Goal: Task Accomplishment & Management: Manage account settings

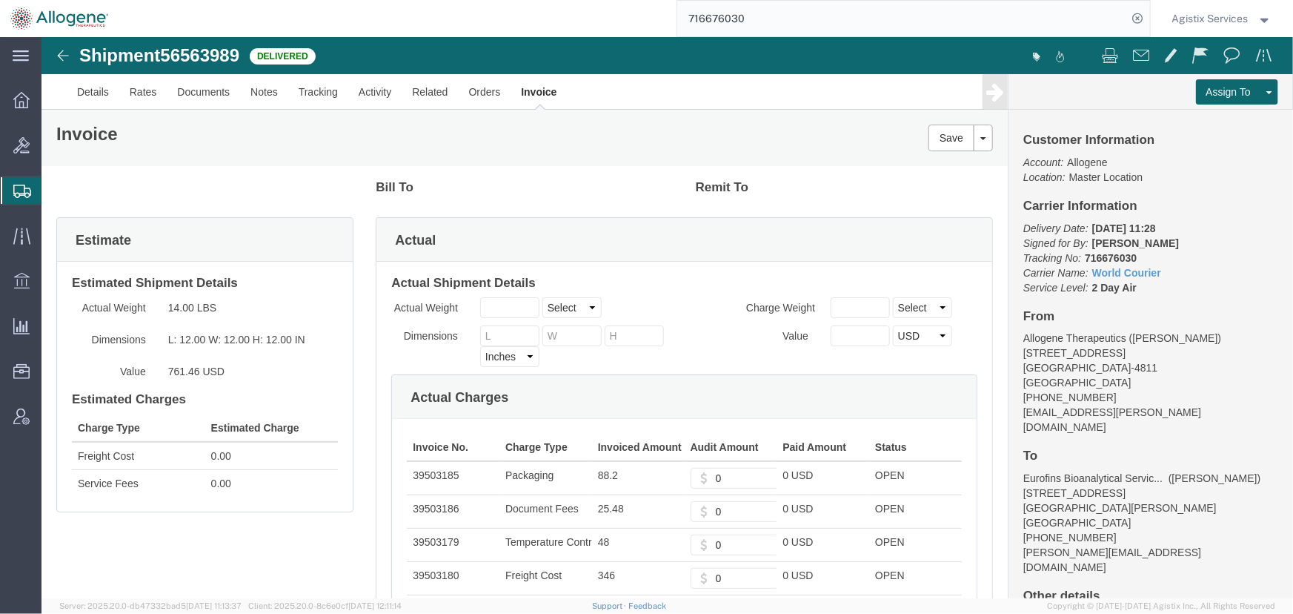
scroll to position [39, 0]
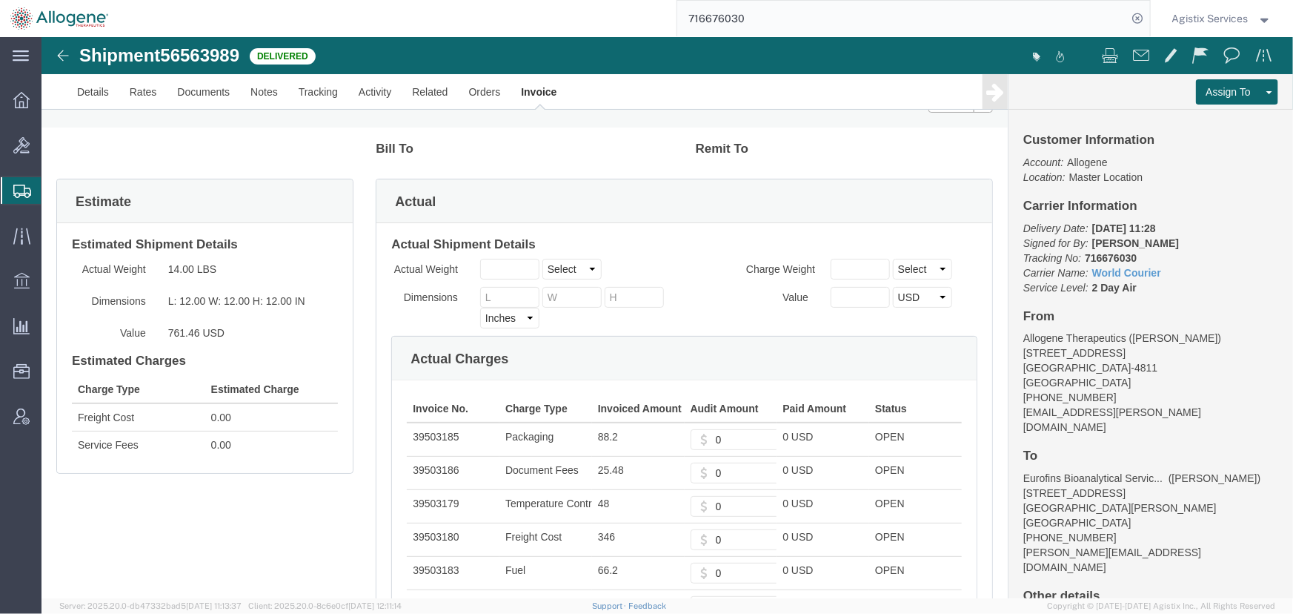
click at [1236, 18] on span "Agistix Services" at bounding box center [1210, 18] width 76 height 16
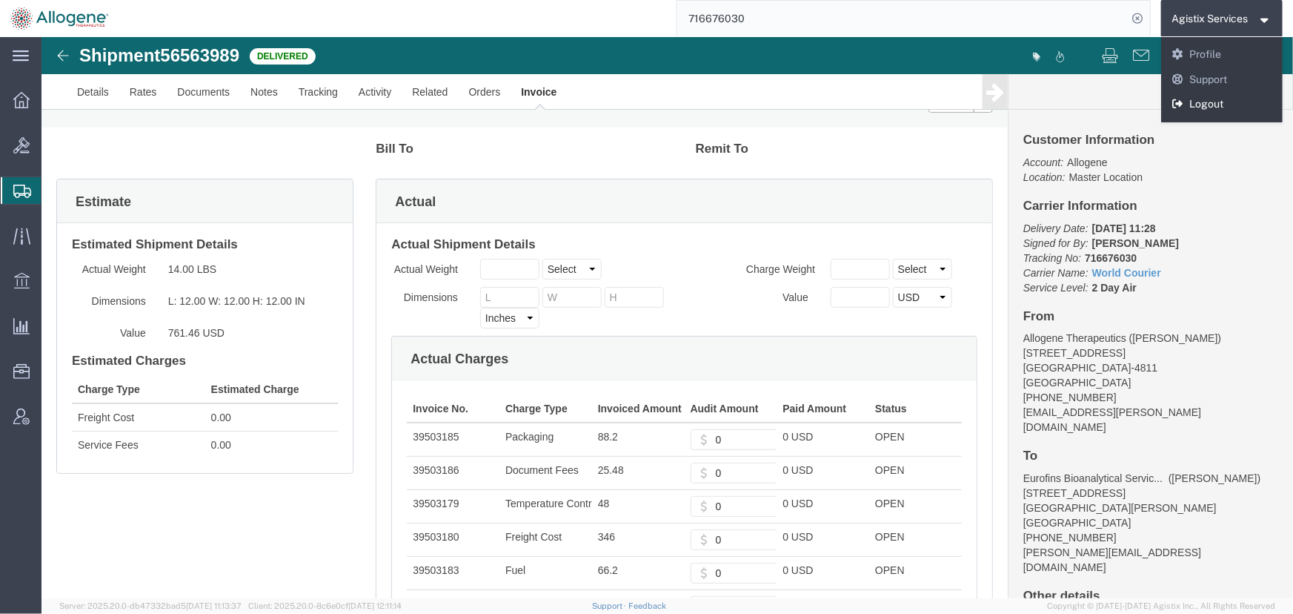
click at [1197, 101] on link "Logout" at bounding box center [1222, 104] width 122 height 25
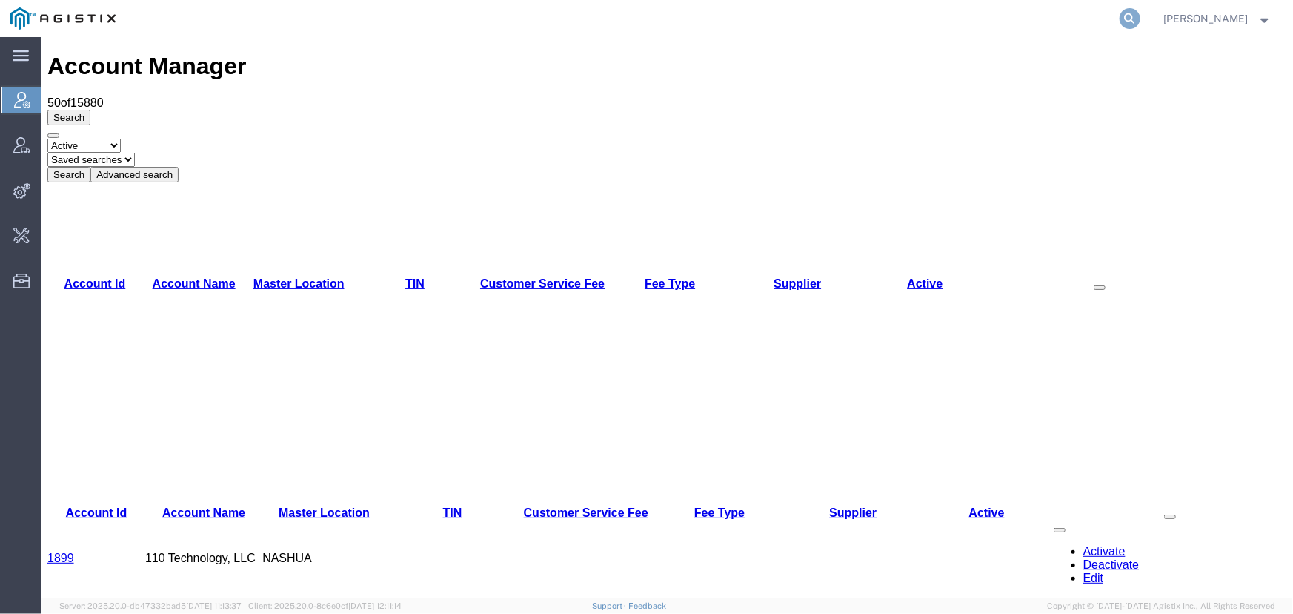
click at [1126, 22] on icon at bounding box center [1130, 18] width 21 height 21
type input "abbott"
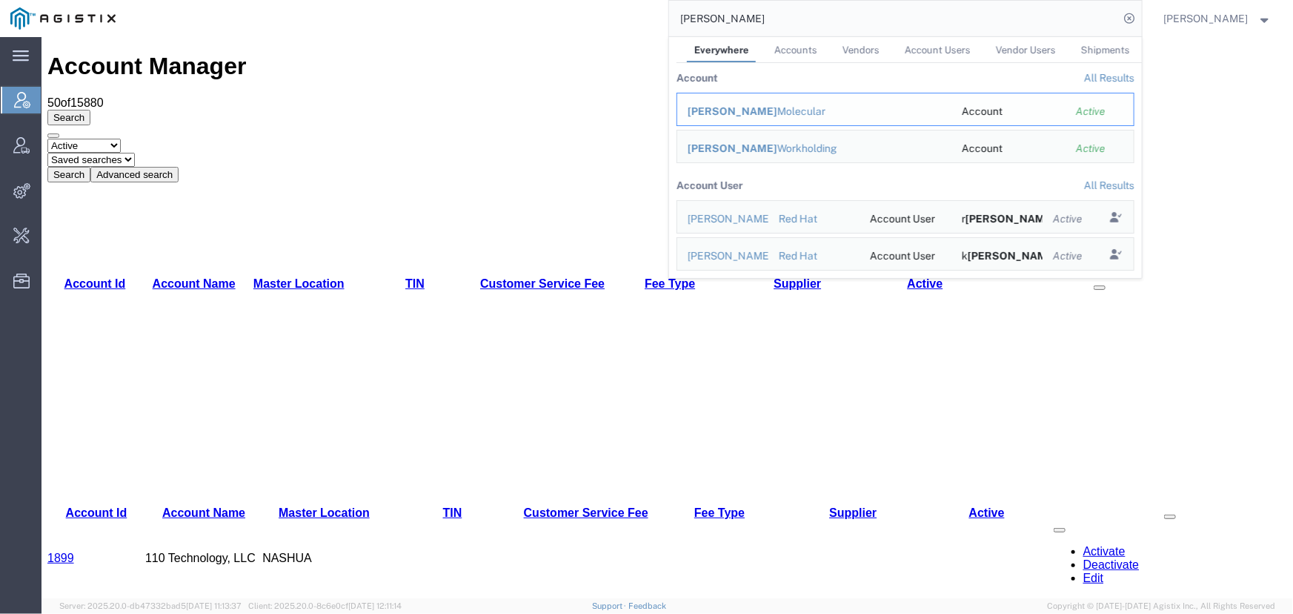
click at [733, 109] on div "Abbott Molecular" at bounding box center [814, 112] width 253 height 16
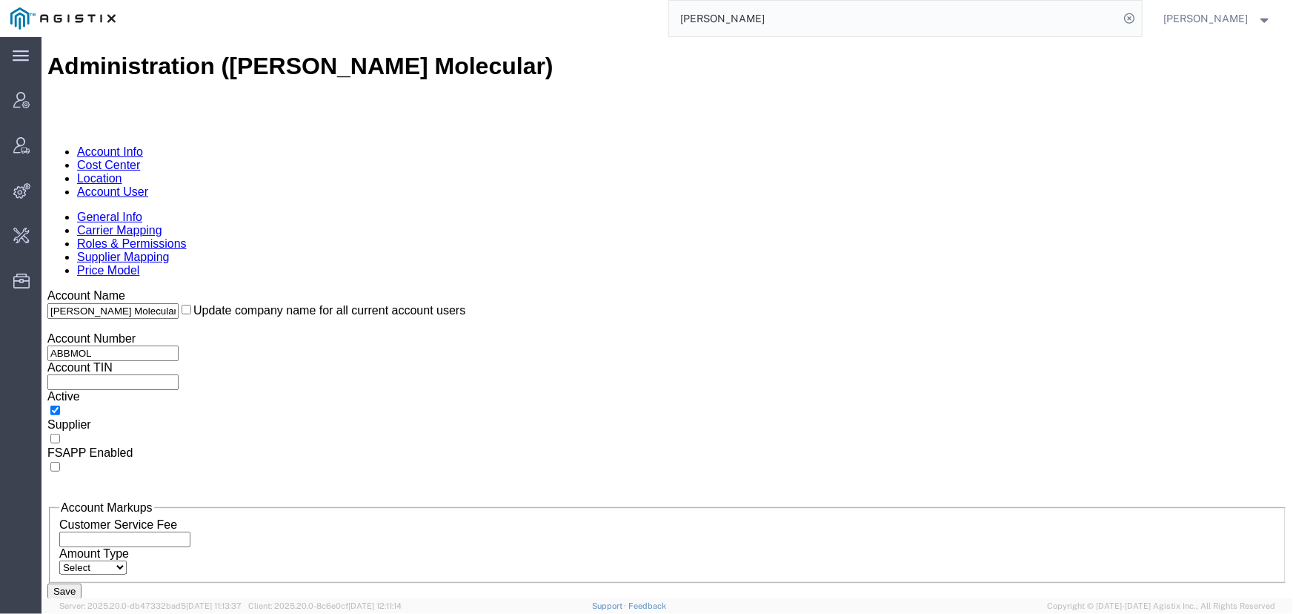
click at [162, 223] on link "Carrier Mapping" at bounding box center [118, 229] width 85 height 13
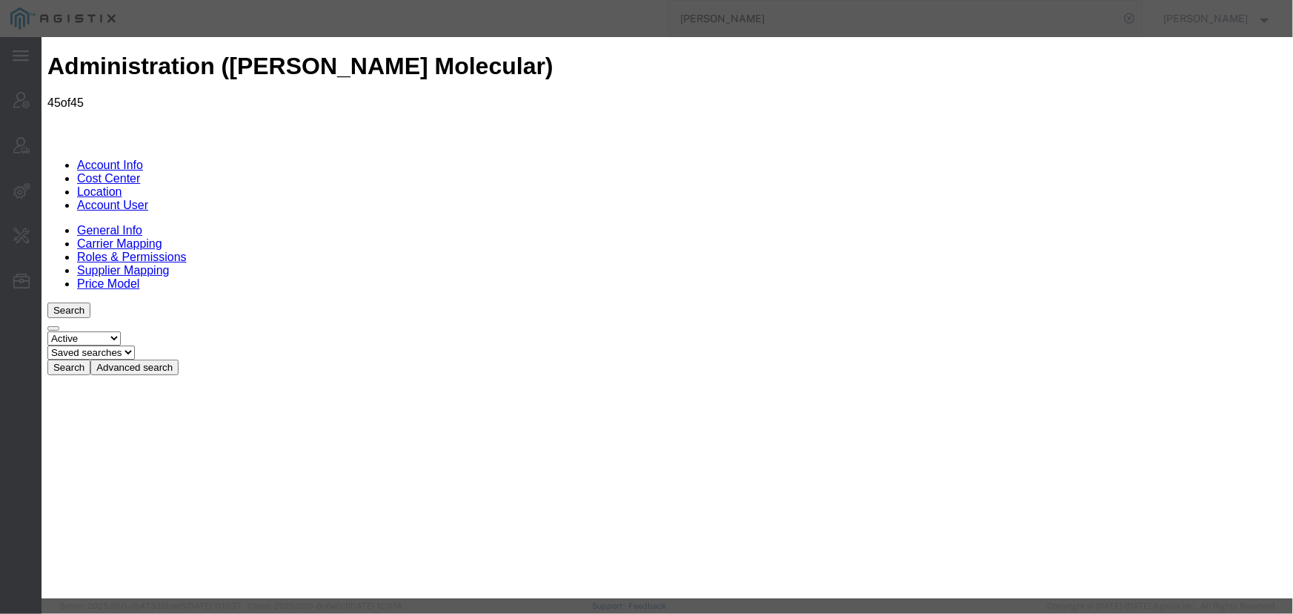
type input "cus"
type input "custom Carrier"
type input "custom"
type input "custome"
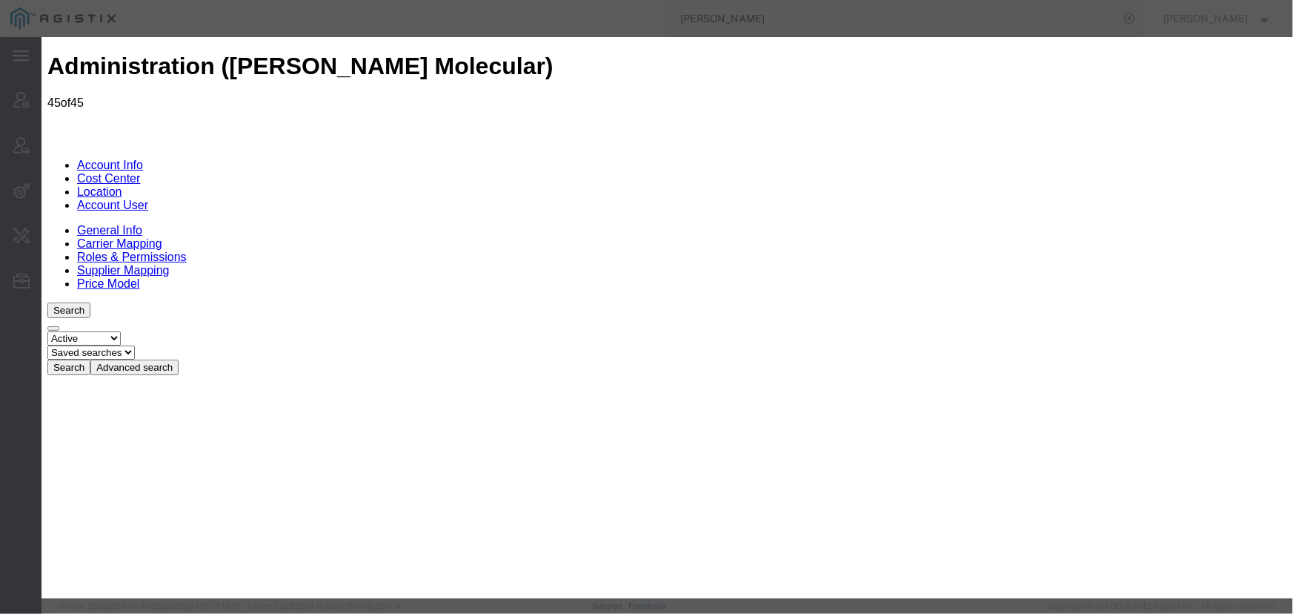
type input "customer Arranged"
type input "Customer Arranged"
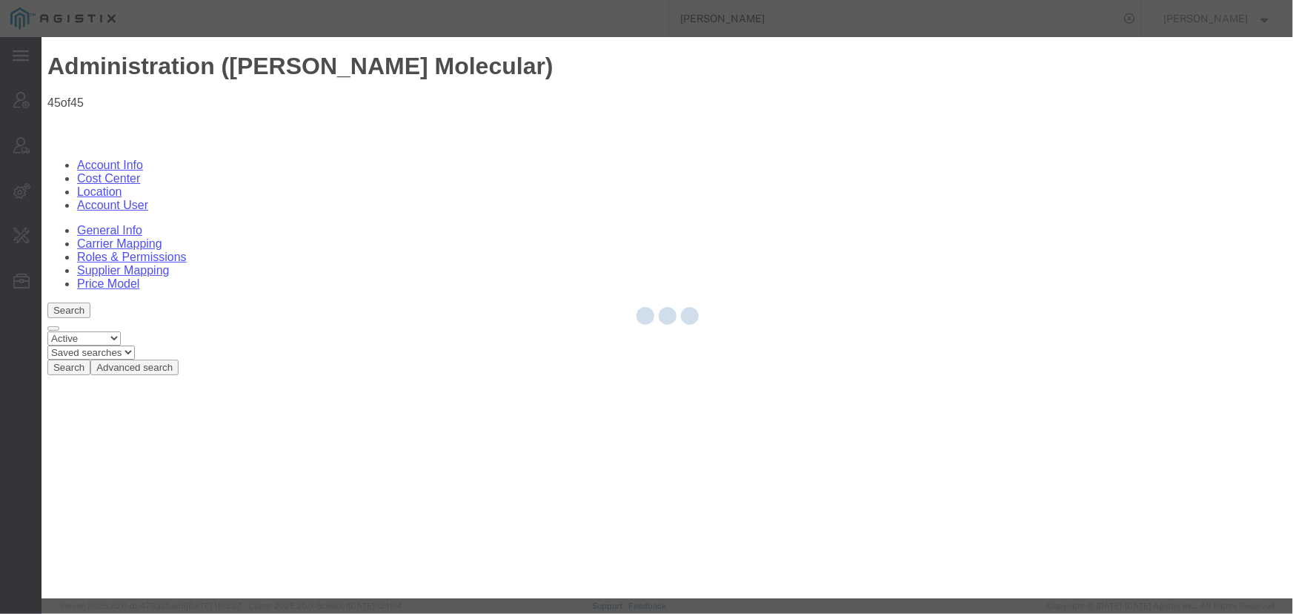
scroll to position [24922, 0]
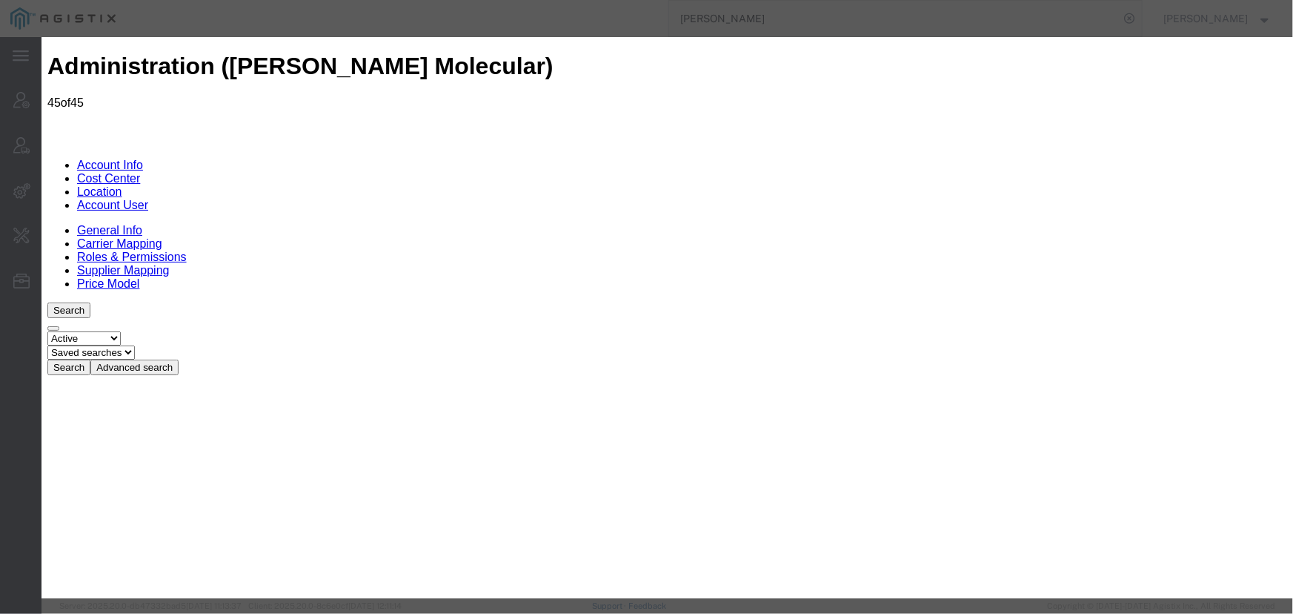
checkbox input "true"
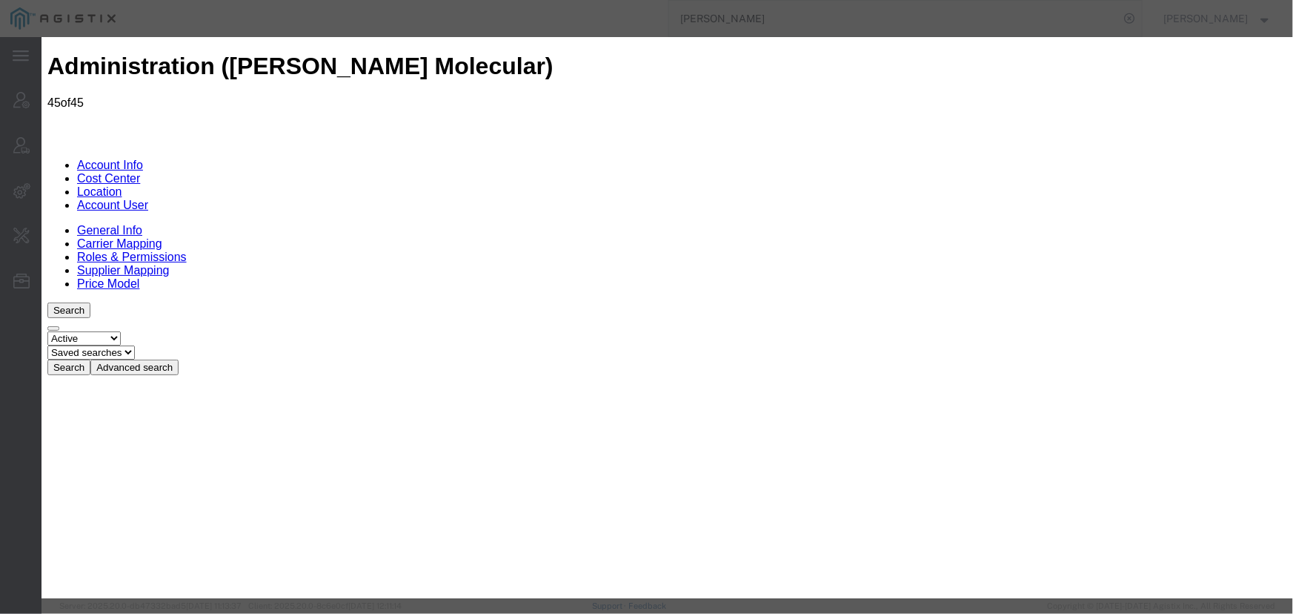
checkbox input "true"
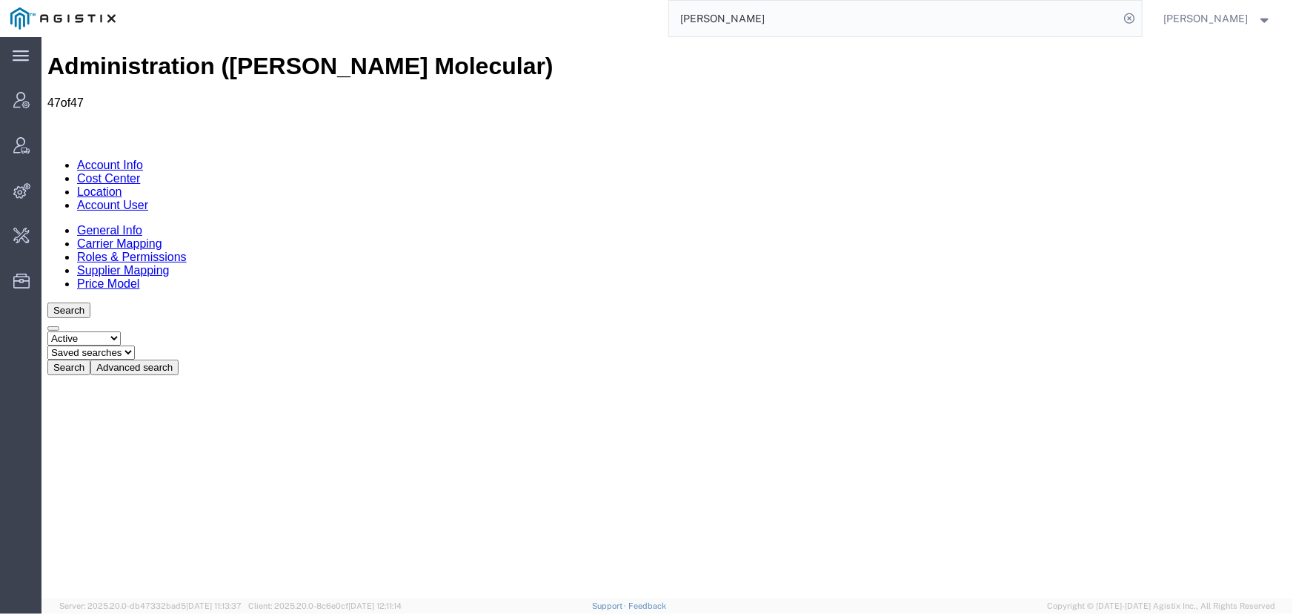
click at [147, 198] on link "Account User" at bounding box center [111, 204] width 71 height 13
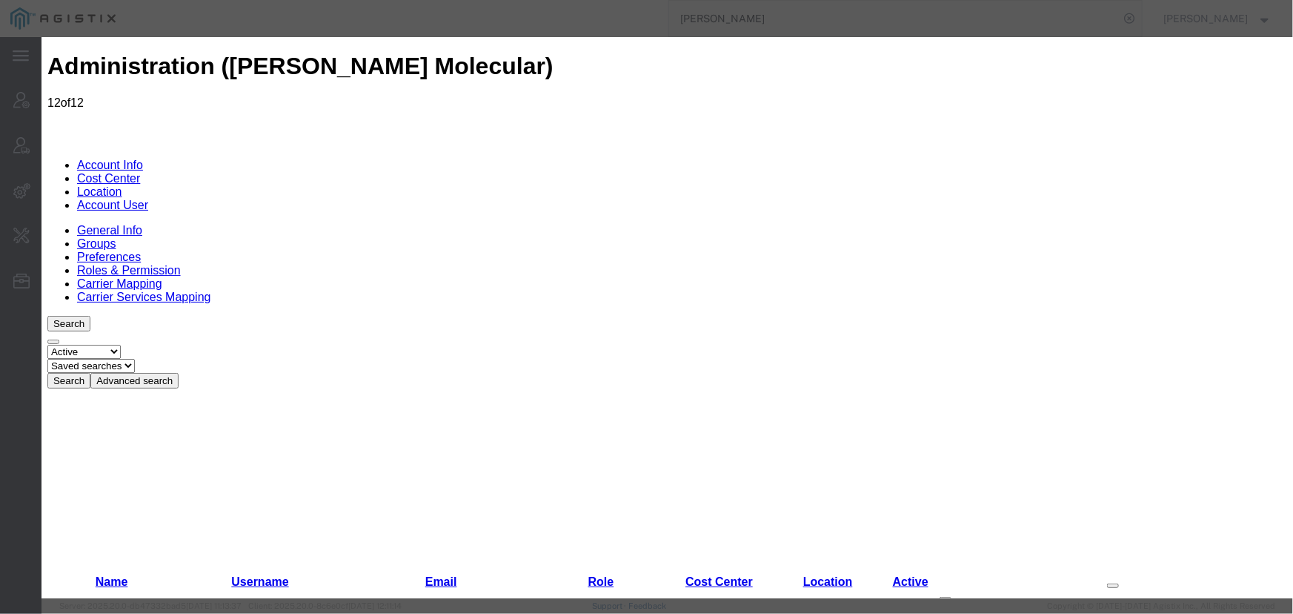
select select "COSTCENTER"
select select "60371"
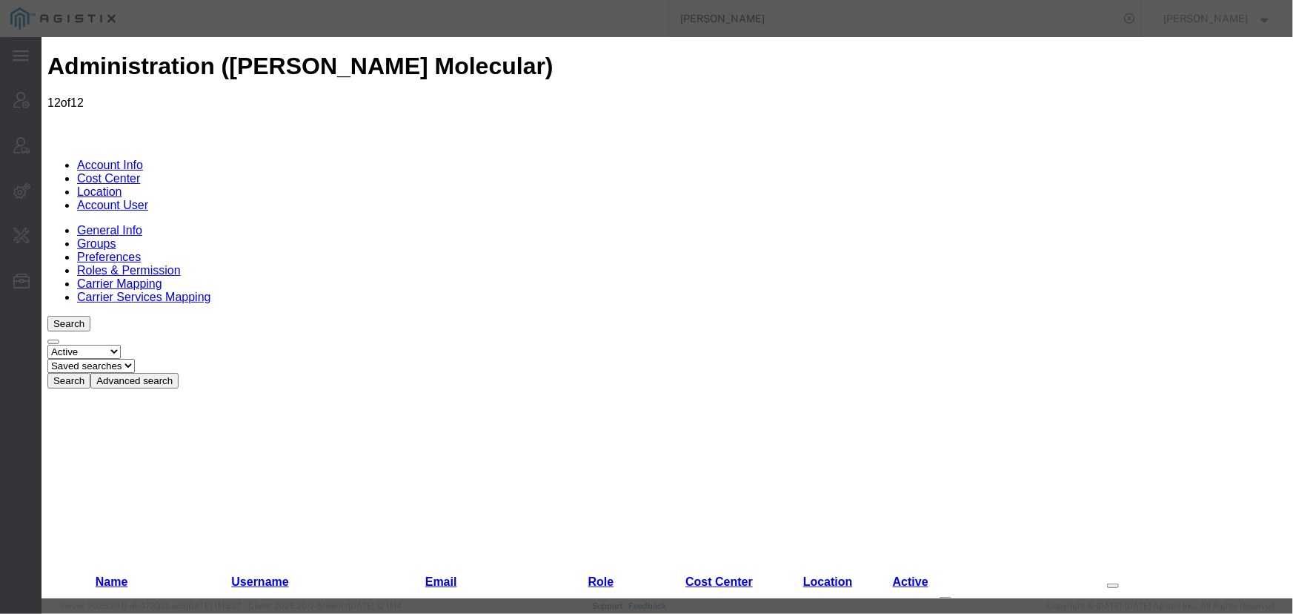
checkbox input "true"
drag, startPoint x: 836, startPoint y: 316, endPoint x: 842, endPoint y: 322, distance: 8.9
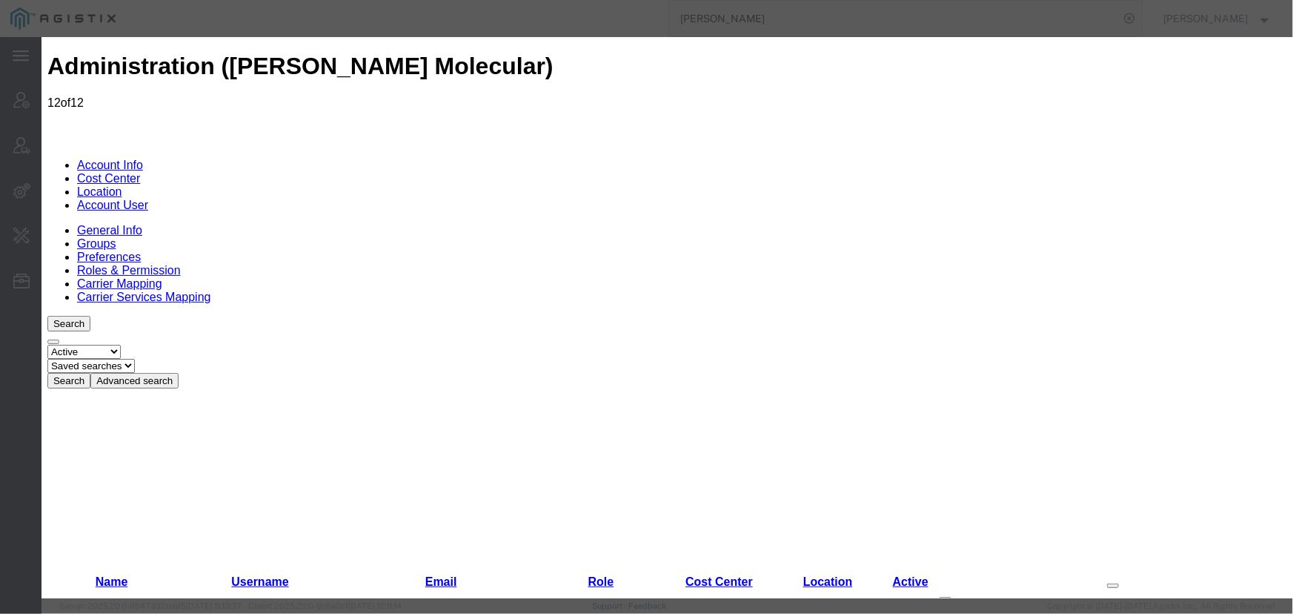
checkbox input "true"
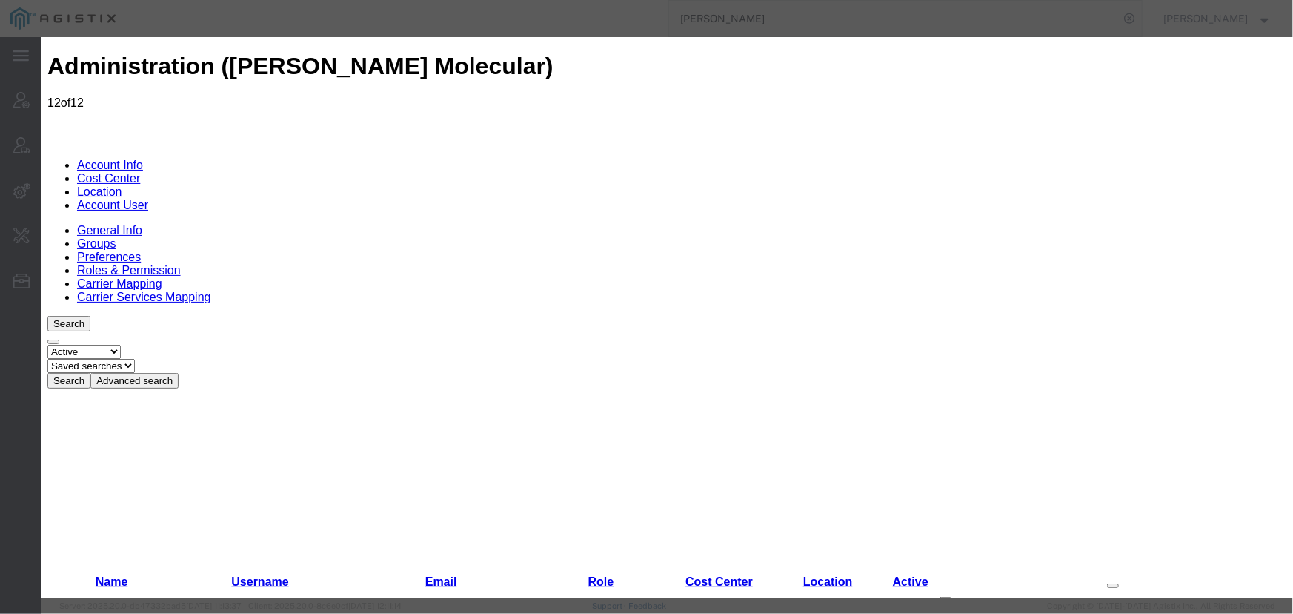
select select "COSTCENTER"
select select "60371"
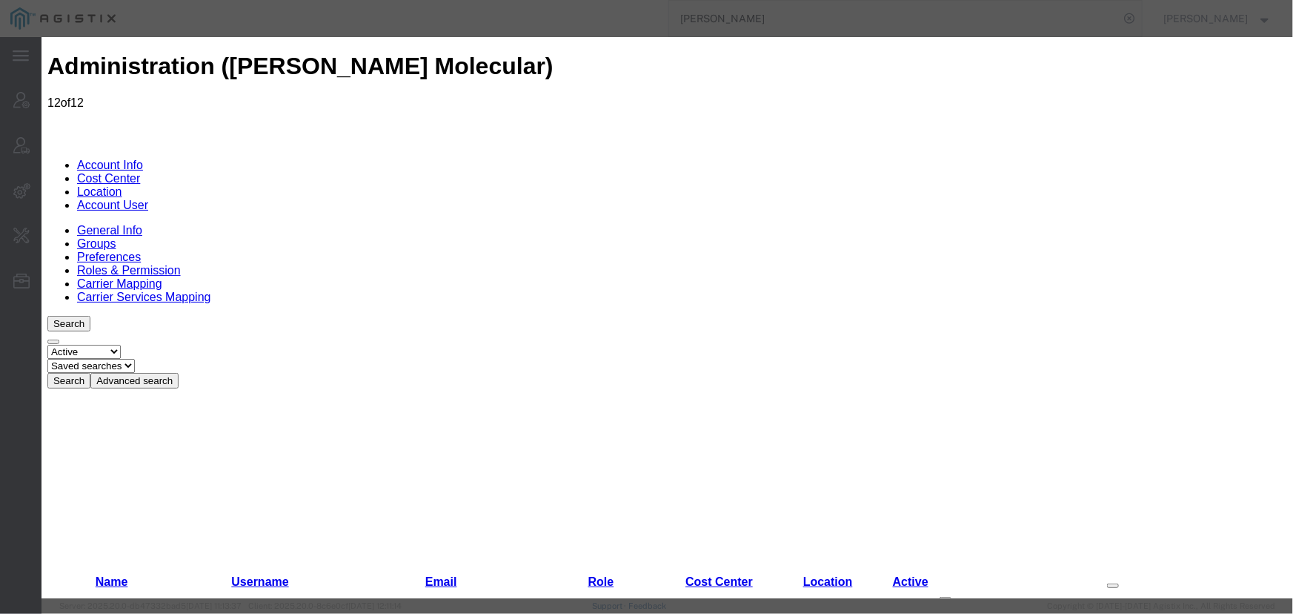
checkbox input "true"
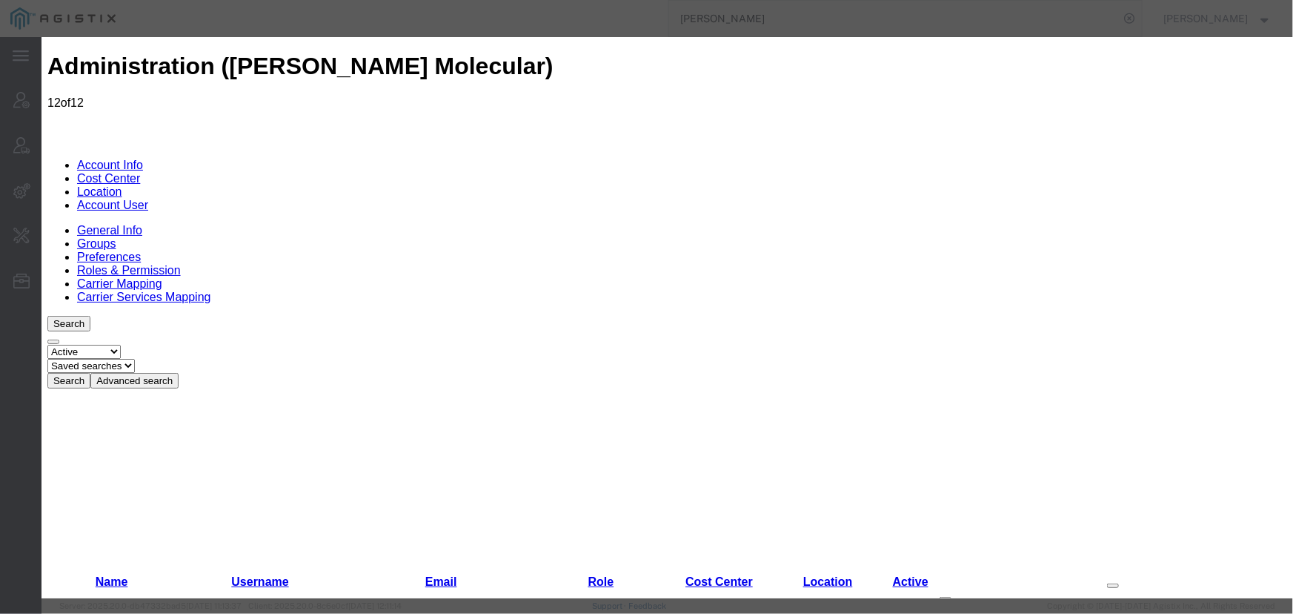
checkbox input "true"
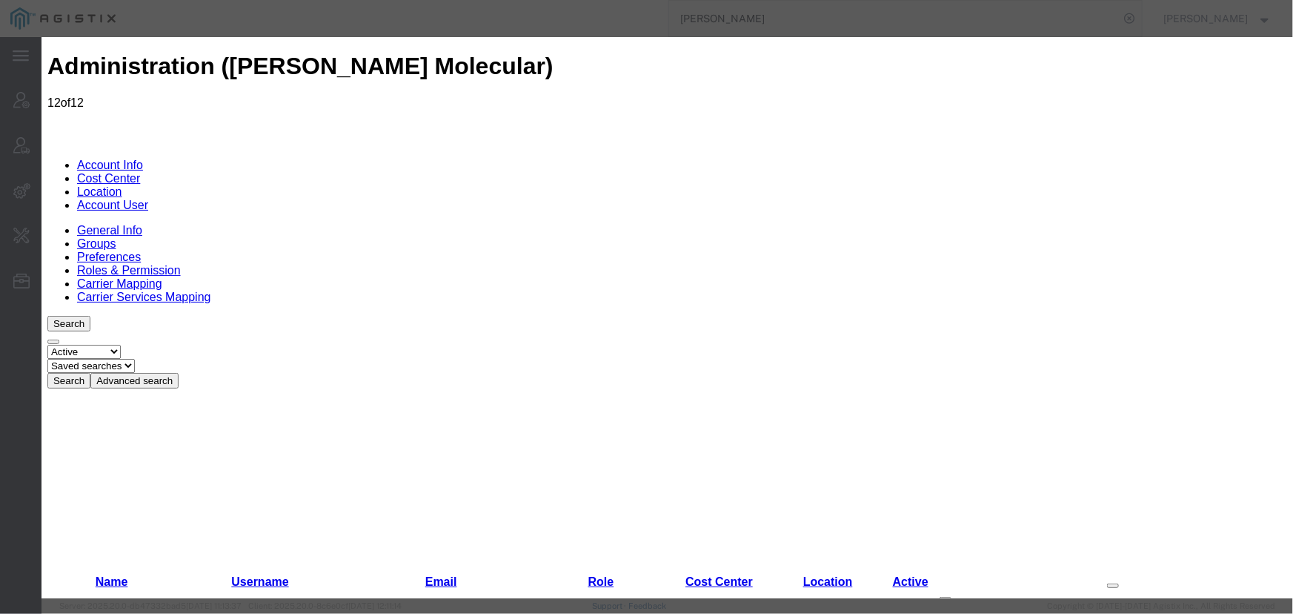
select select "COSTCENTER"
select select "60371"
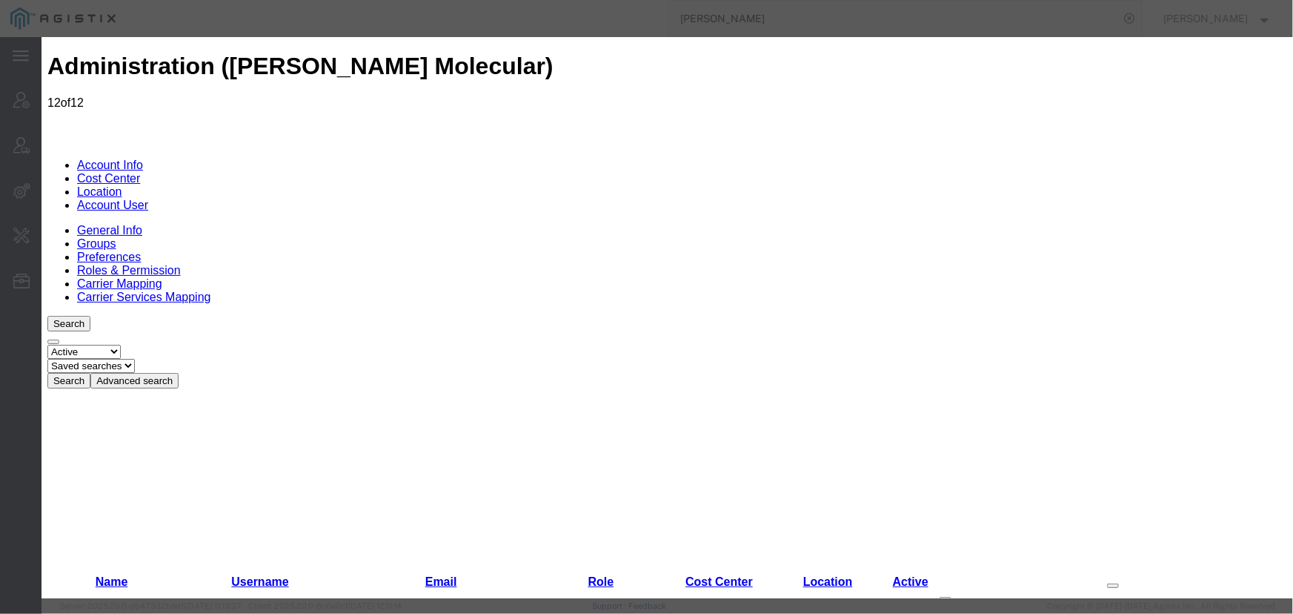
select select "COSTCENTER"
select select "60371"
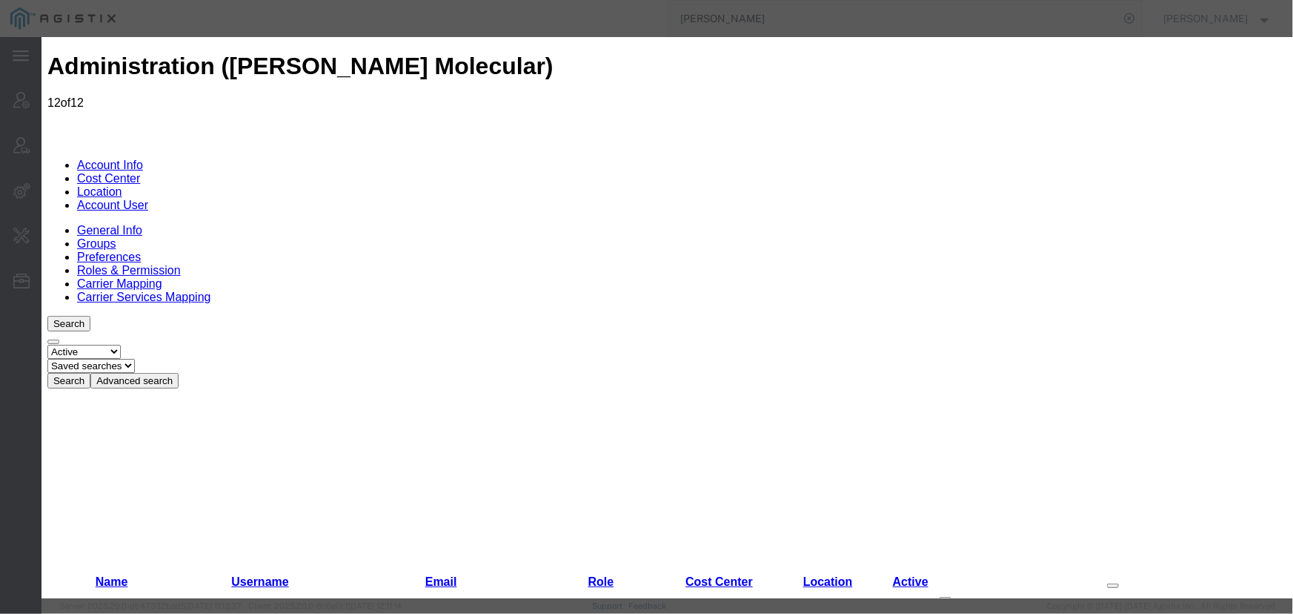
select select "COSTCENTER"
select select "60371"
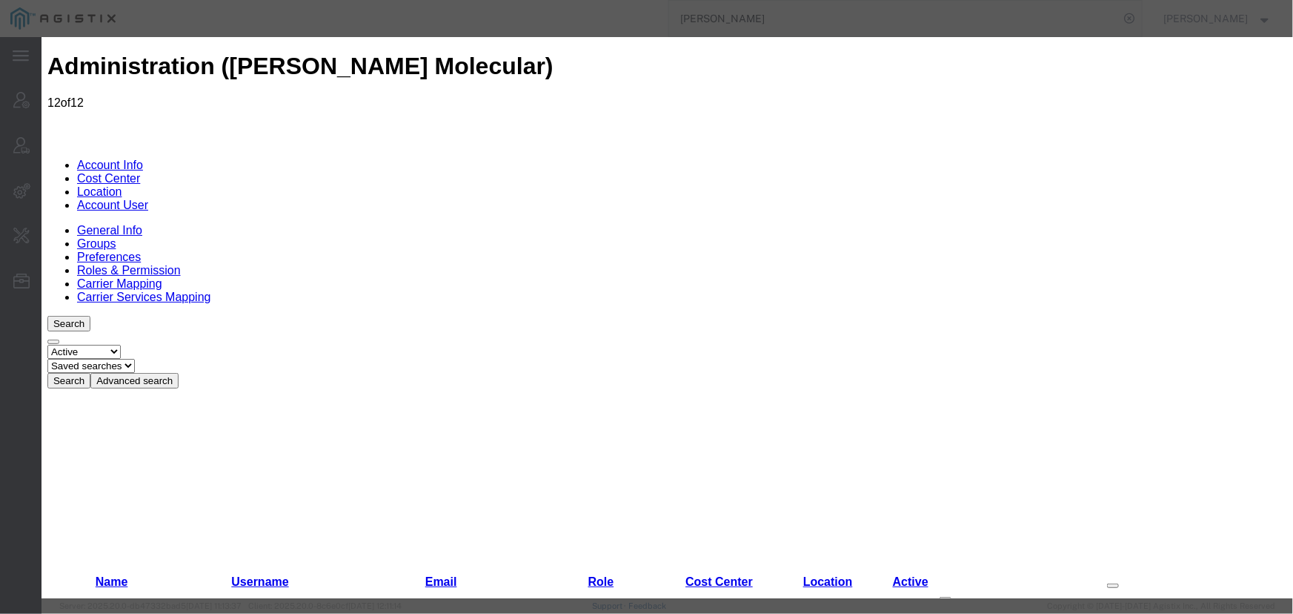
checkbox input "true"
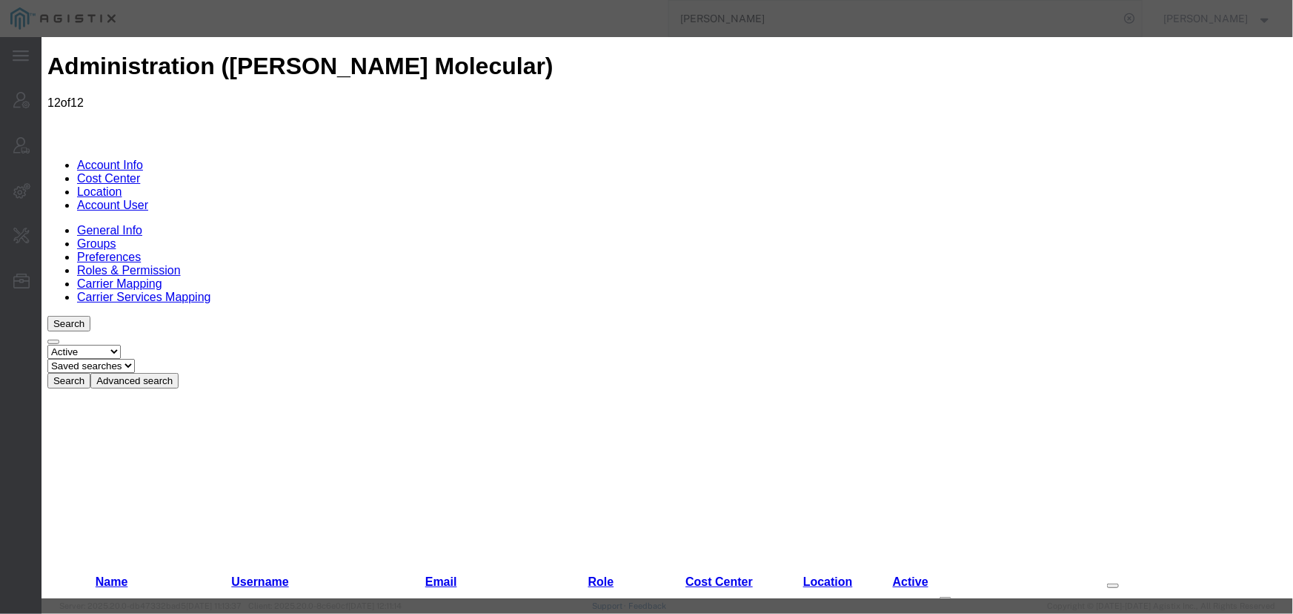
checkbox input "true"
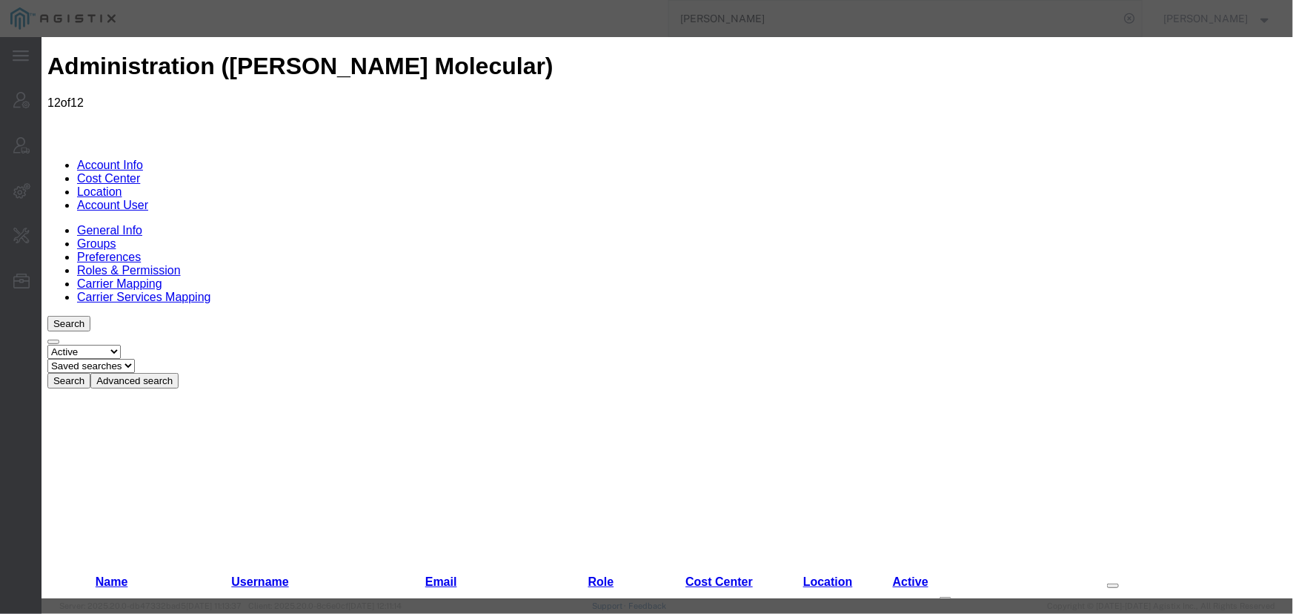
select select "COSTCENTER"
select select "60371"
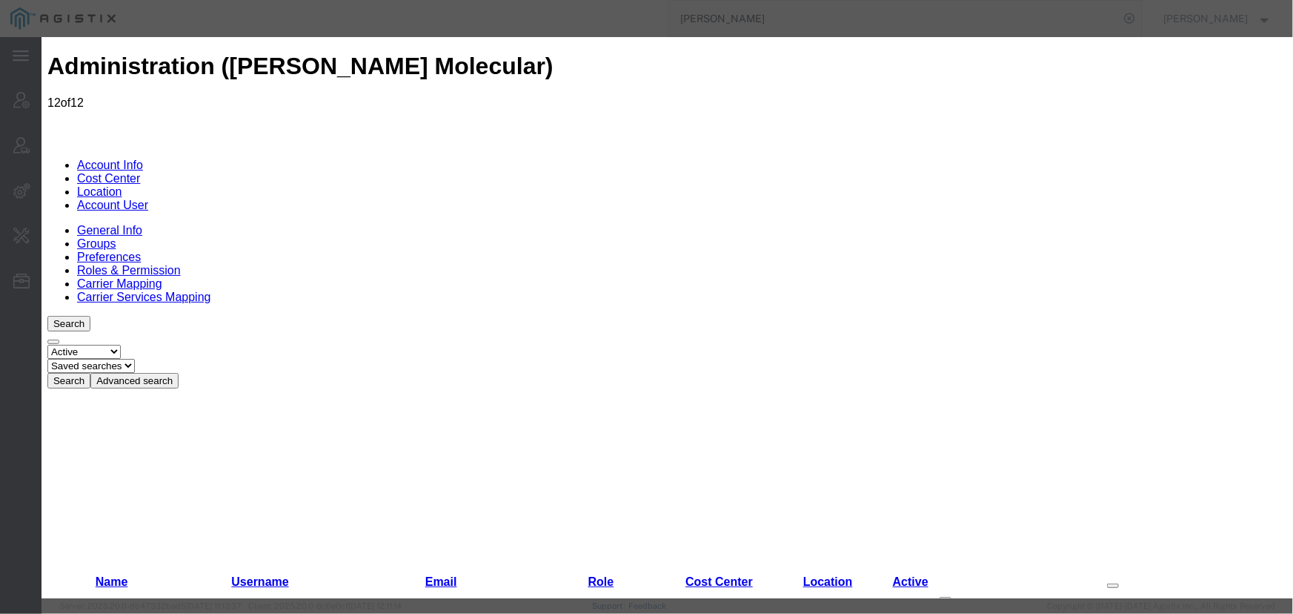
checkbox input "true"
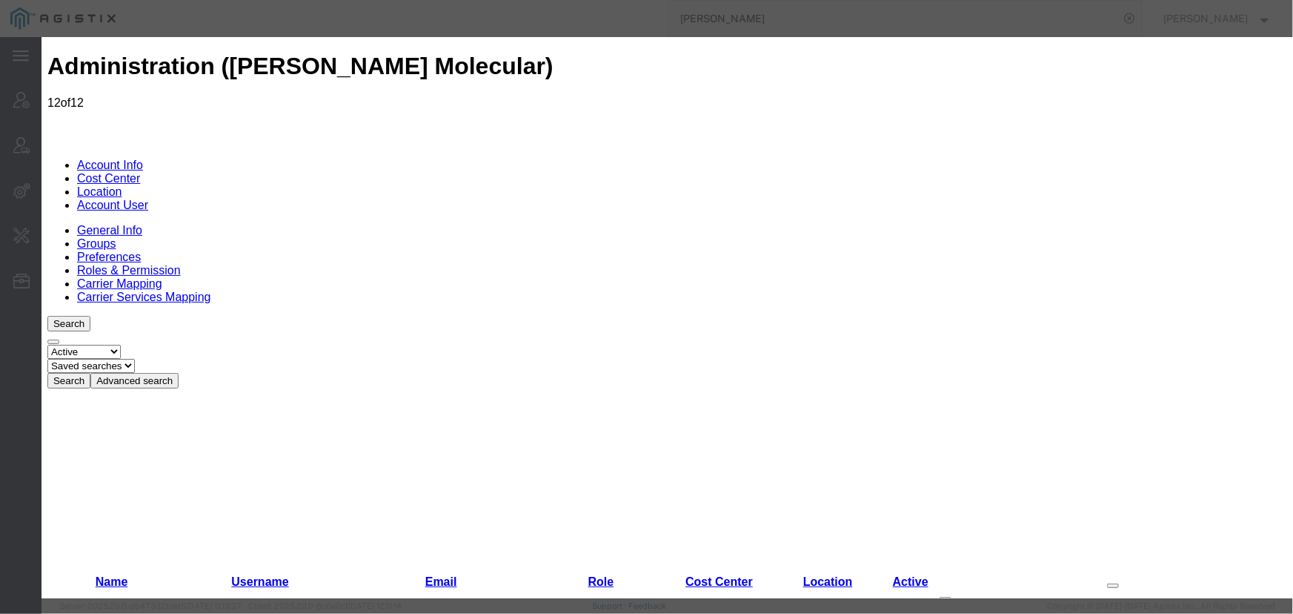
select select "COSTCENTER"
select select "60371"
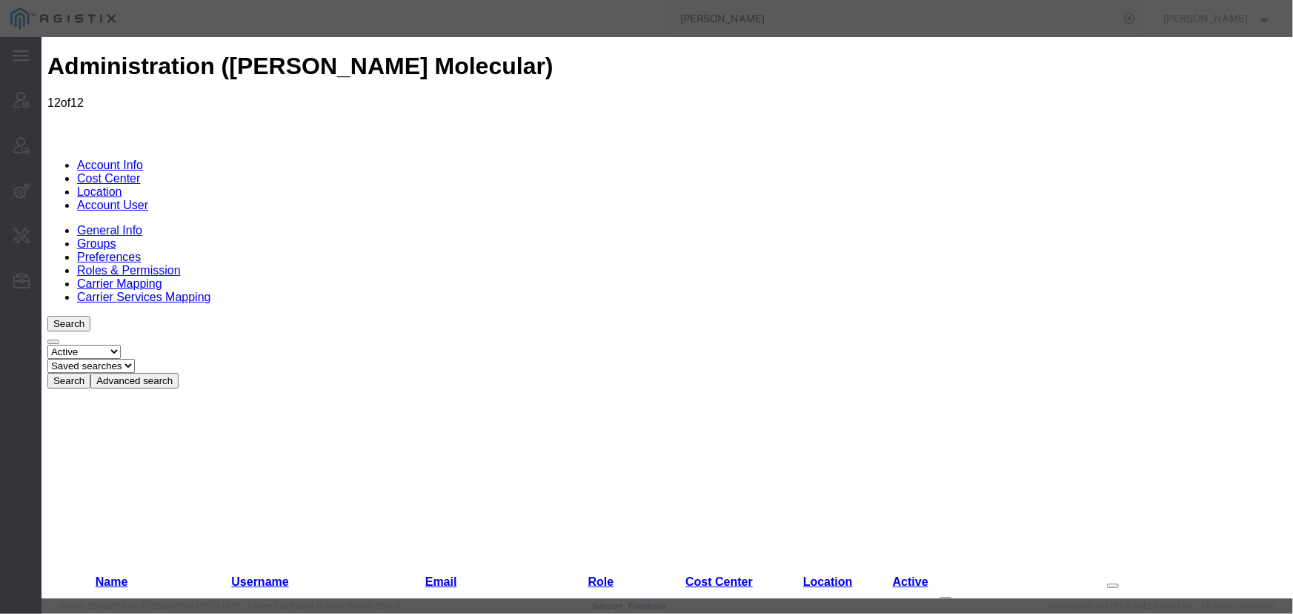
checkbox input "true"
drag, startPoint x: 834, startPoint y: 233, endPoint x: 842, endPoint y: 252, distance: 20.0
checkbox input "true"
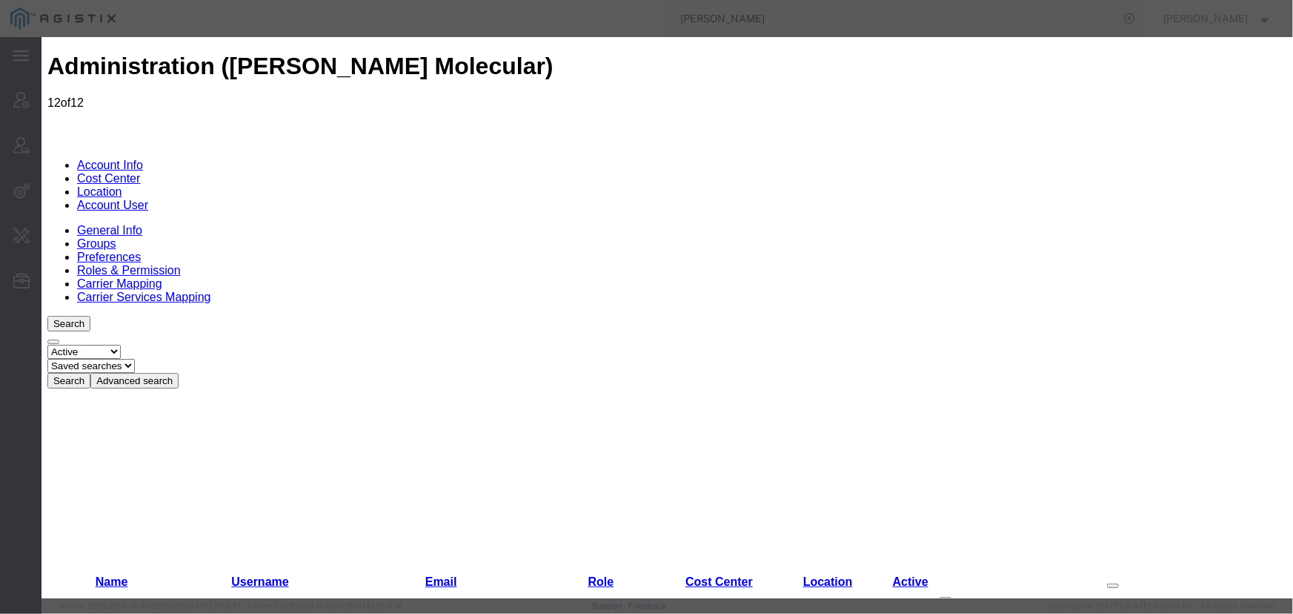
checkbox input "true"
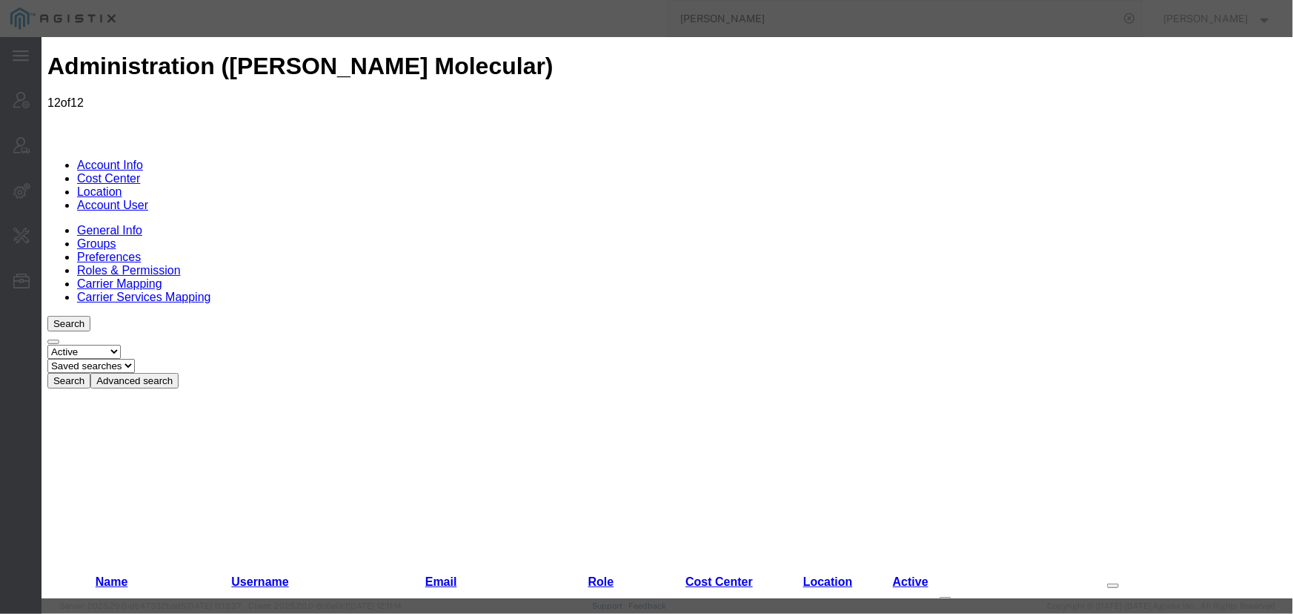
select select "COSTCENTER"
select select "60371"
drag, startPoint x: 918, startPoint y: 171, endPoint x: 886, endPoint y: 203, distance: 45.1
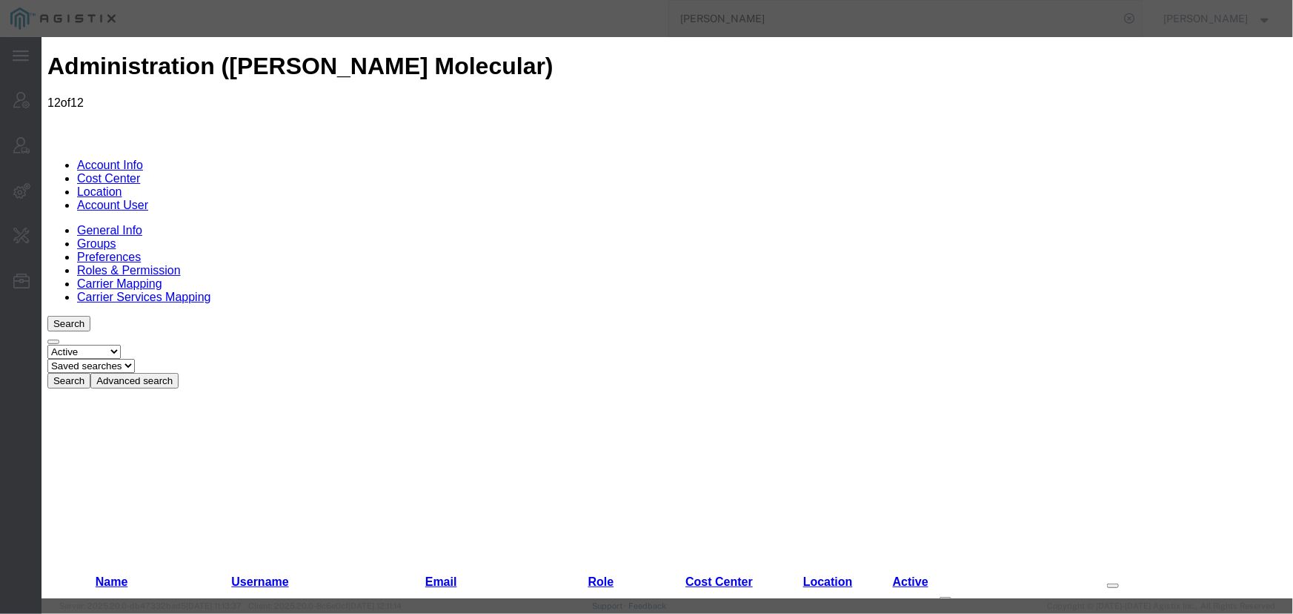
checkbox input "true"
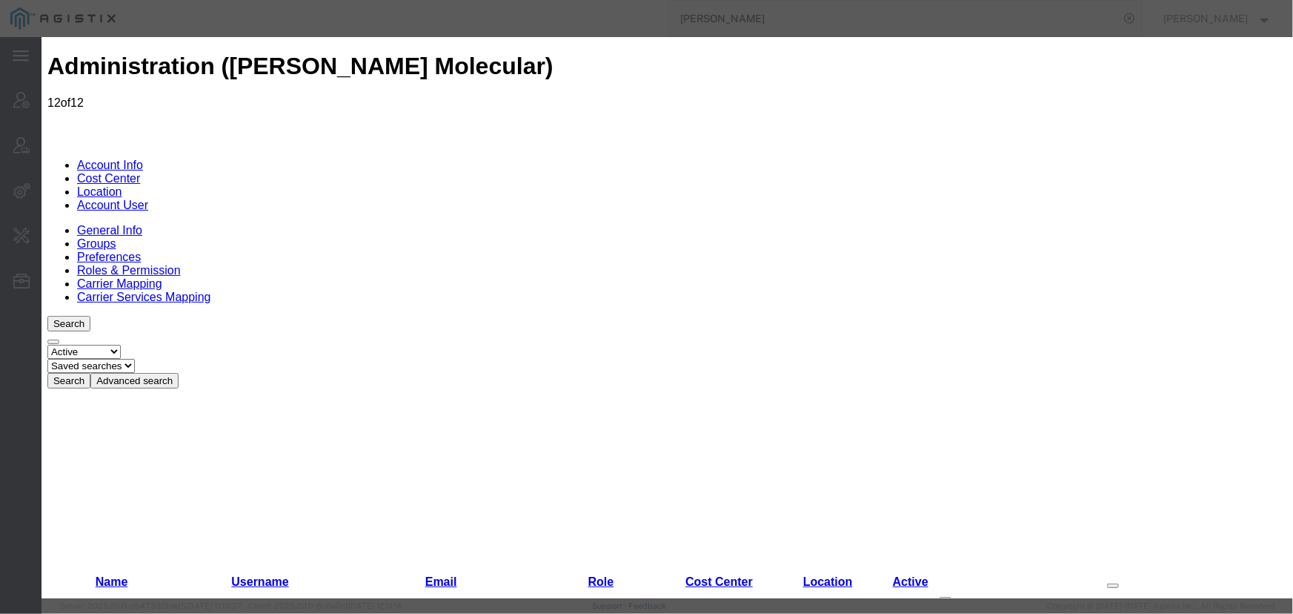
checkbox input "true"
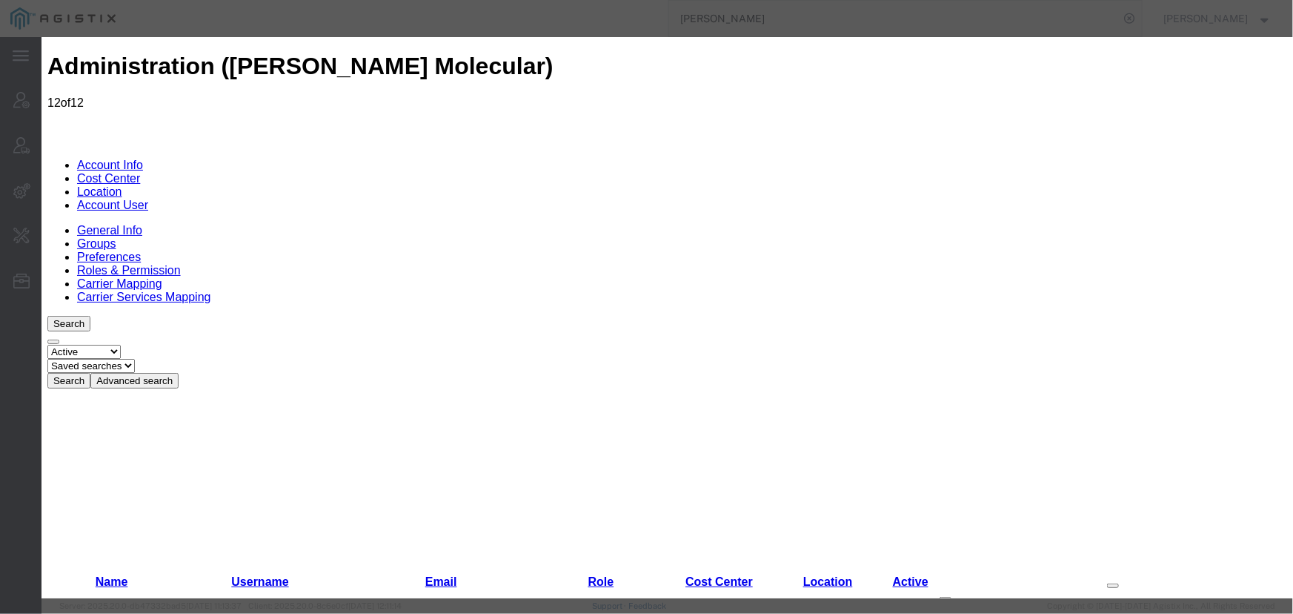
checkbox input "false"
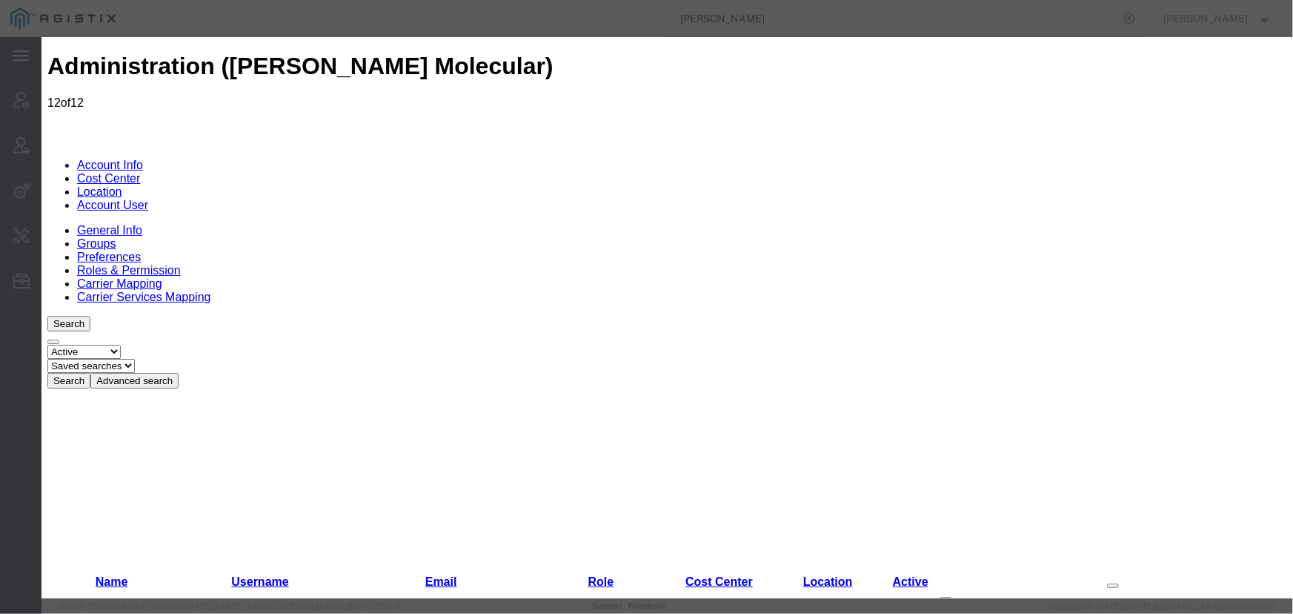
checkbox input "false"
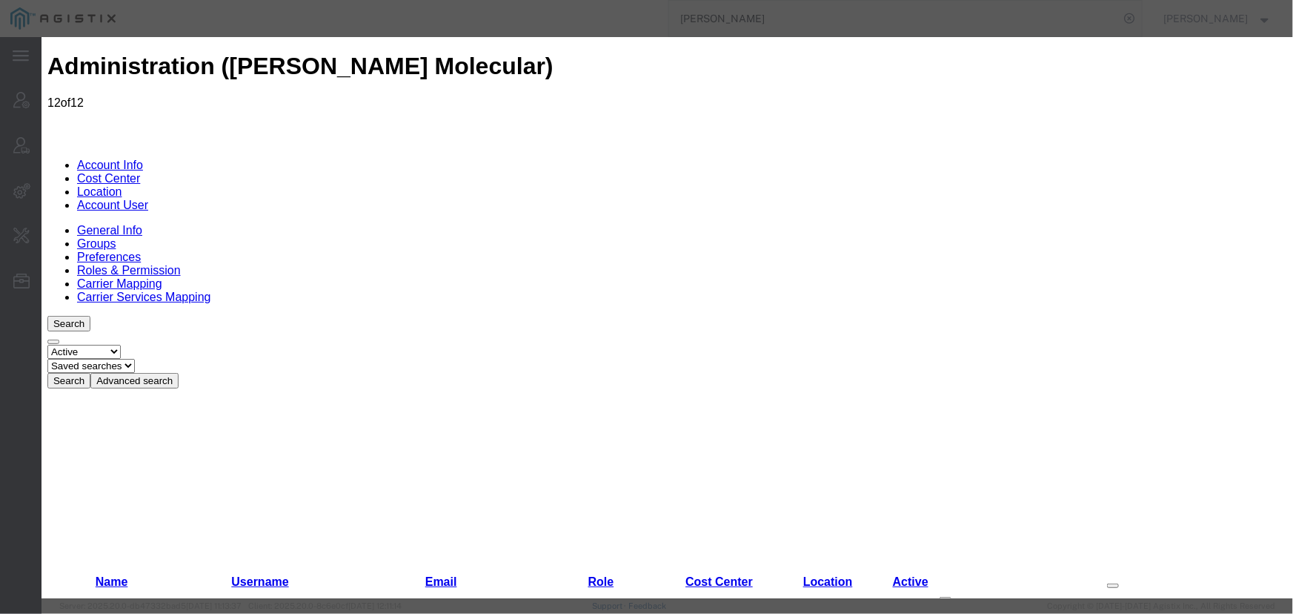
checkbox input "false"
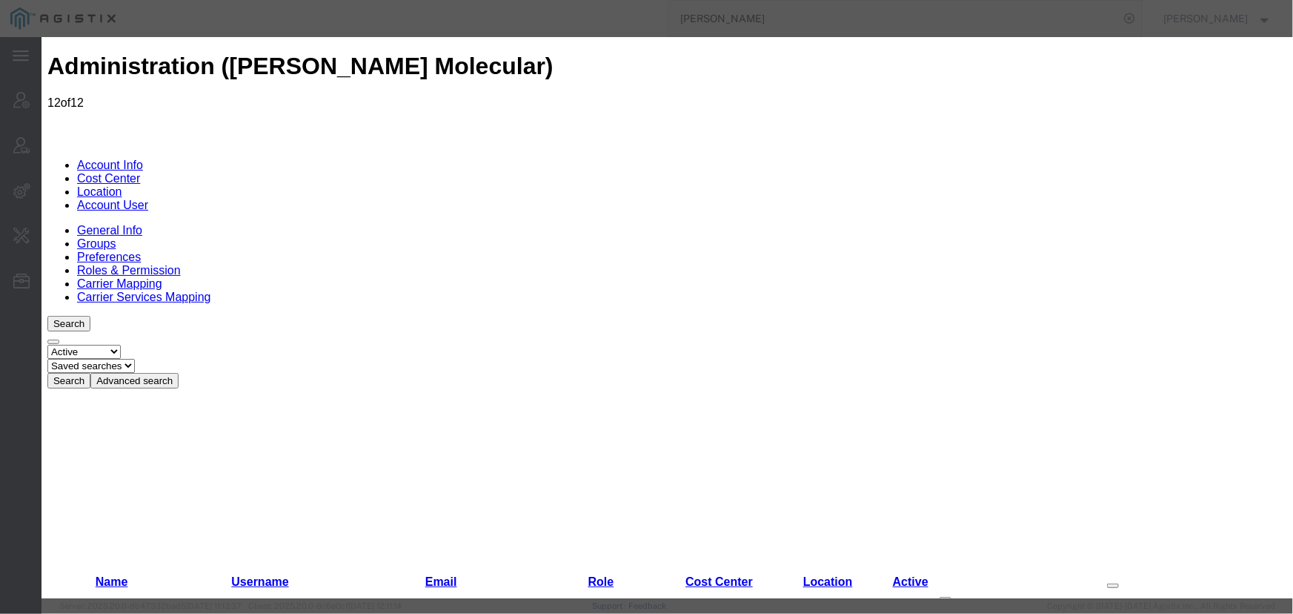
select select "COSTCENTER"
select select "60371"
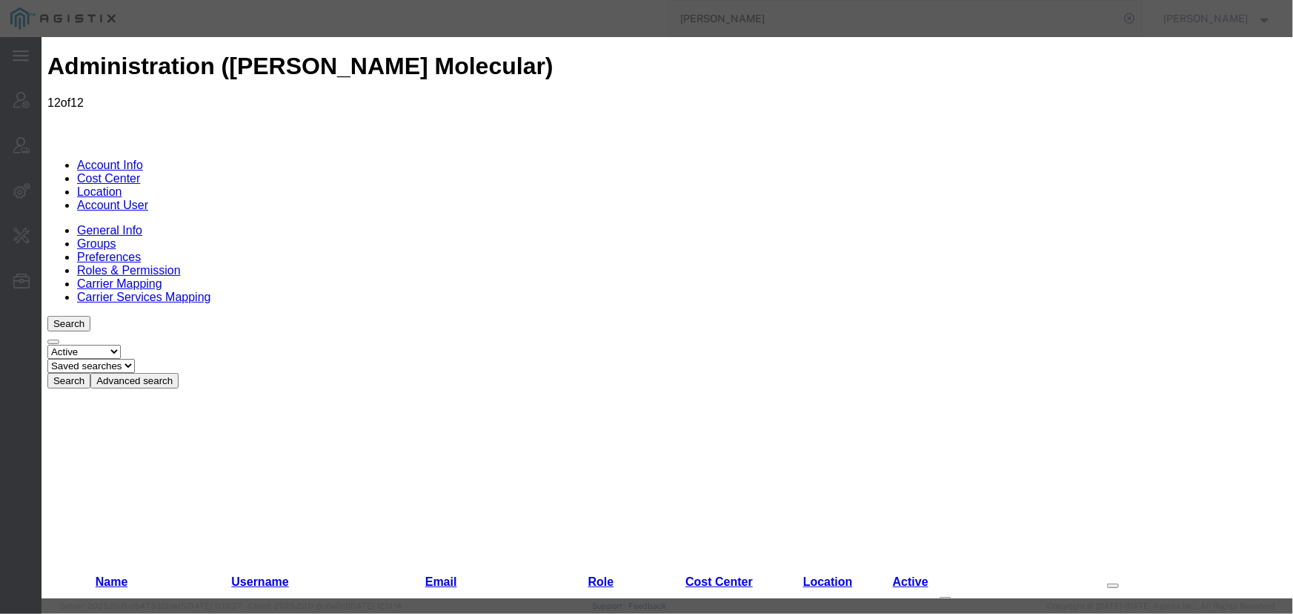
checkbox input "false"
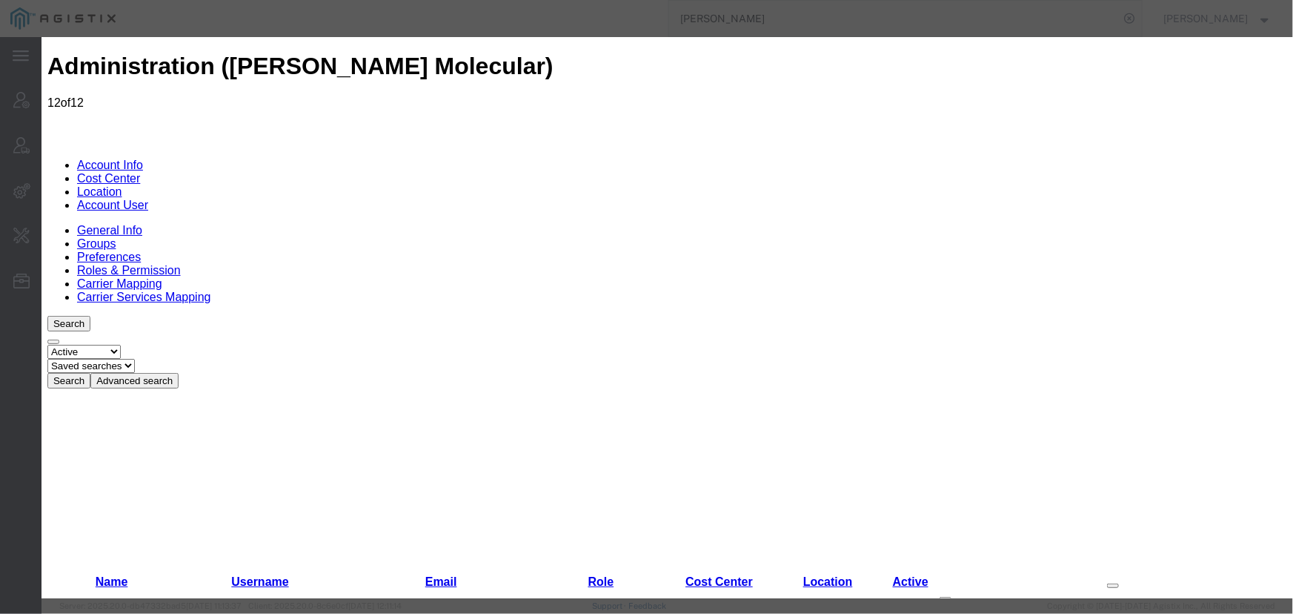
select select "COSTCENTER"
select select "60371"
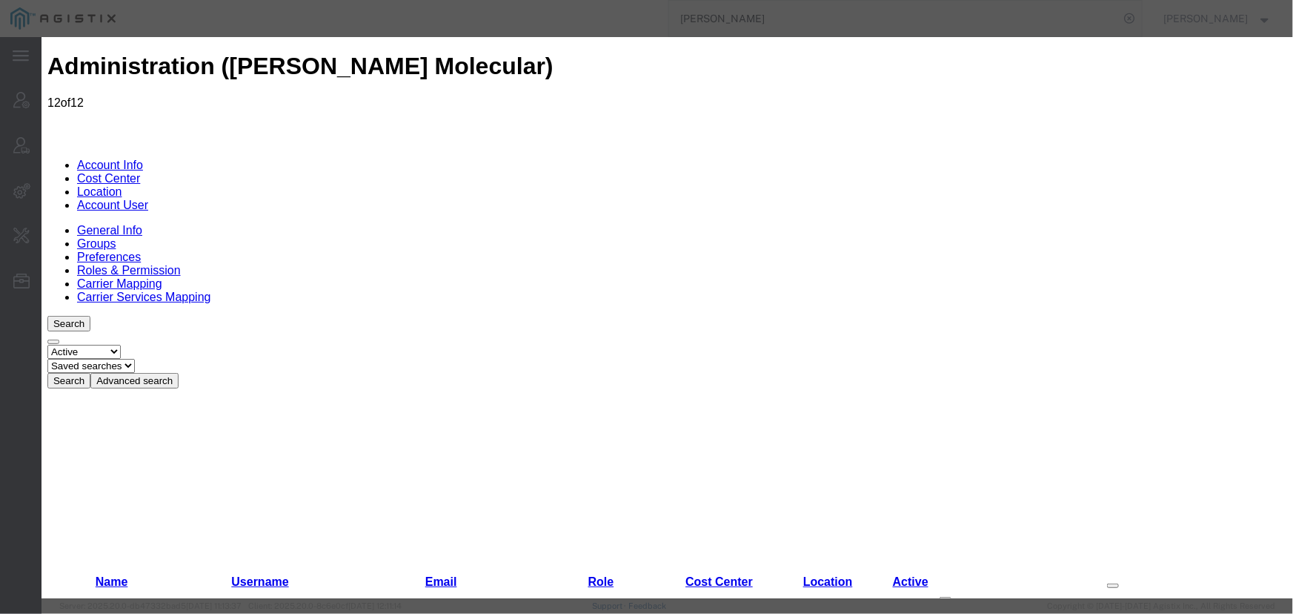
checkbox input "false"
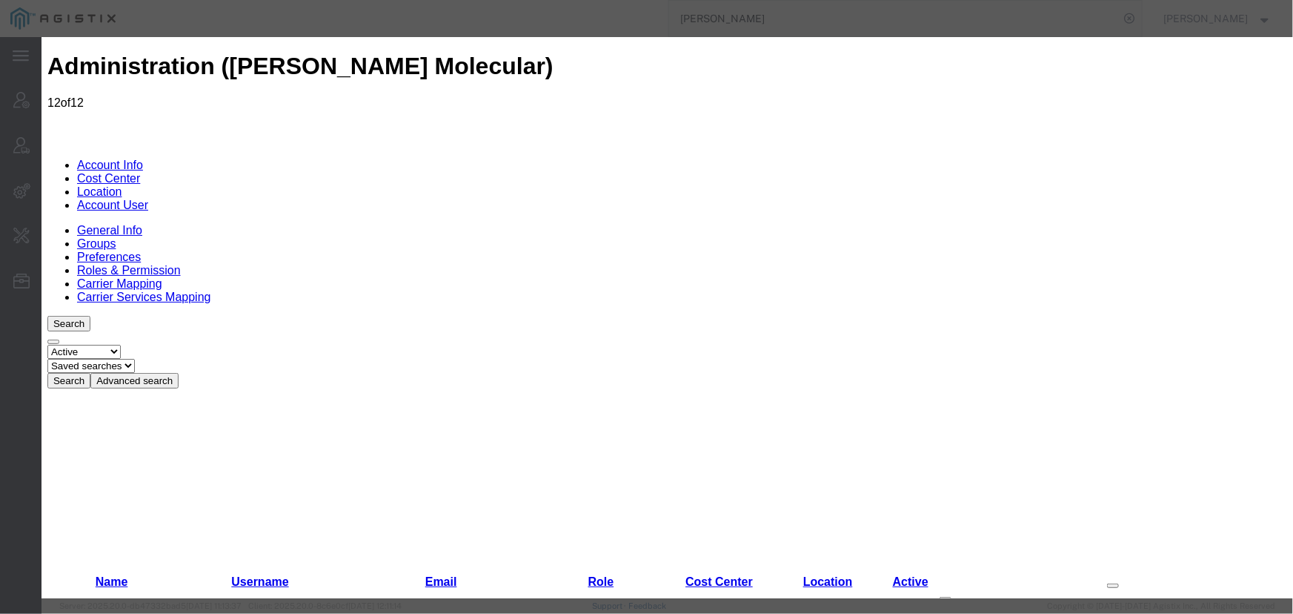
checkbox input "false"
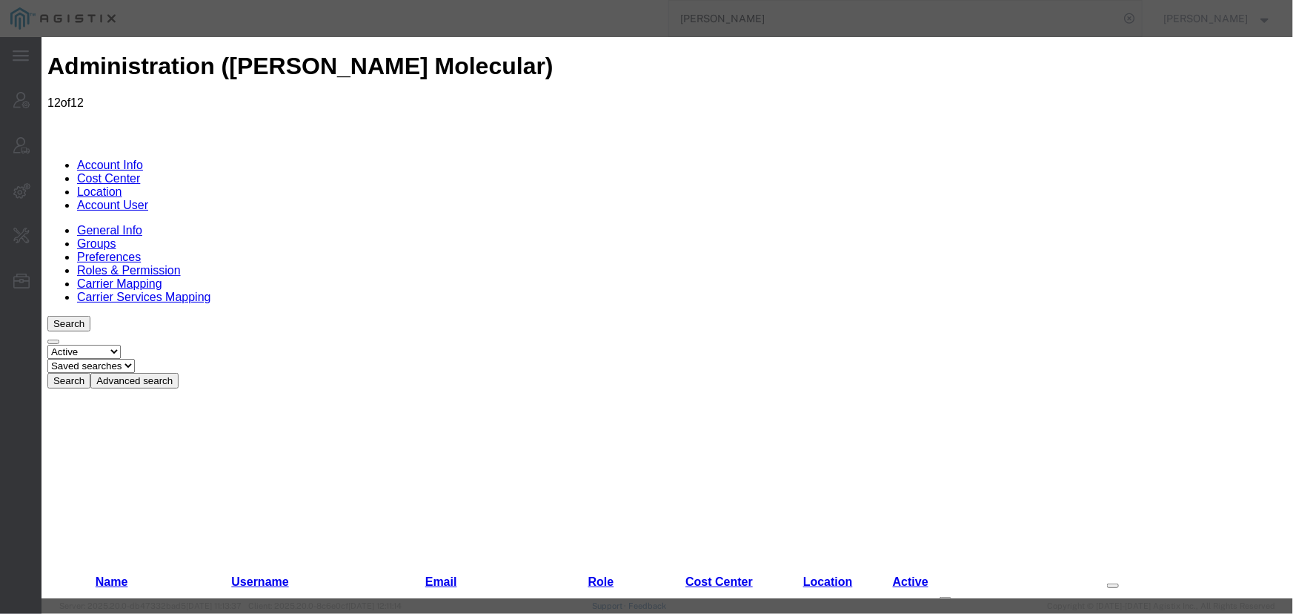
select select "COSTCENTER"
select select "60371"
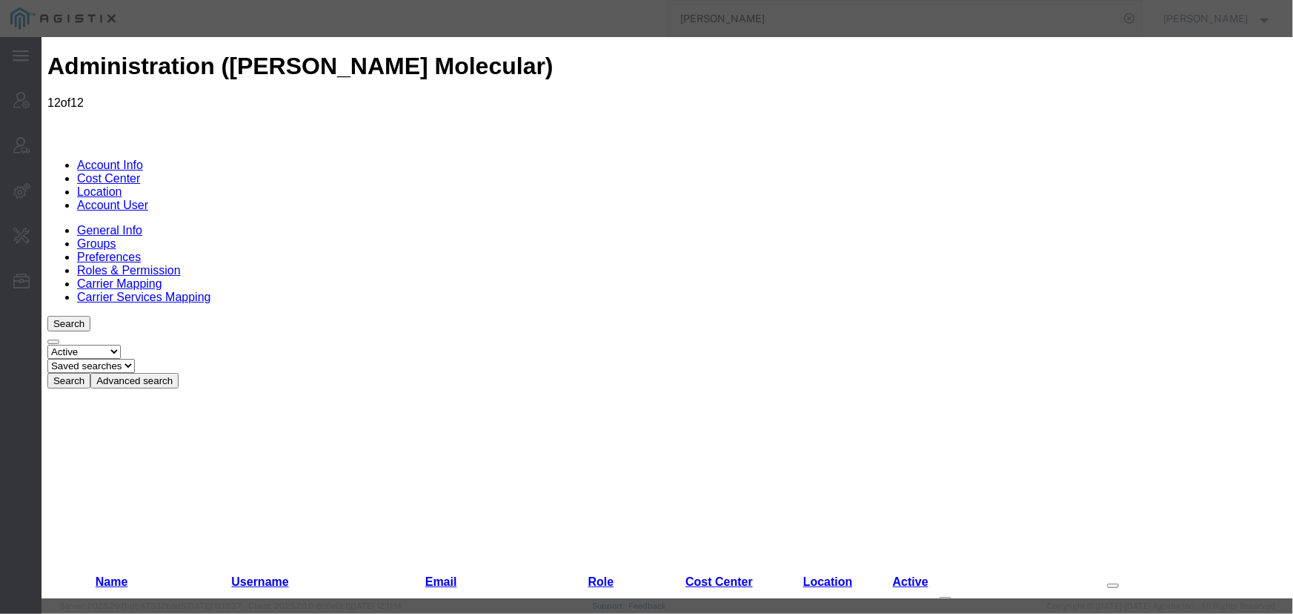
checkbox input "true"
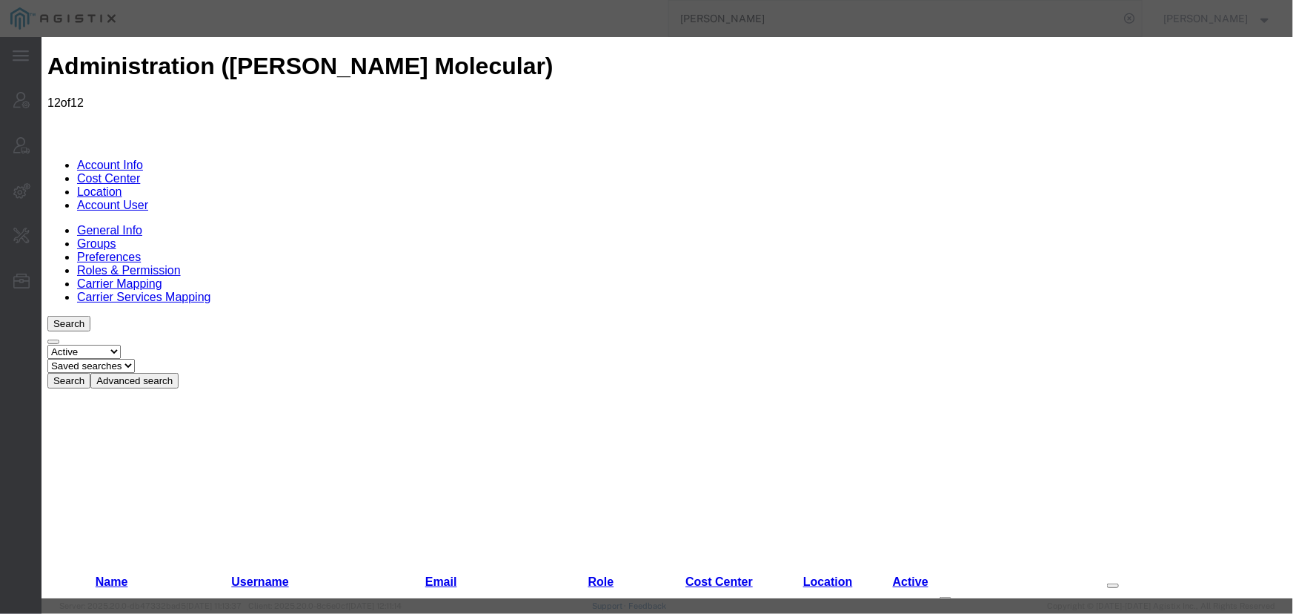
checkbox input "true"
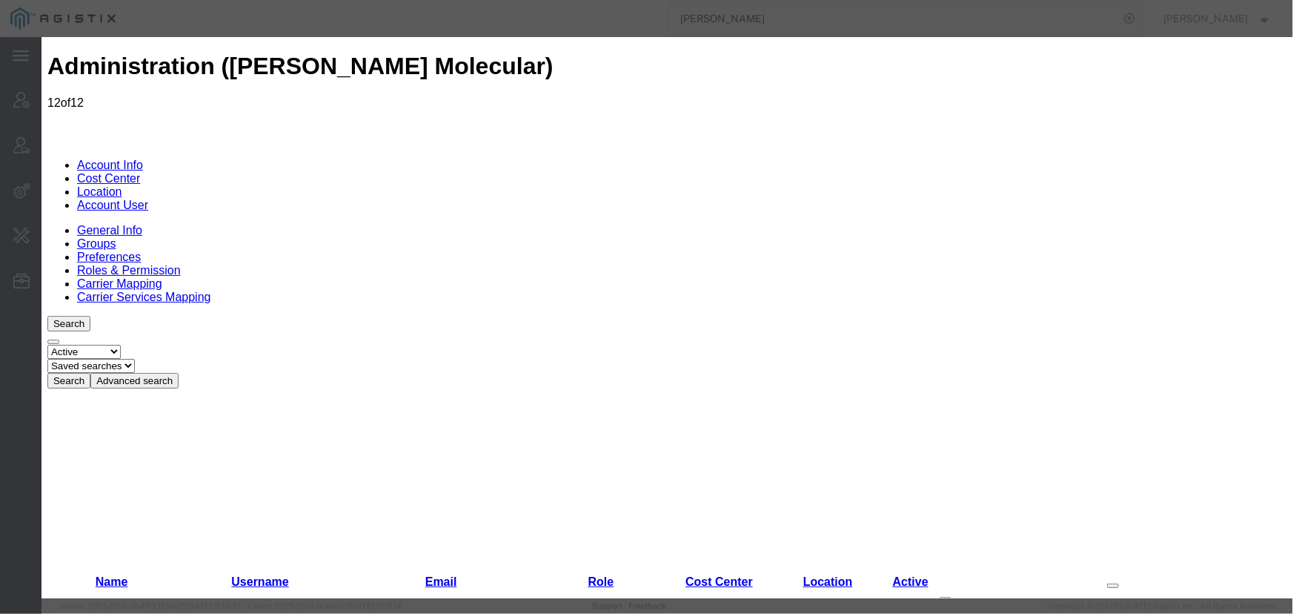
checkbox input "false"
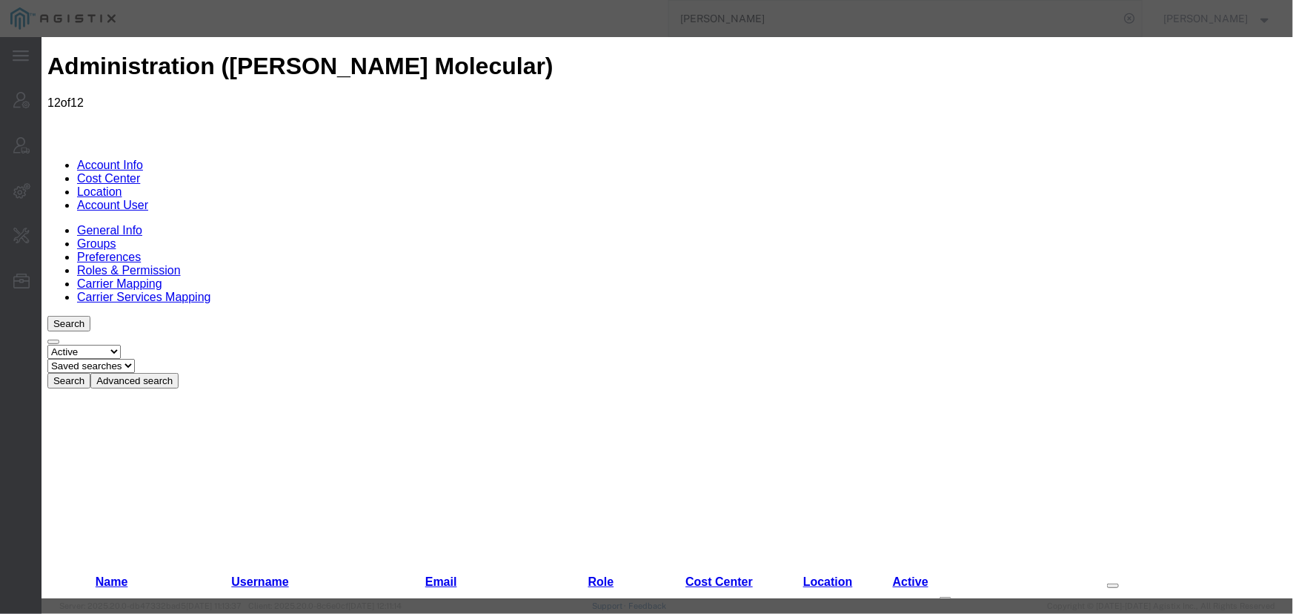
scroll to position [198, 0]
checkbox input "false"
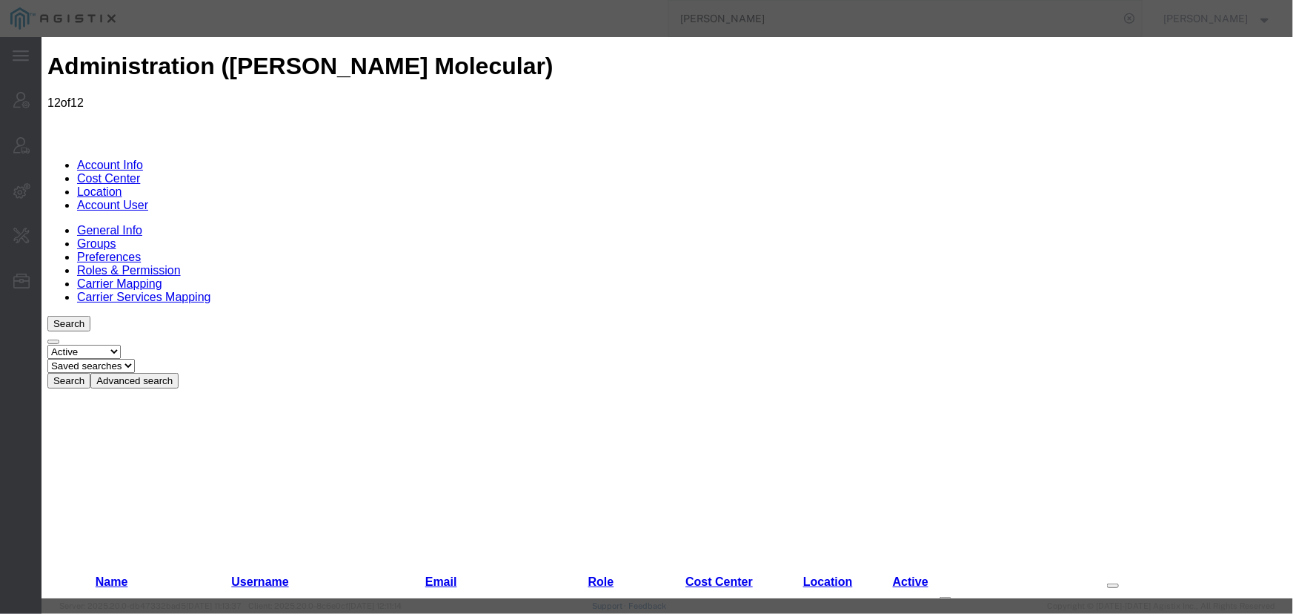
select select "COSTCENTER"
select select "60371"
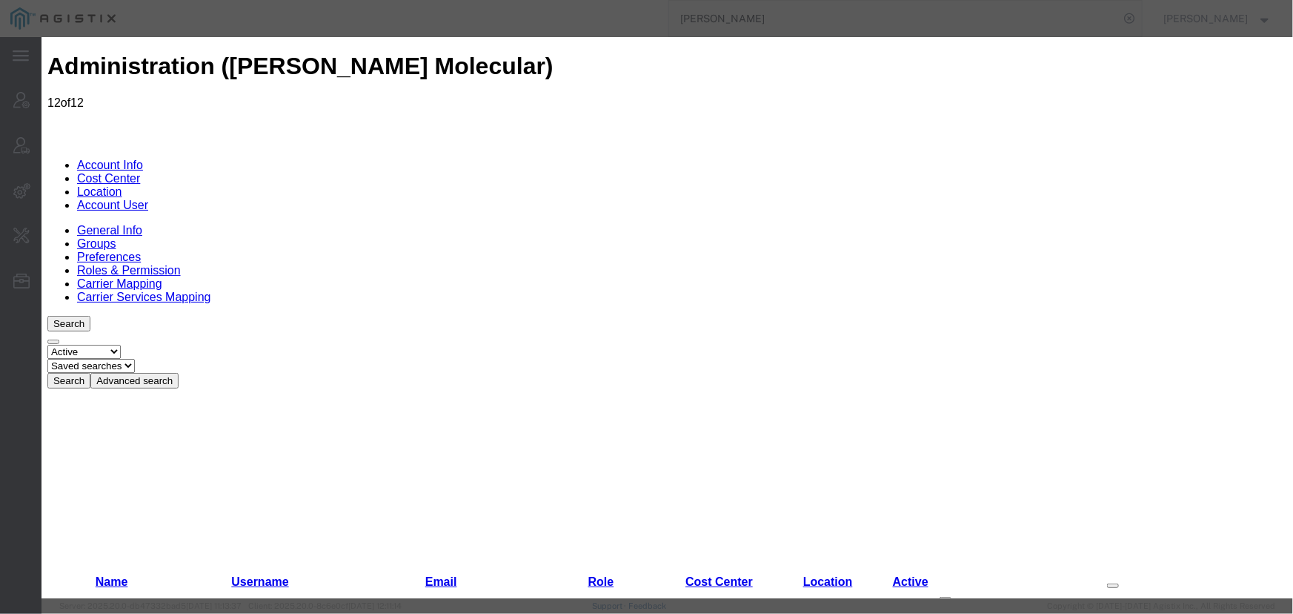
checkbox input "true"
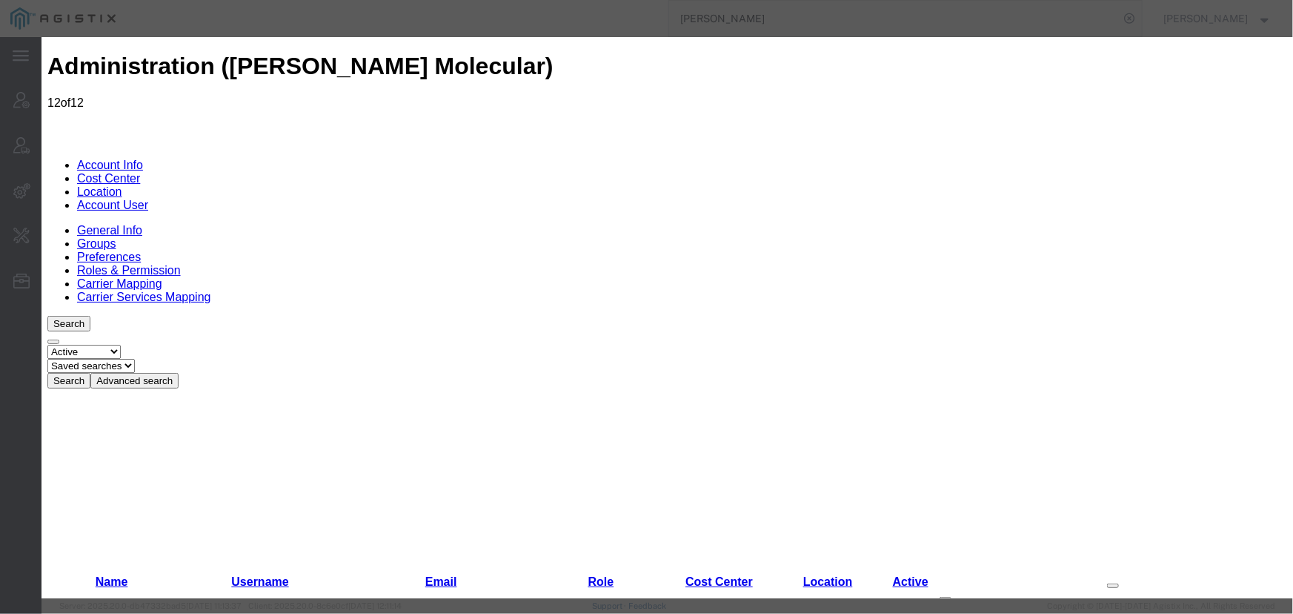
checkbox input "true"
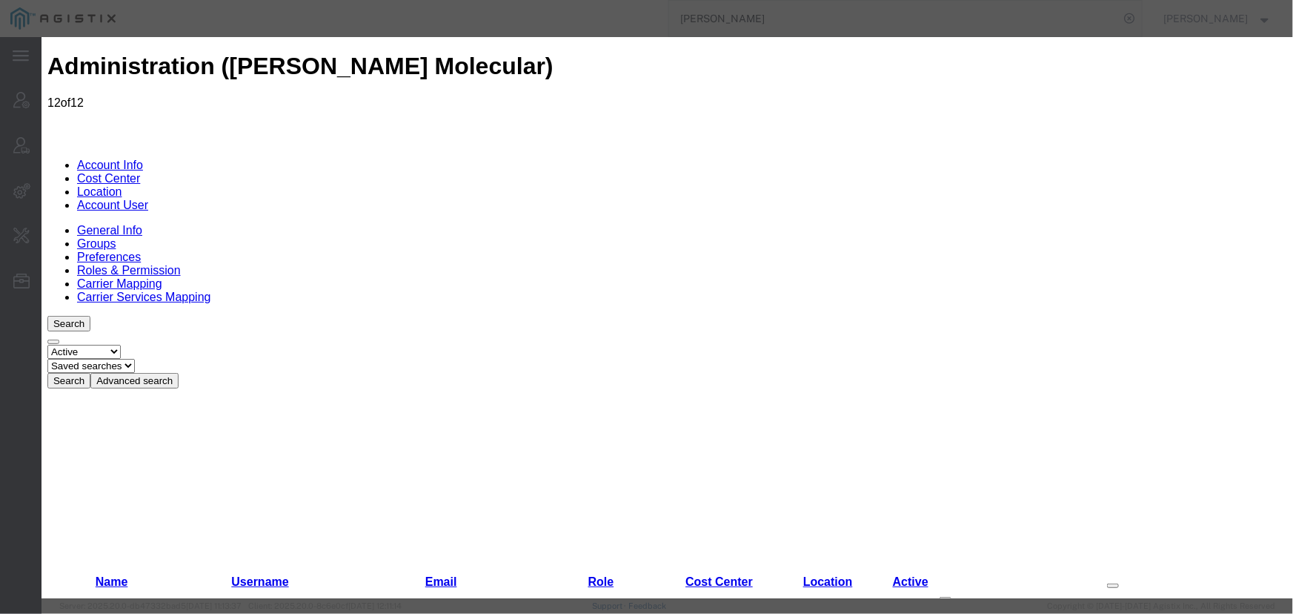
checkbox input "false"
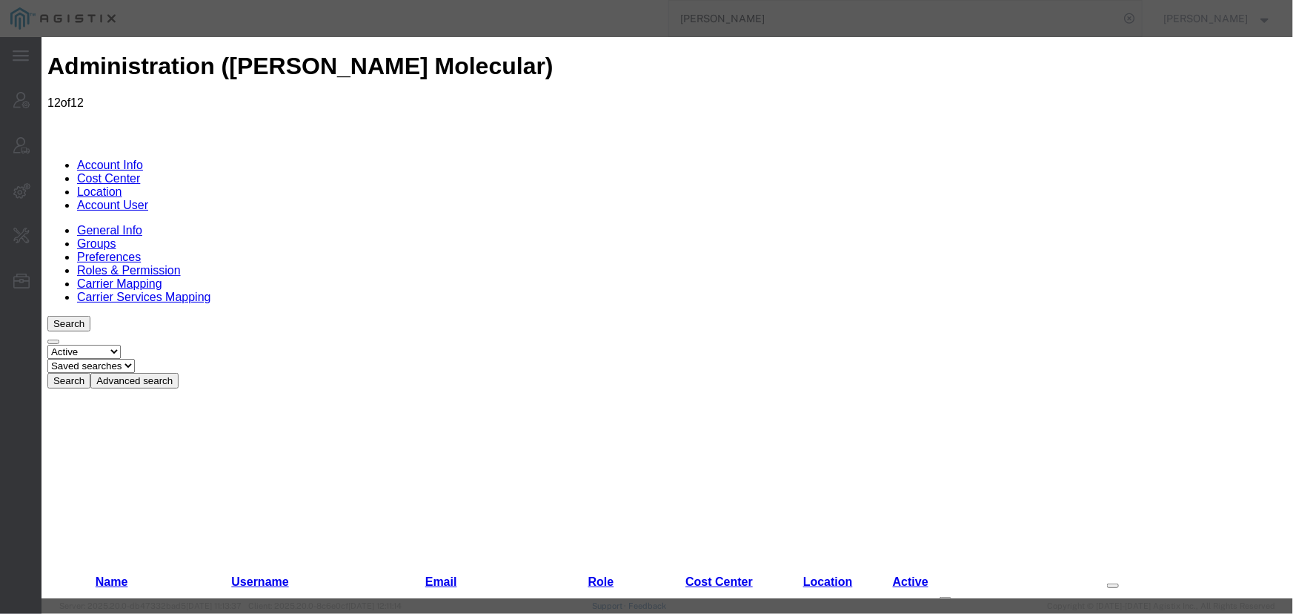
checkbox input "false"
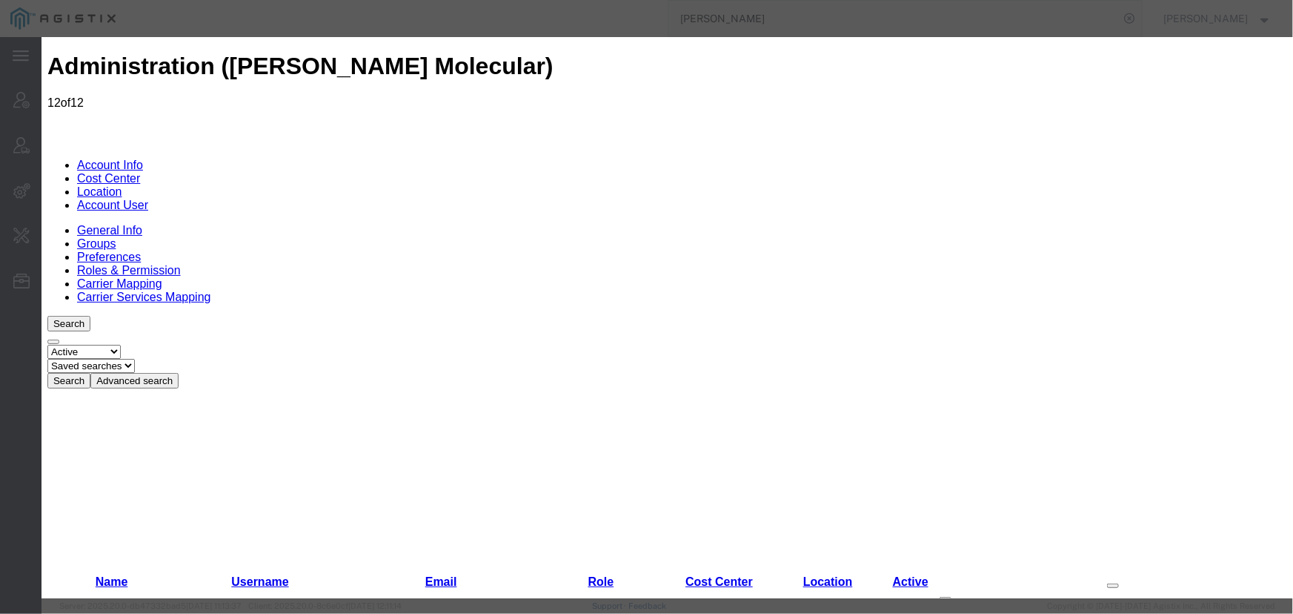
select select "COSTCENTER"
select select "60371"
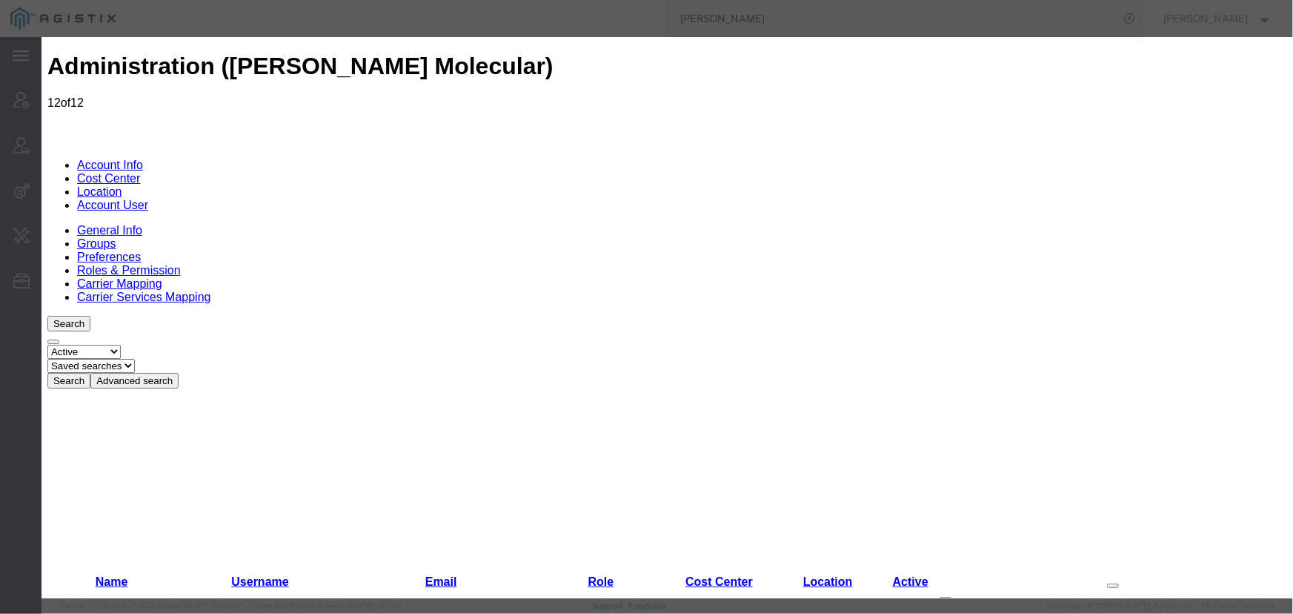
checkbox input "true"
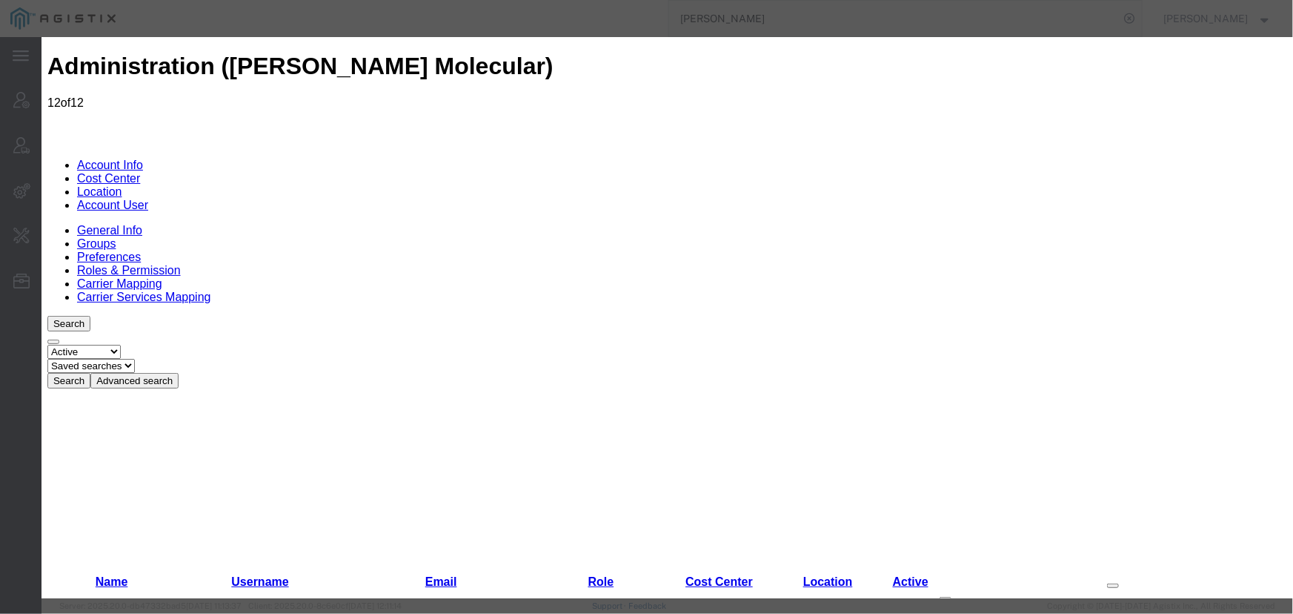
checkbox input "true"
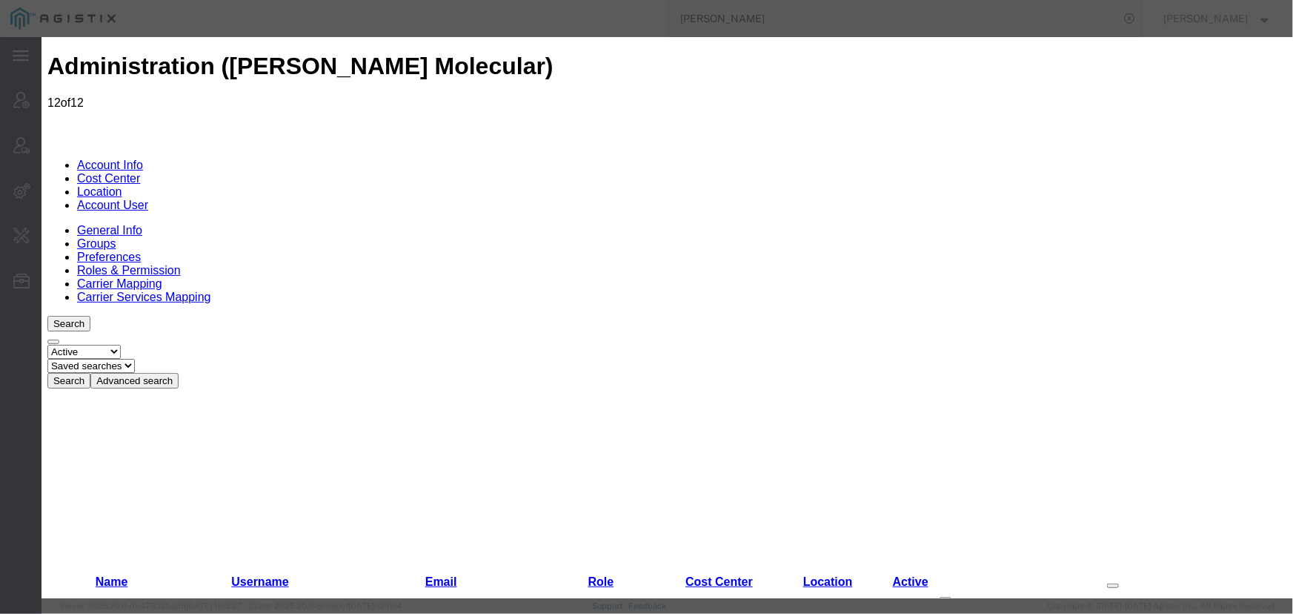
checkbox input "false"
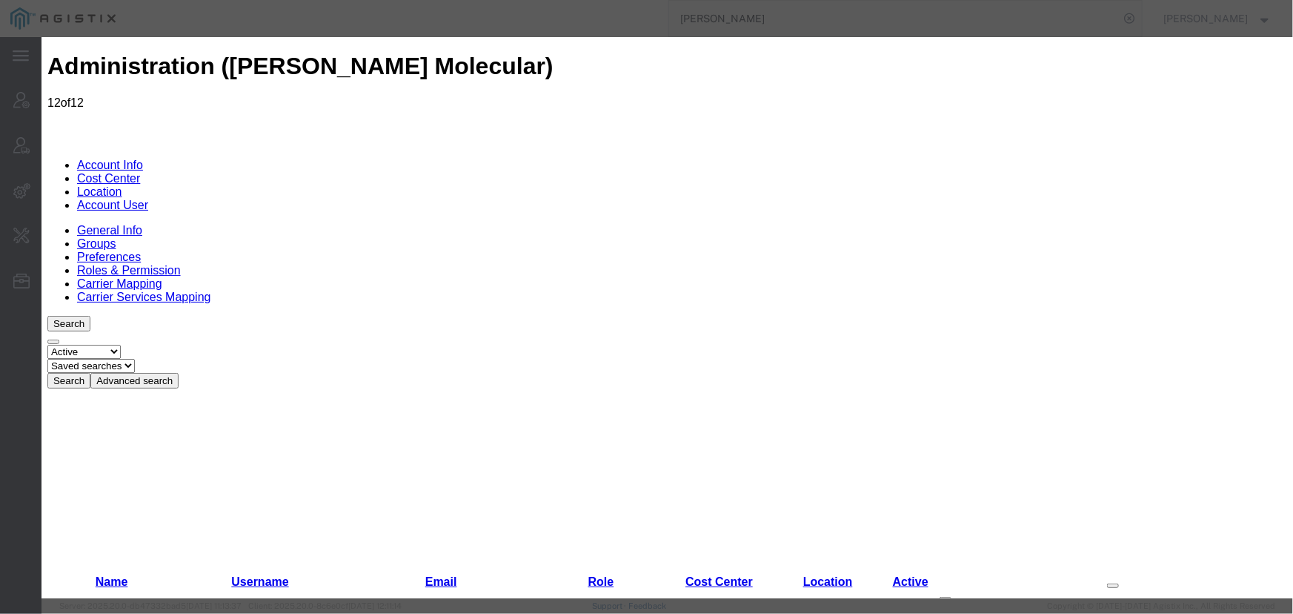
checkbox input "false"
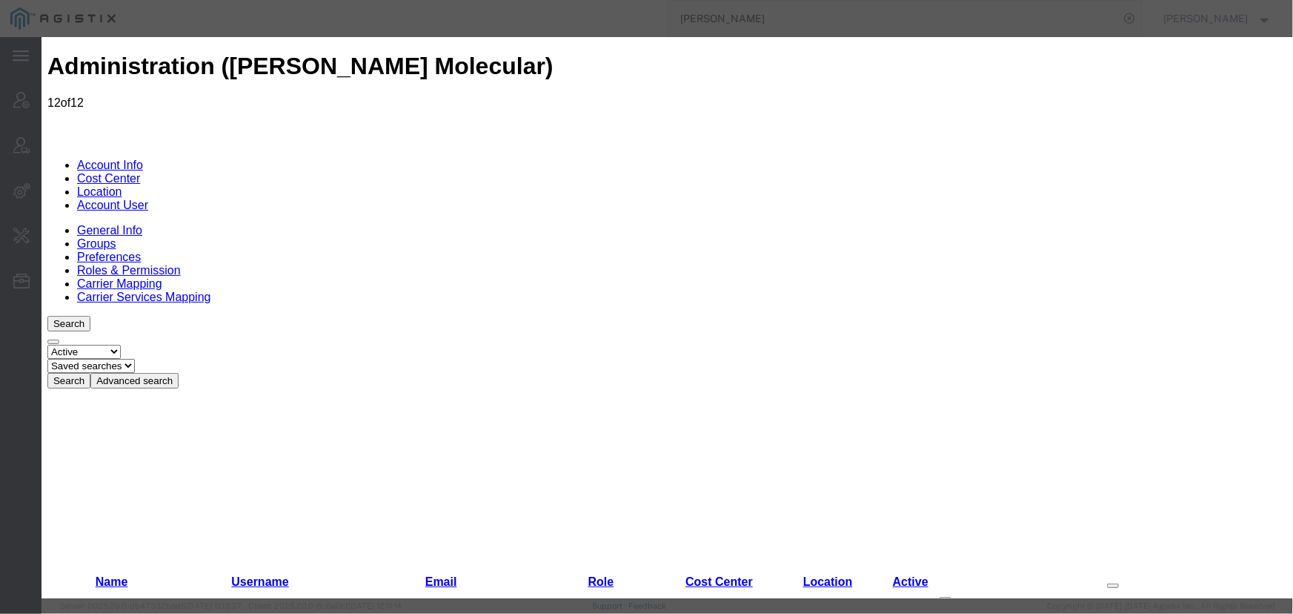
select select "COSTCENTER"
select select "60371"
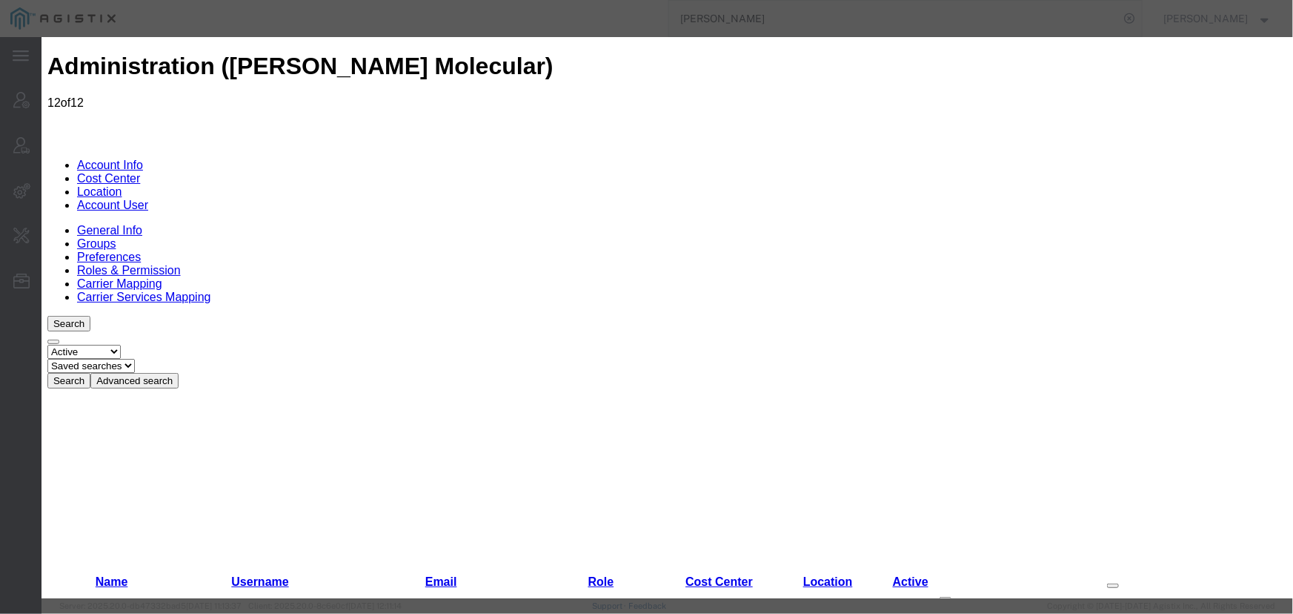
checkbox input "true"
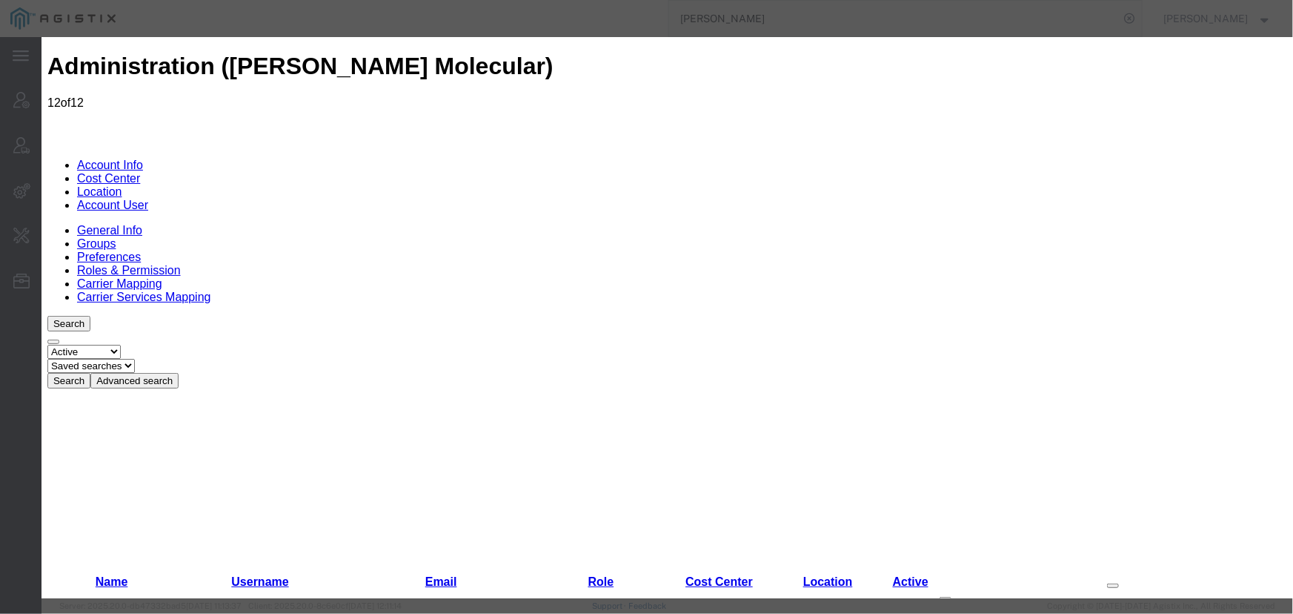
checkbox input "true"
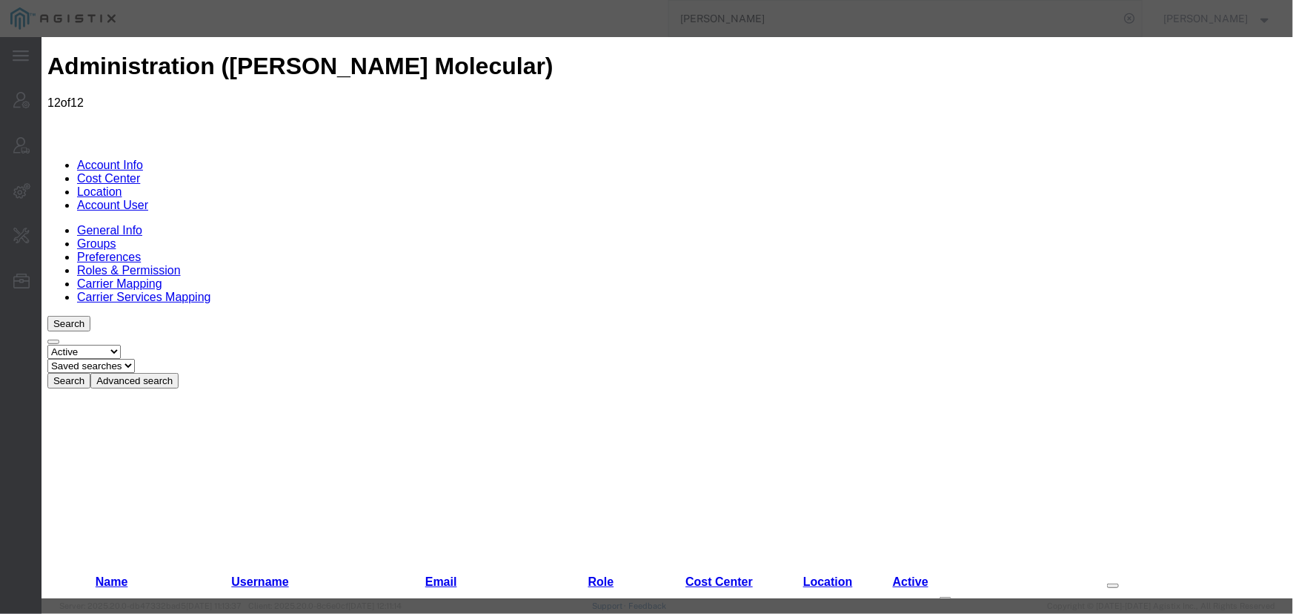
checkbox input "false"
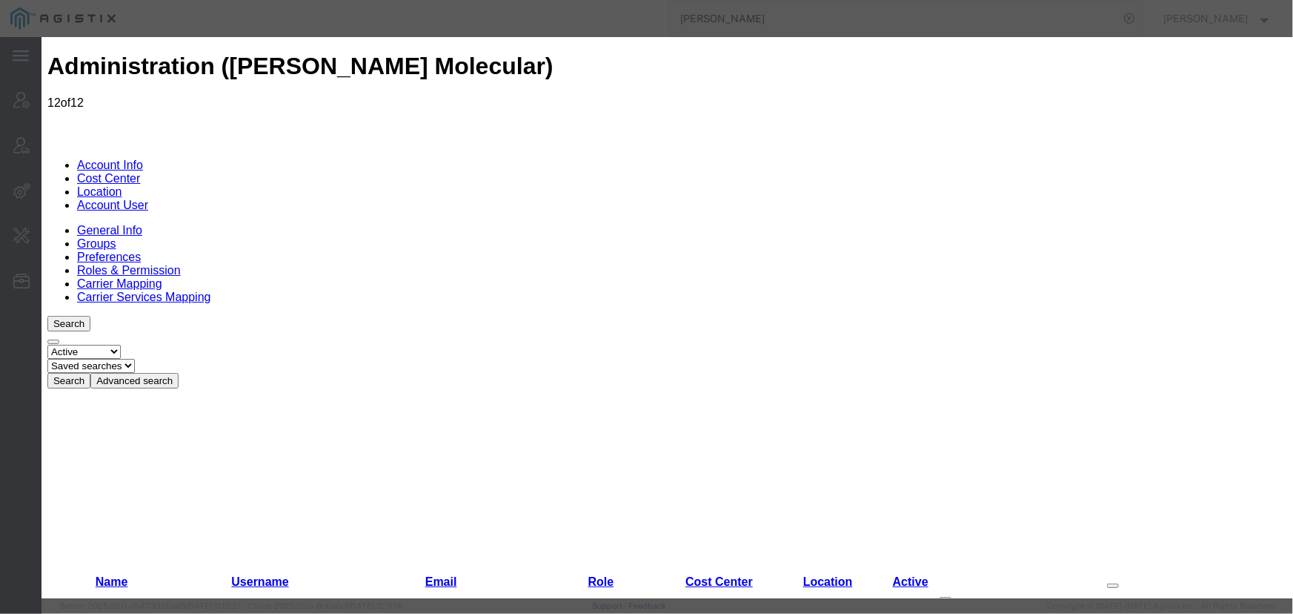
checkbox input "false"
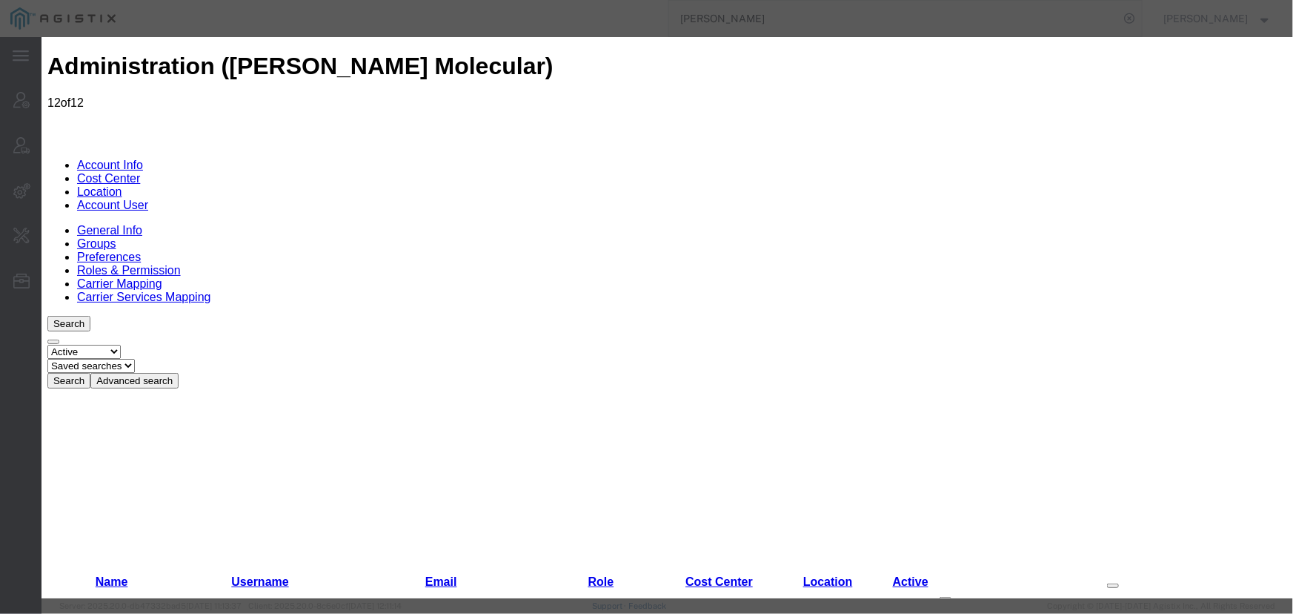
select select "COSTCENTER"
select select "60371"
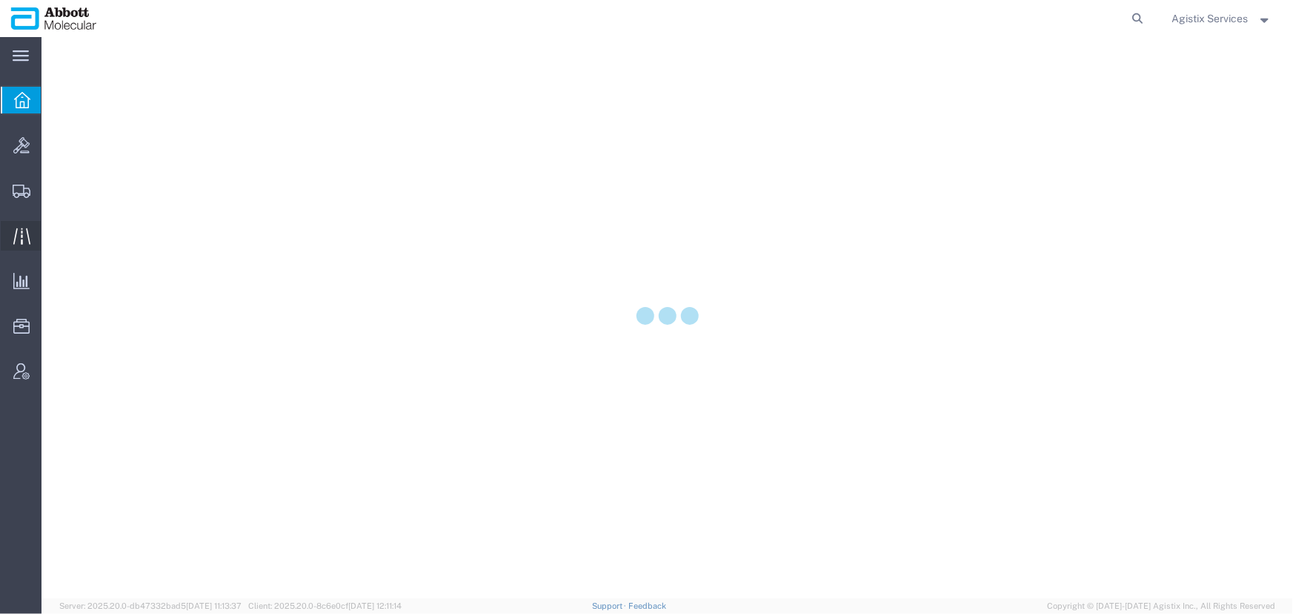
click at [13, 236] on icon at bounding box center [21, 235] width 17 height 17
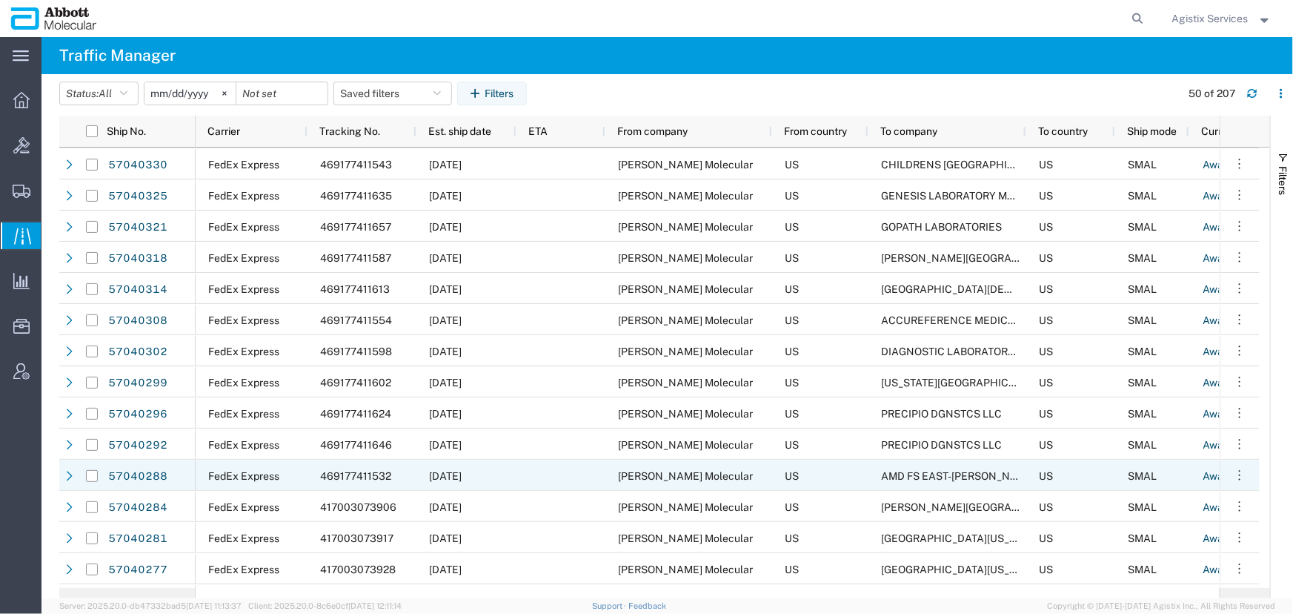
scroll to position [808, 0]
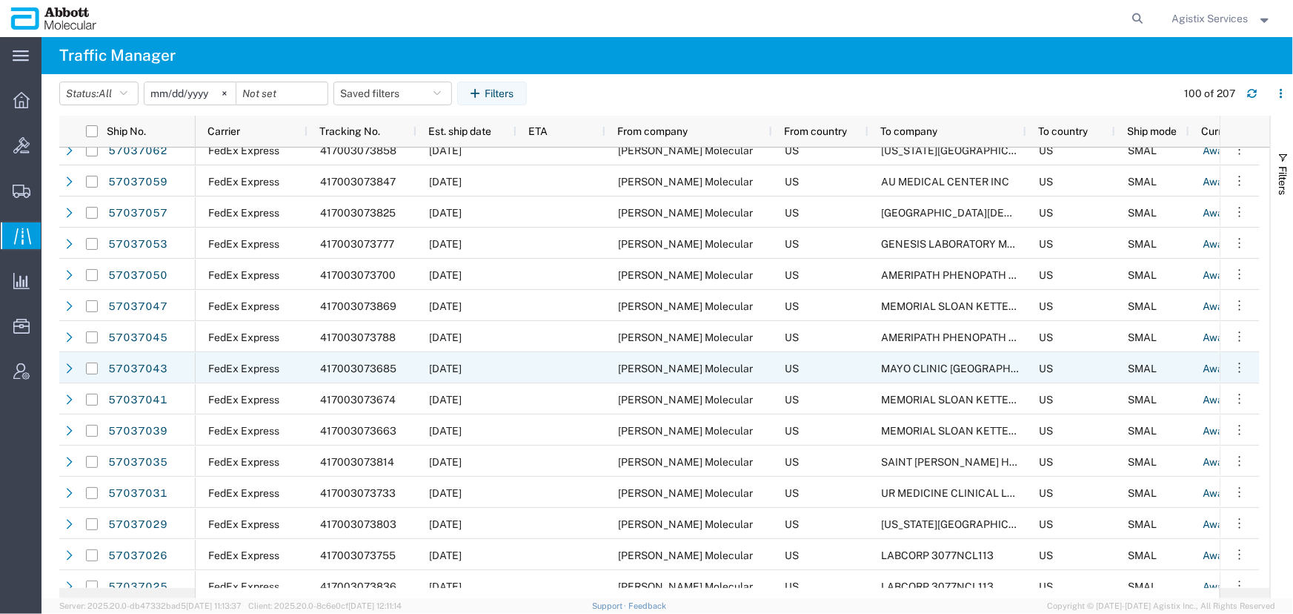
scroll to position [2627, 0]
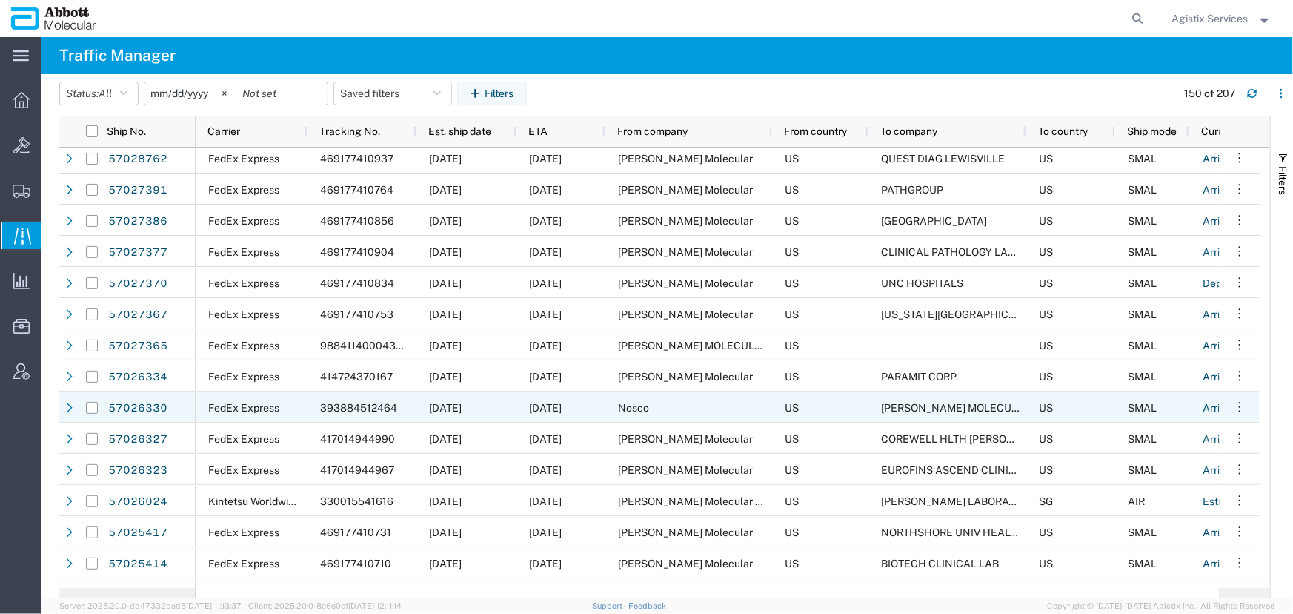
scroll to position [3300, 0]
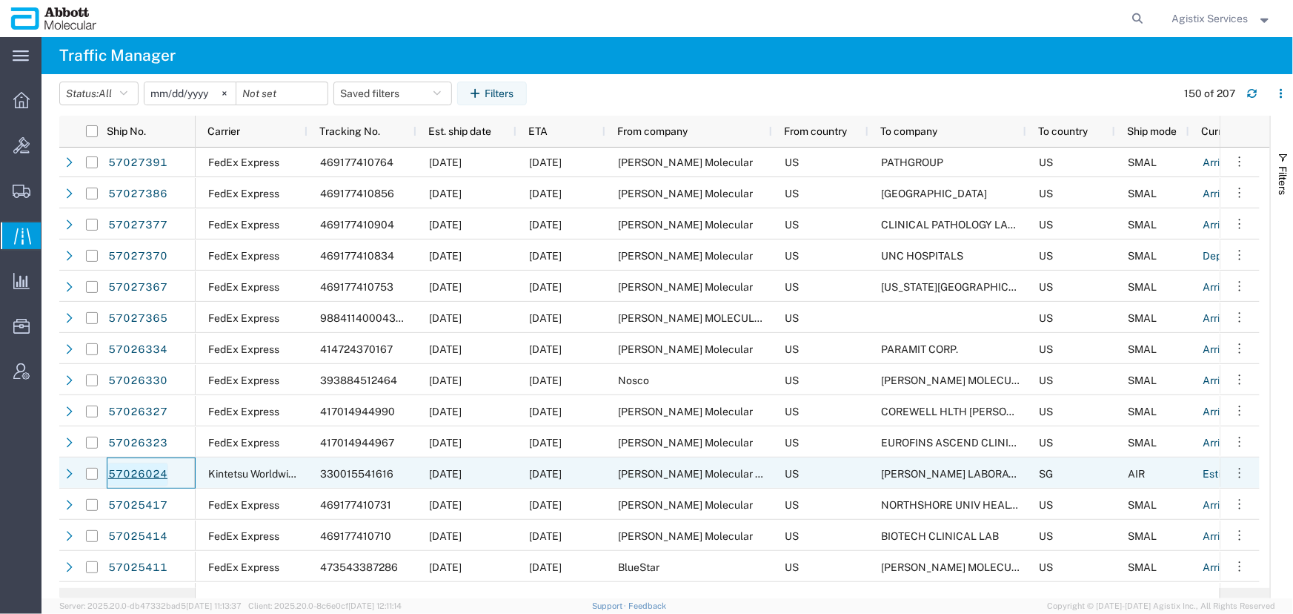
click at [152, 471] on link "57026024" at bounding box center [137, 474] width 61 height 24
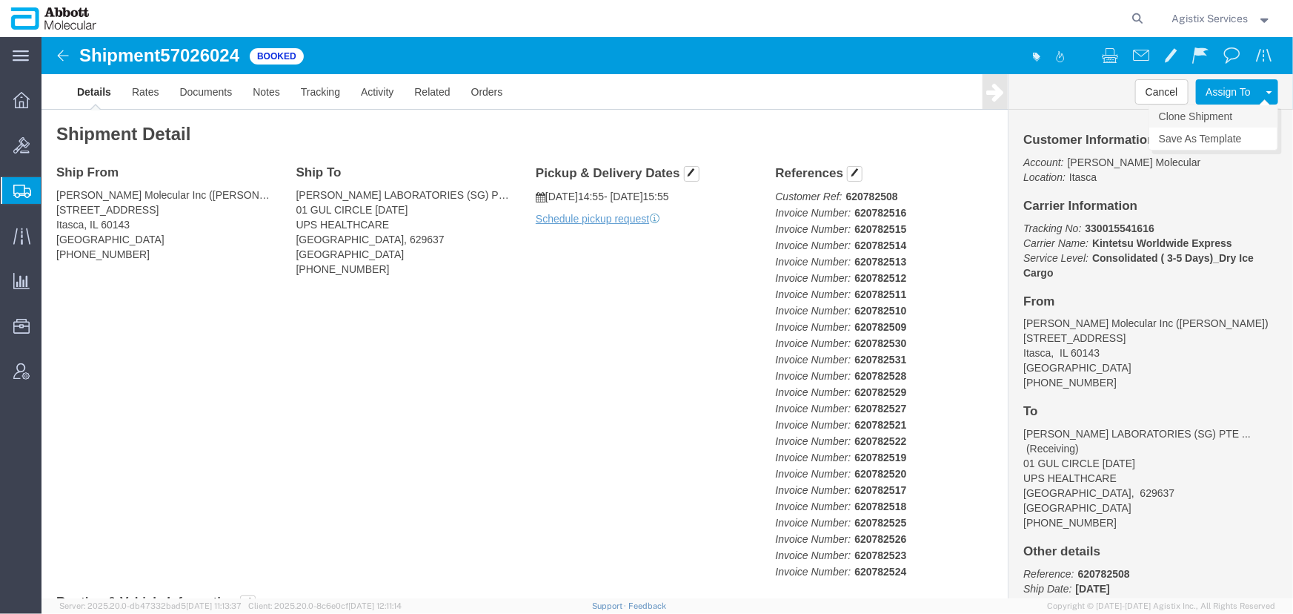
click link "Clone Shipment"
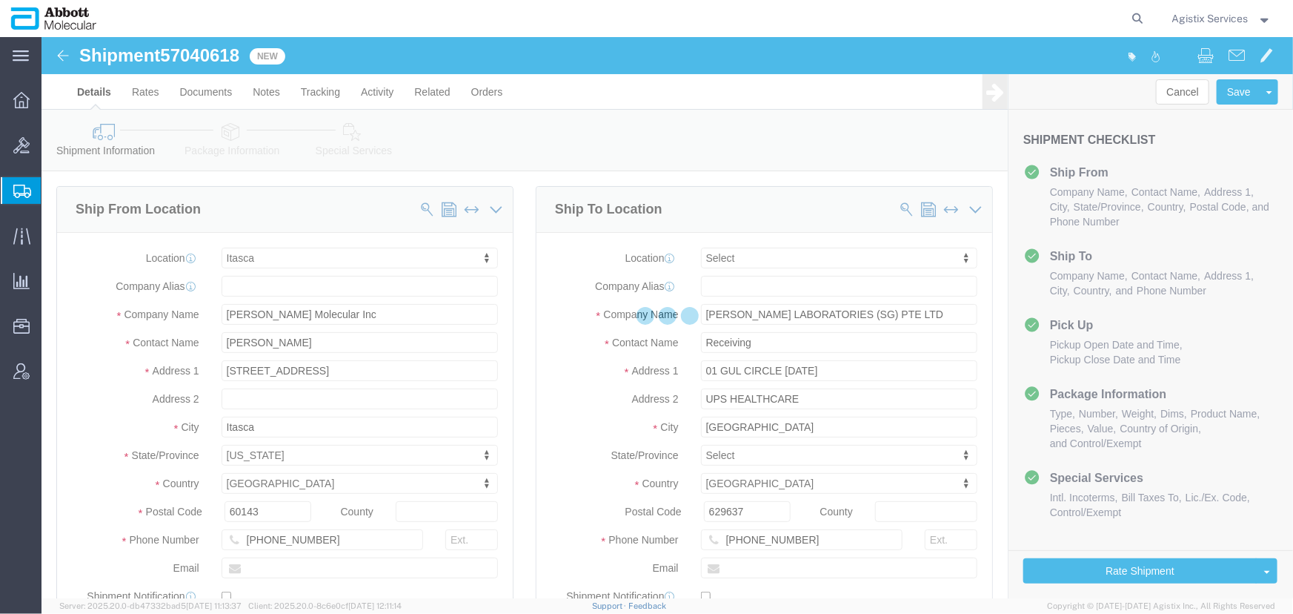
select select "48454"
select select
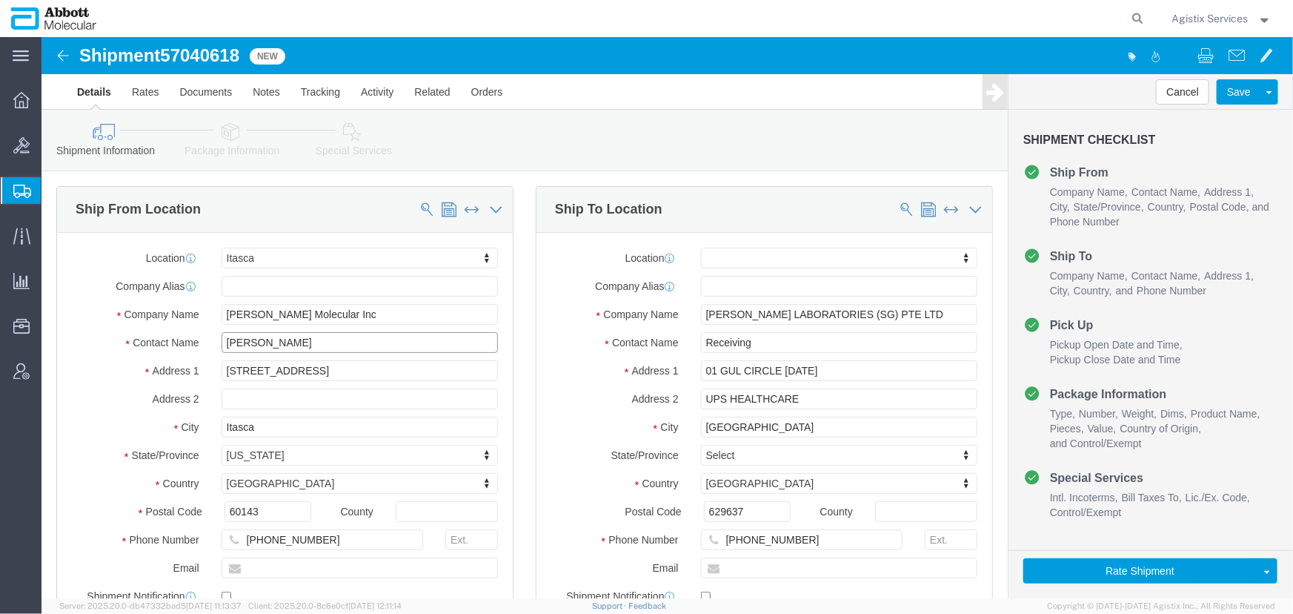
drag, startPoint x: 247, startPoint y: 307, endPoint x: -16, endPoint y: 303, distance: 263.1
click html "Shipment 57040618 New Details Rates Documents Notes Tracking Activity Related O…"
type input "Test JJ"
drag, startPoint x: 739, startPoint y: 300, endPoint x: 531, endPoint y: 299, distance: 208.2
click div "Contact Name Receiving"
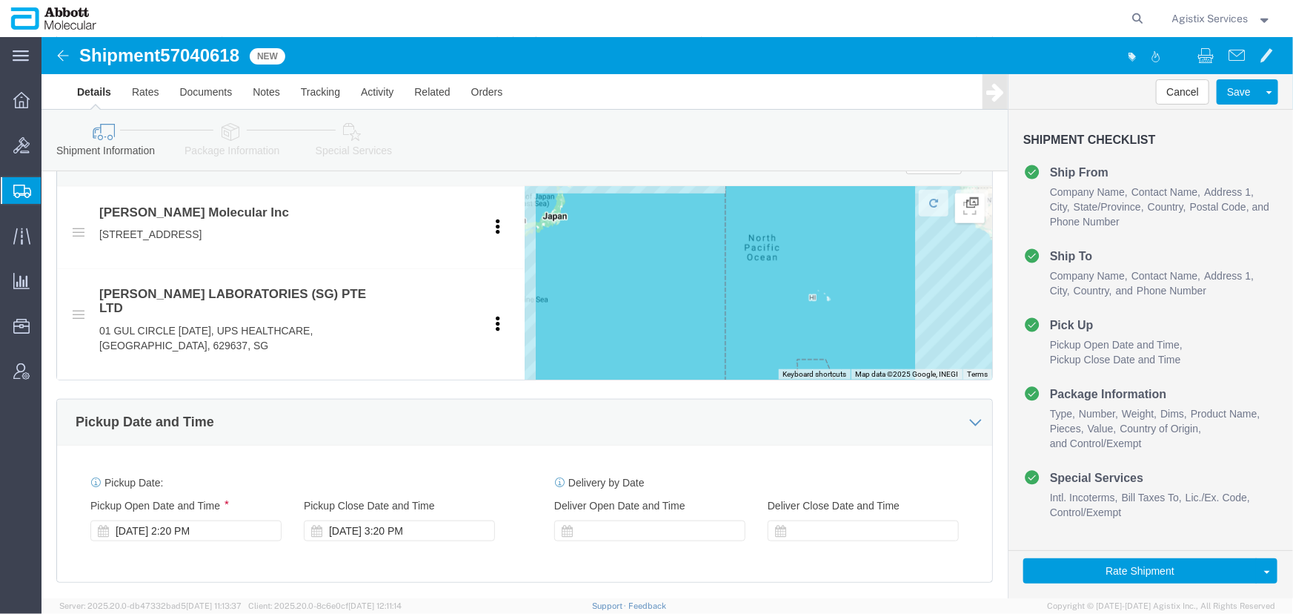
scroll to position [808, 0]
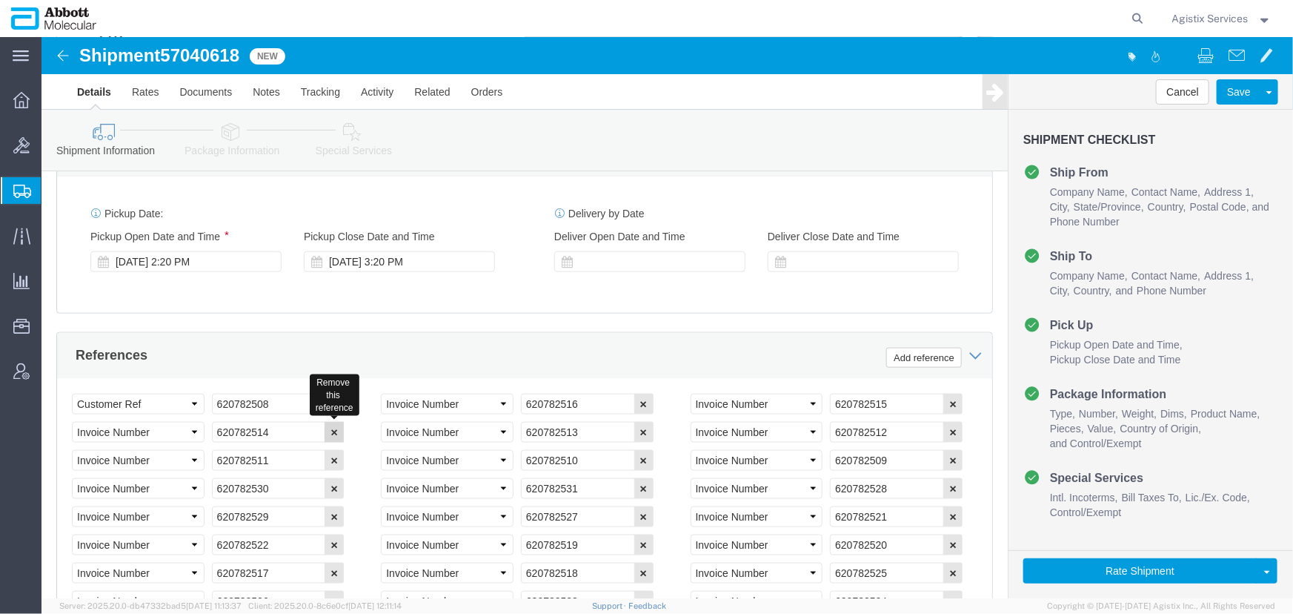
type input "JJ Test"
click icon "button"
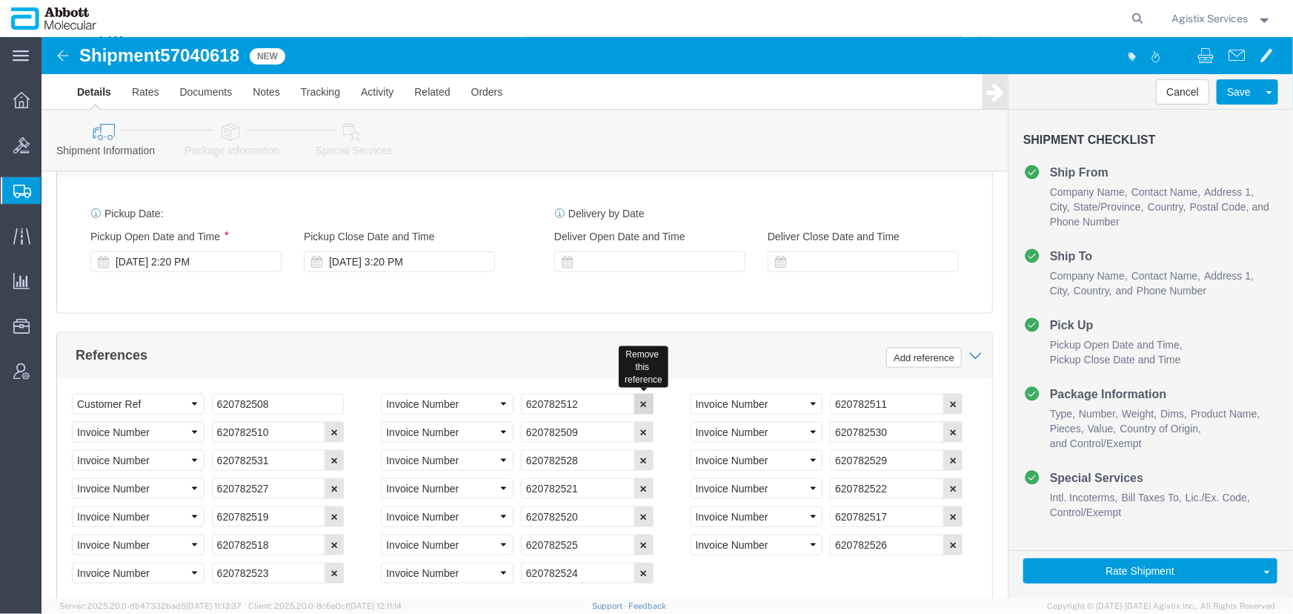
click icon "button"
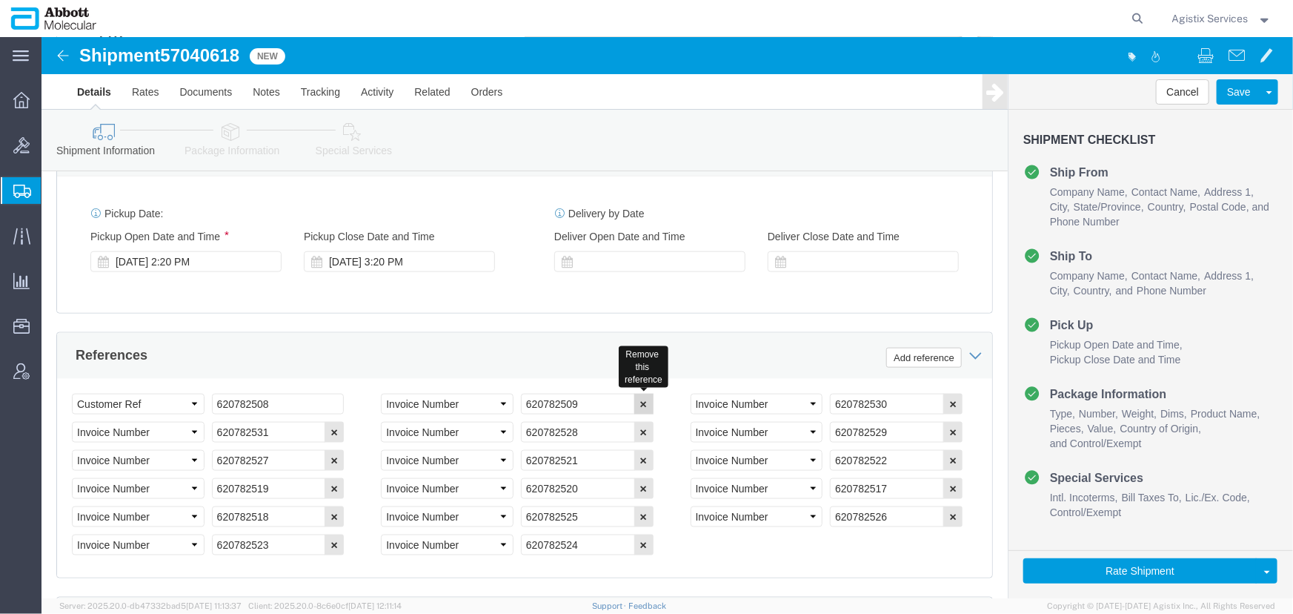
click icon "button"
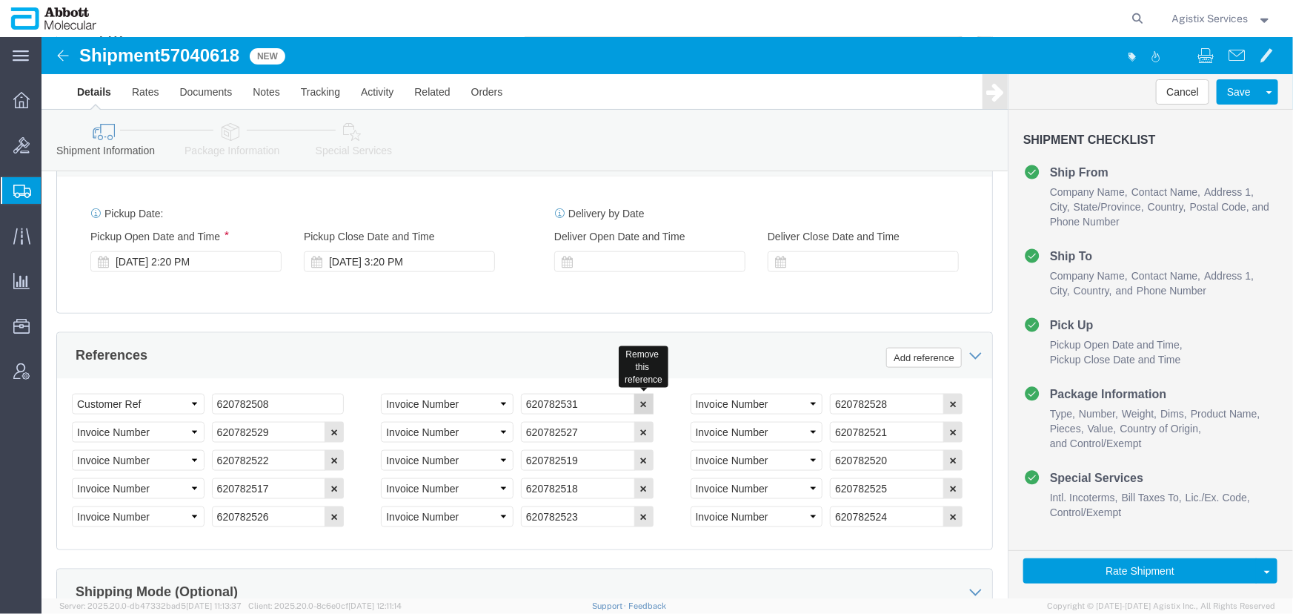
click icon "button"
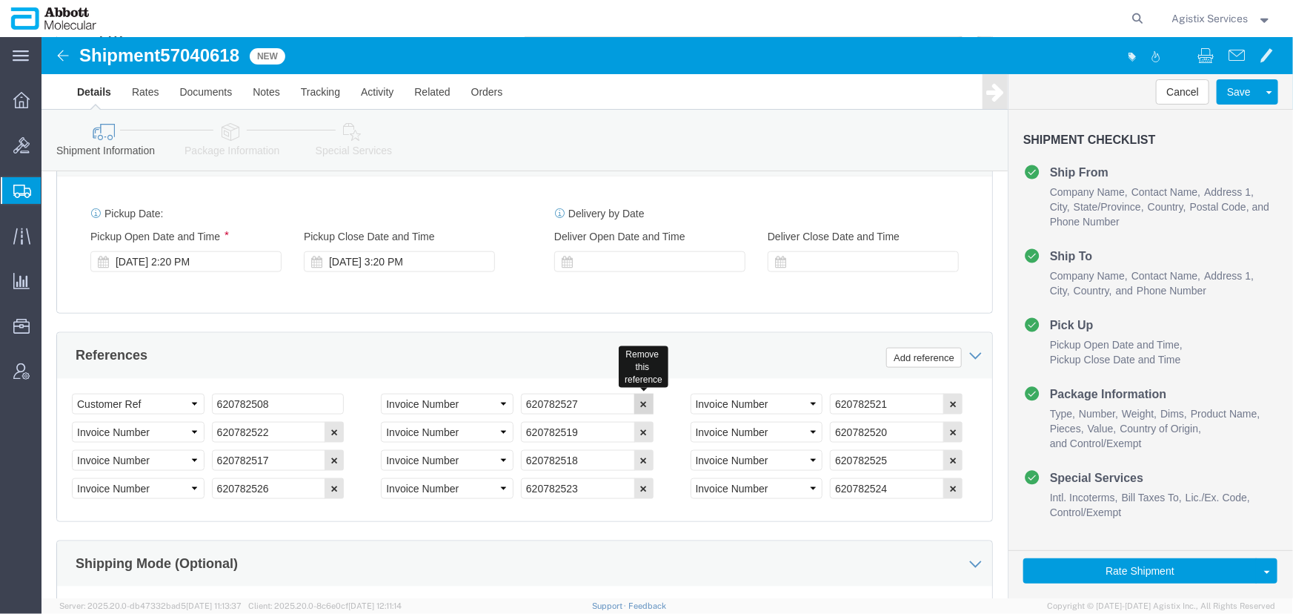
click icon "button"
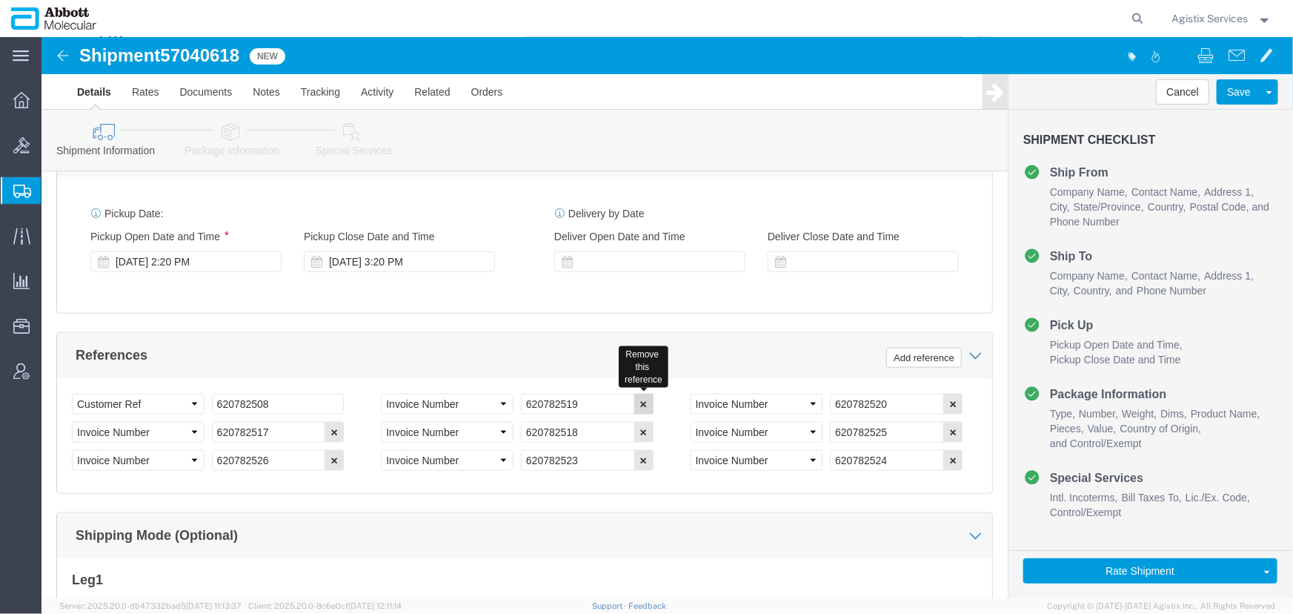
click icon "button"
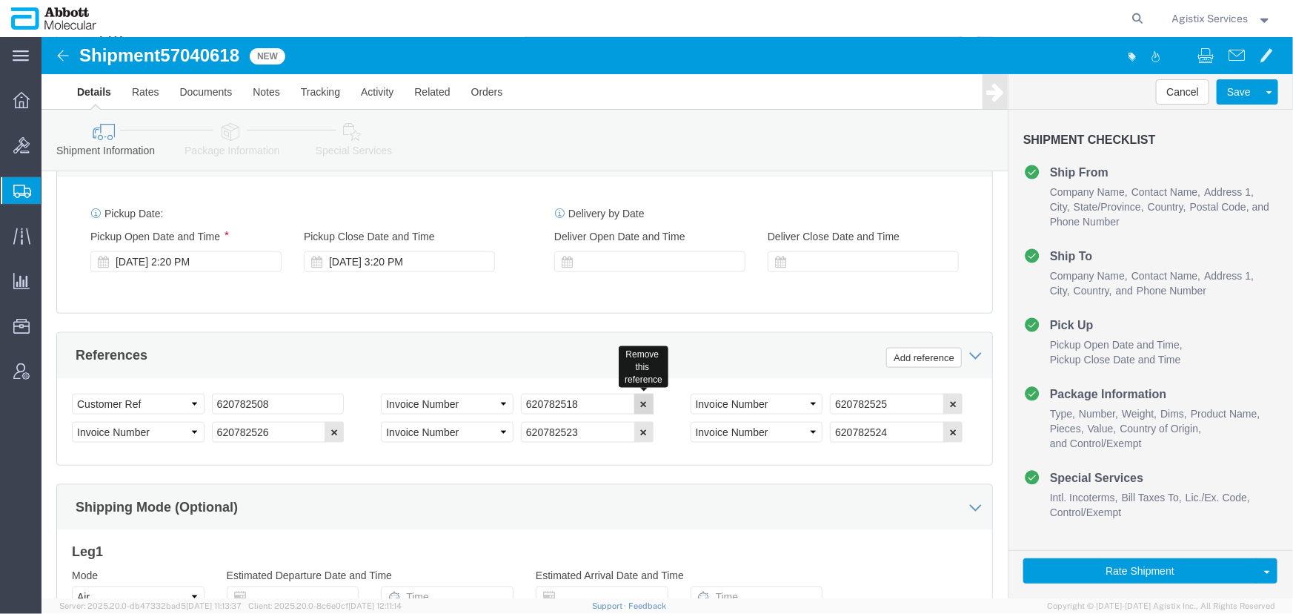
click icon "button"
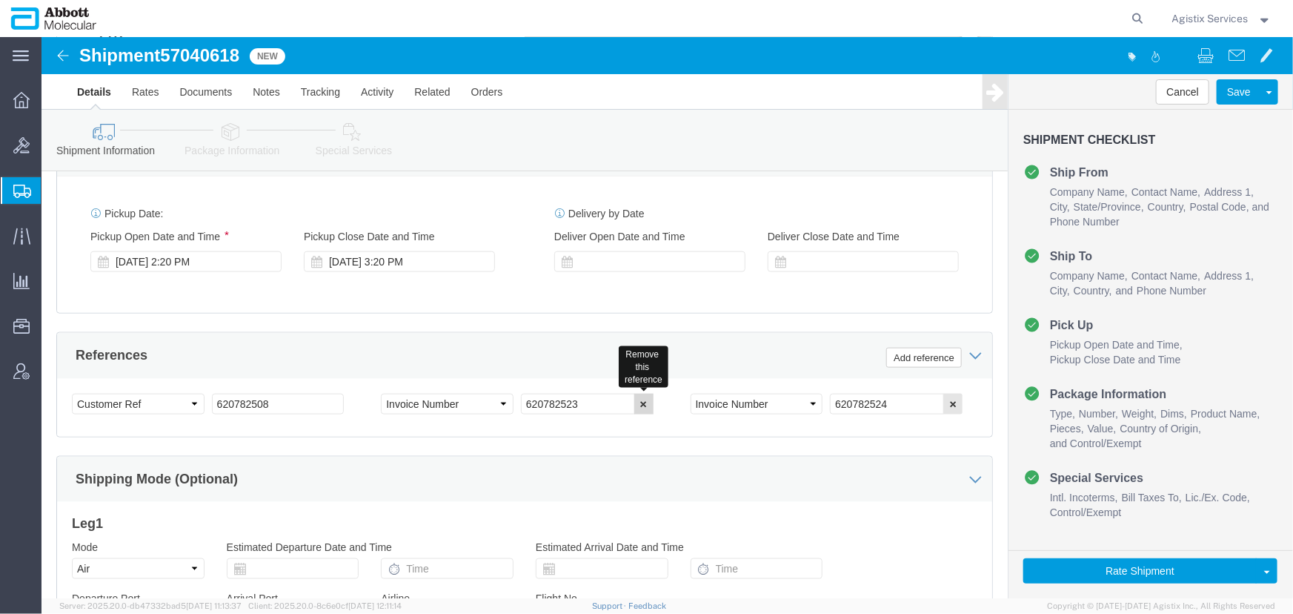
click icon "button"
drag, startPoint x: 246, startPoint y: 349, endPoint x: 93, endPoint y: 355, distance: 153.5
click div "Select Account Type Activity ID Airline Appointment Number ASN Batch Request # …"
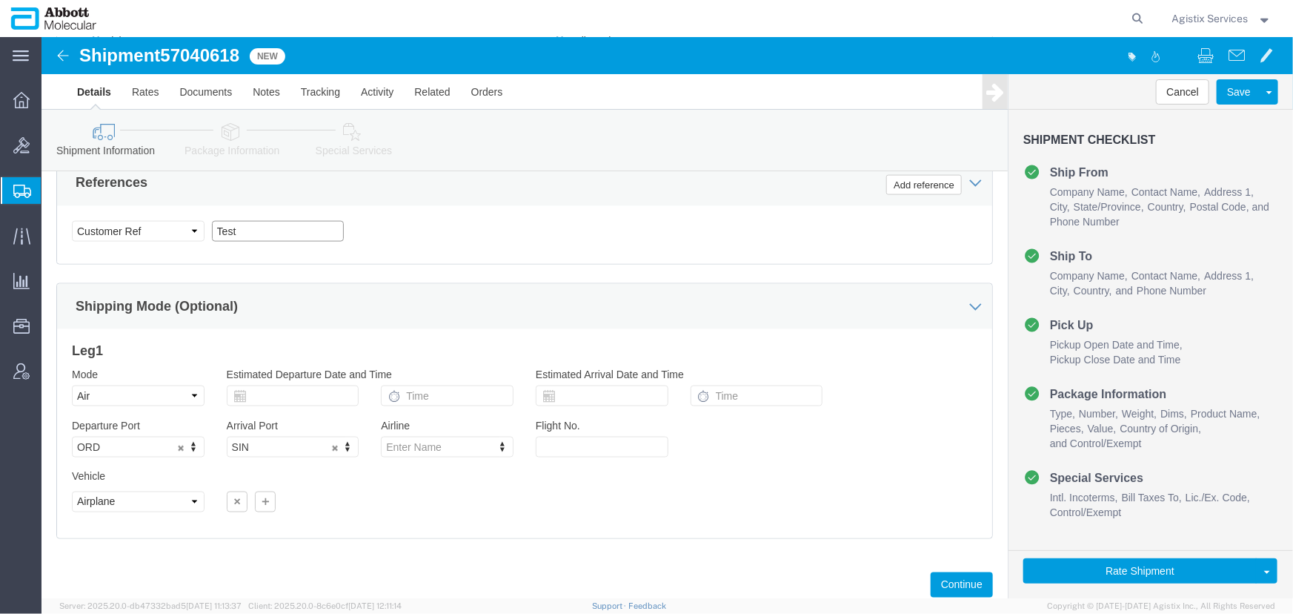
scroll to position [1008, 0]
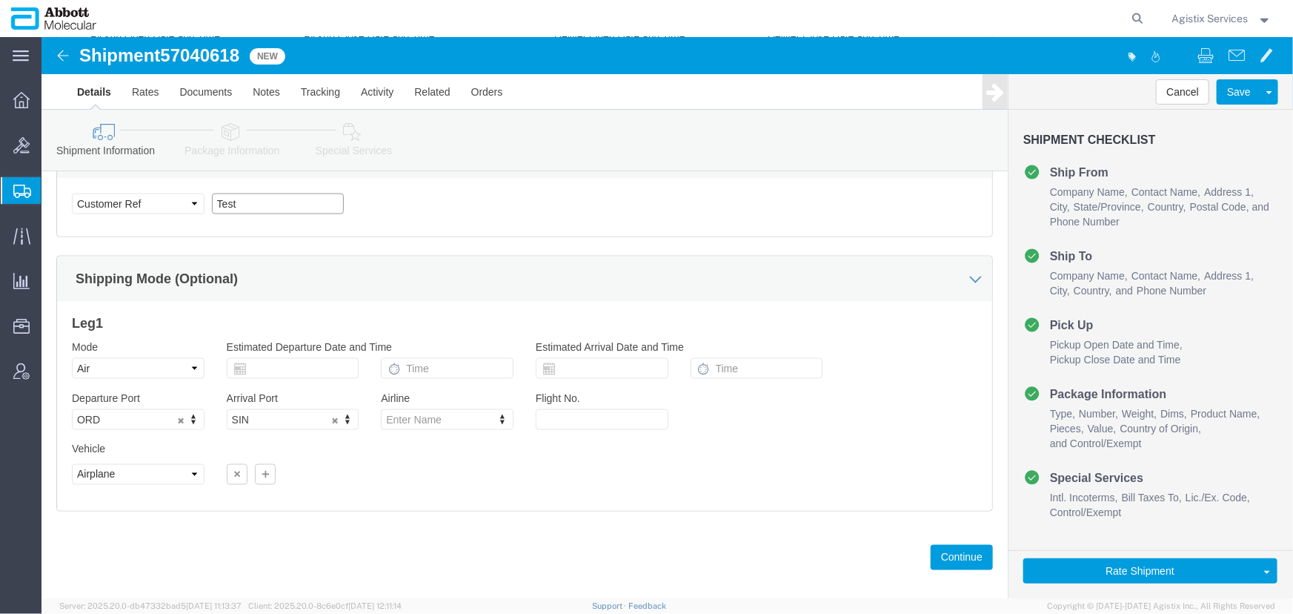
type input "Test"
click select "Select Air Less than Truckload Multi-Leg Ocean Freight Rail Small Parcel Truckl…"
select select
click select "Select Air Less than Truckload Multi-Leg Ocean Freight Rail Small Parcel Truckl…"
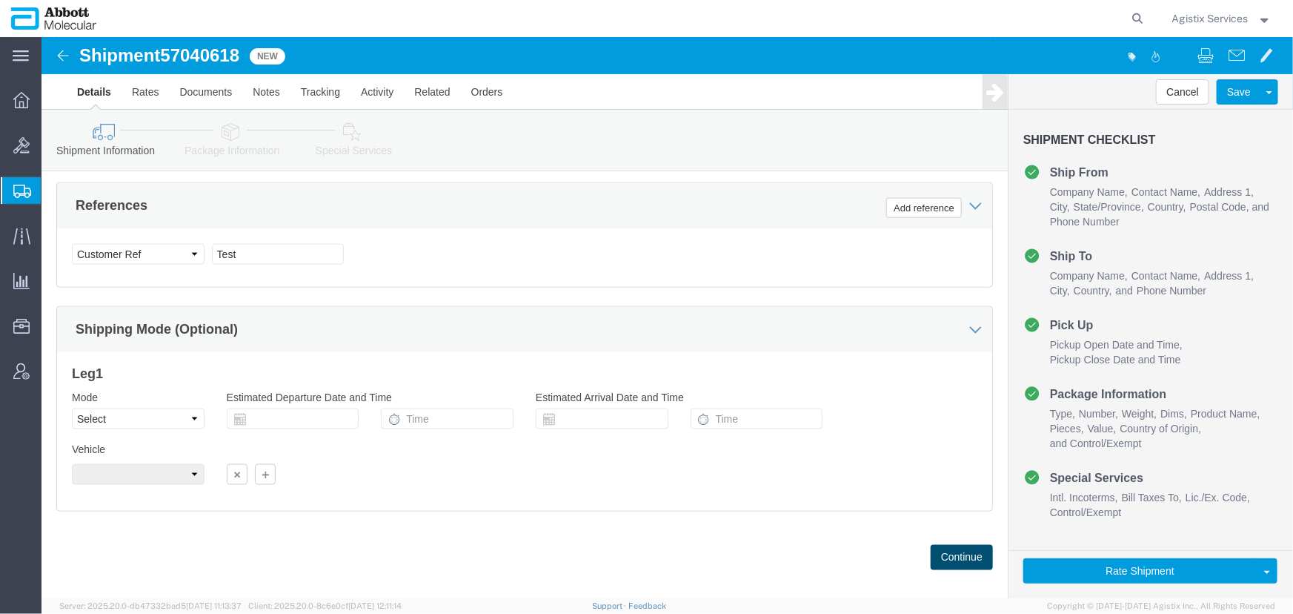
click button "Continue"
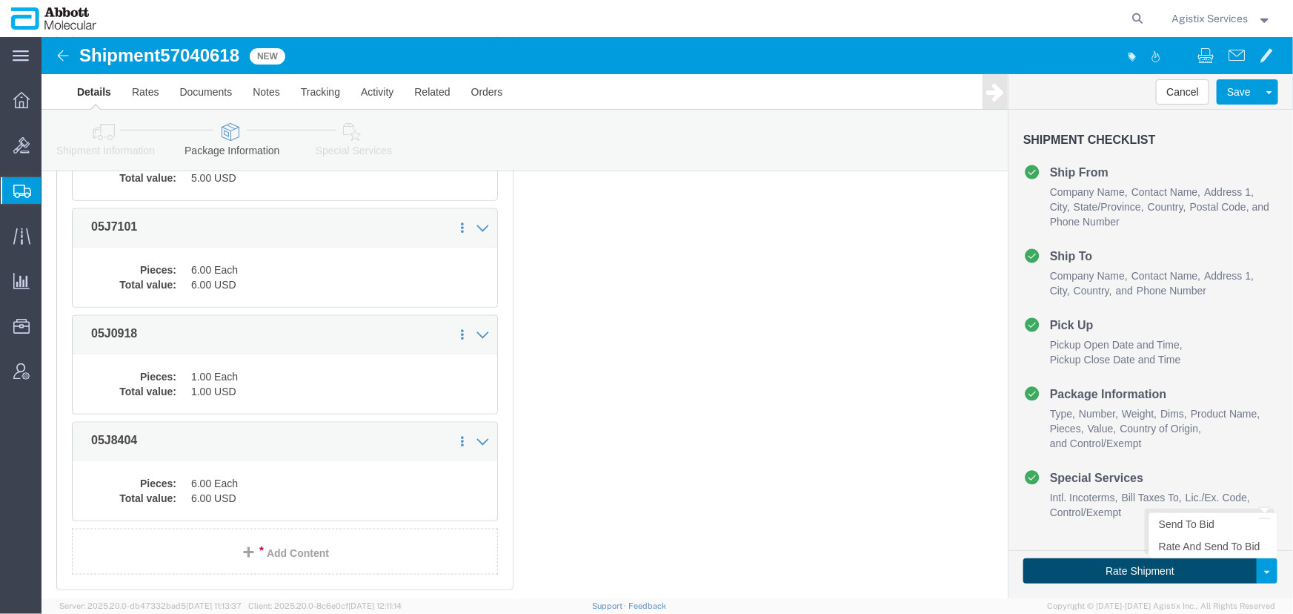
click button "Rate Shipment"
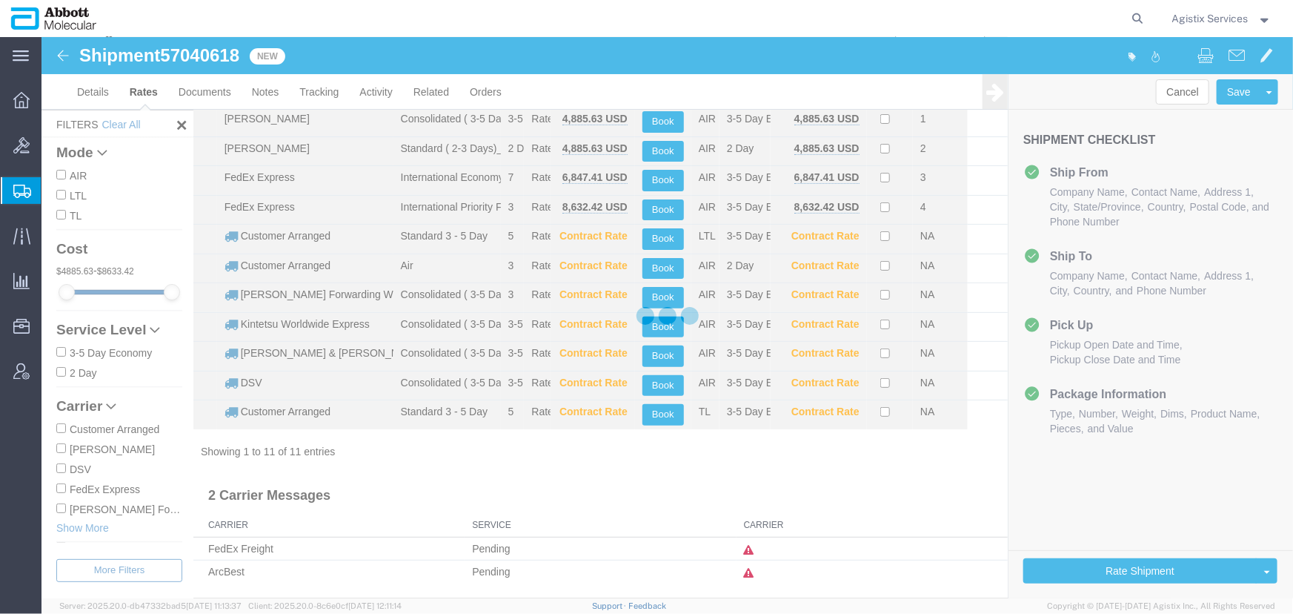
scroll to position [59, 0]
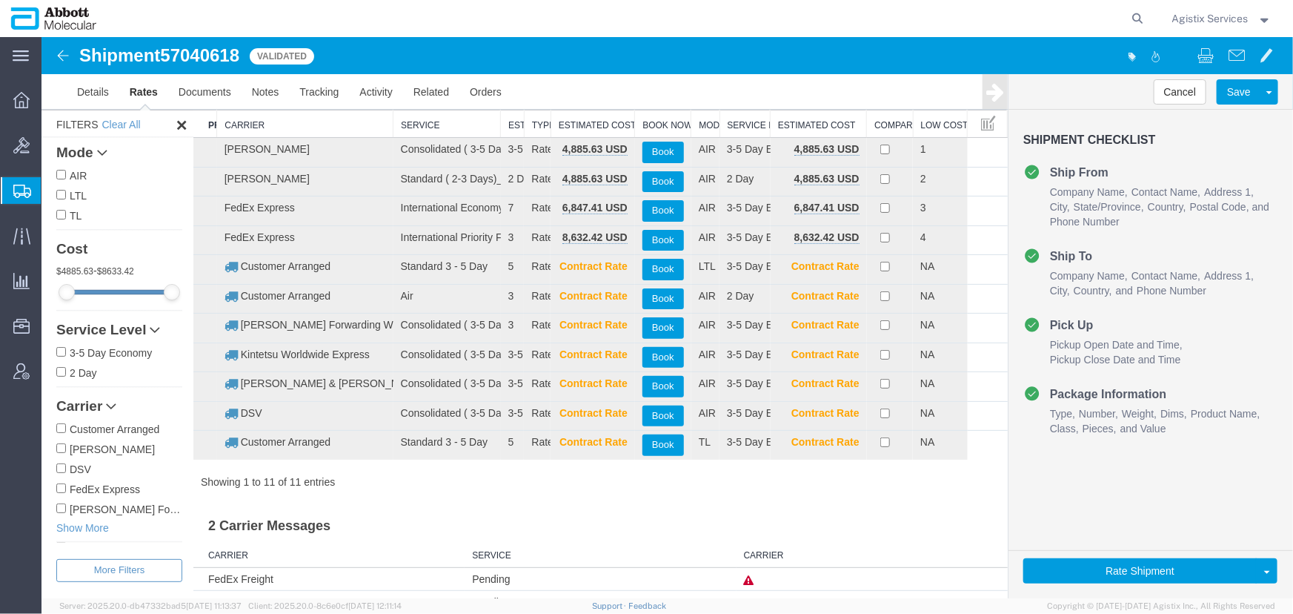
click at [58, 430] on input "Customer Arranged" at bounding box center [61, 427] width 10 height 10
checkbox input "true"
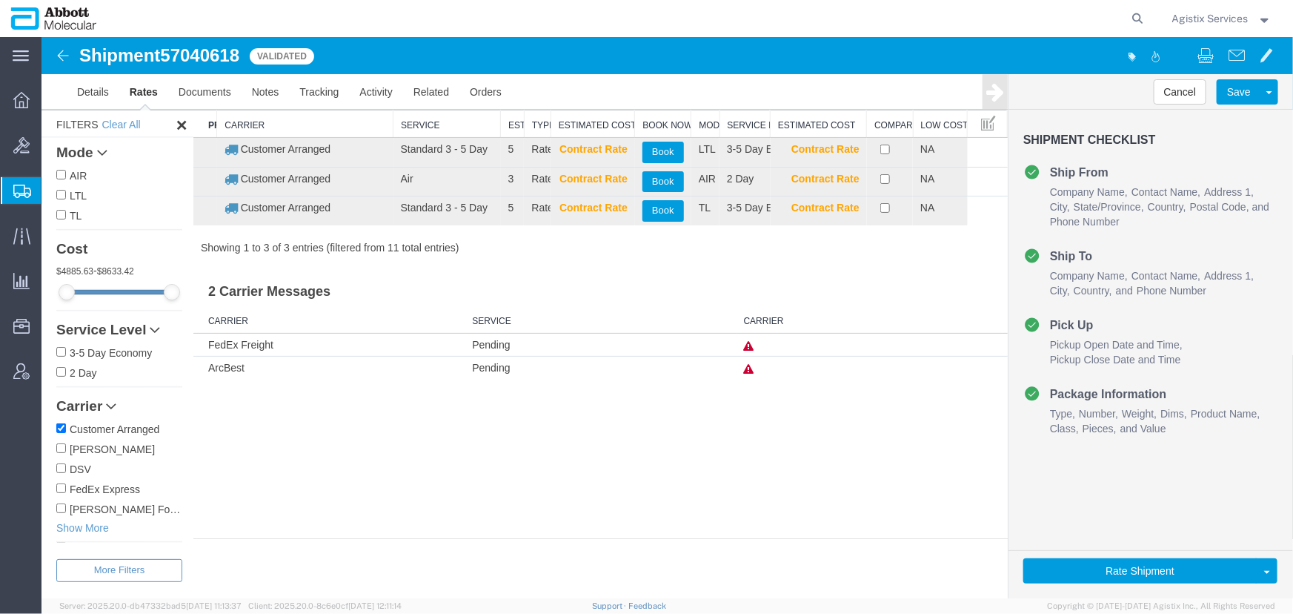
scroll to position [0, 0]
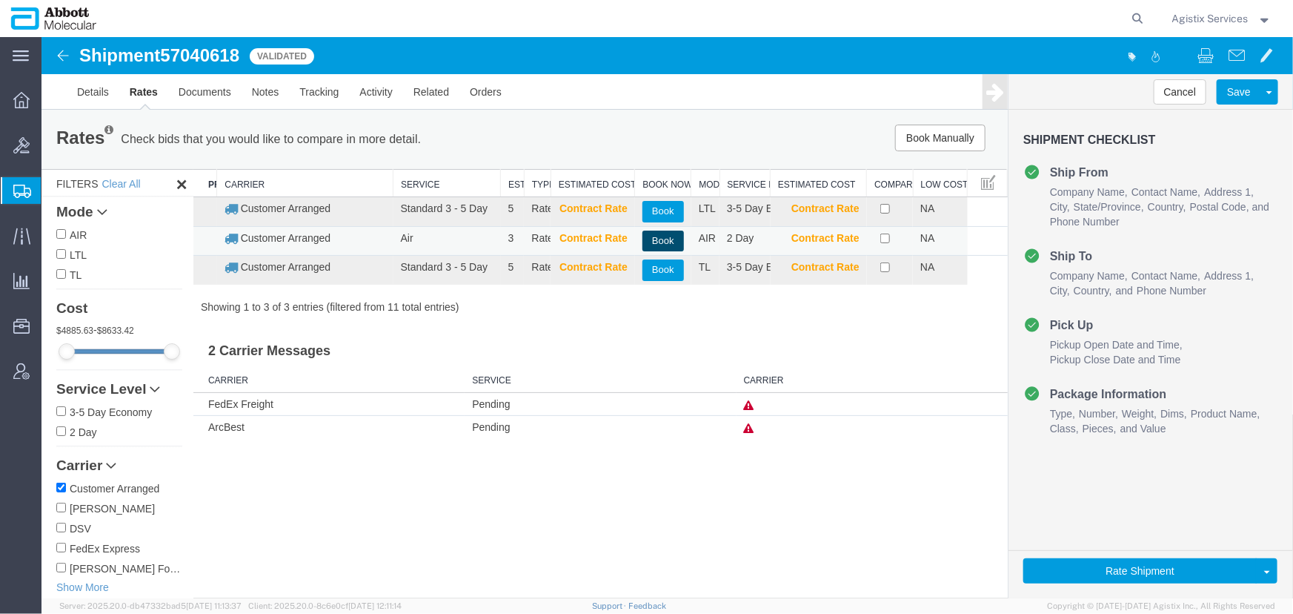
click at [649, 234] on button "Book" at bounding box center [662, 240] width 41 height 21
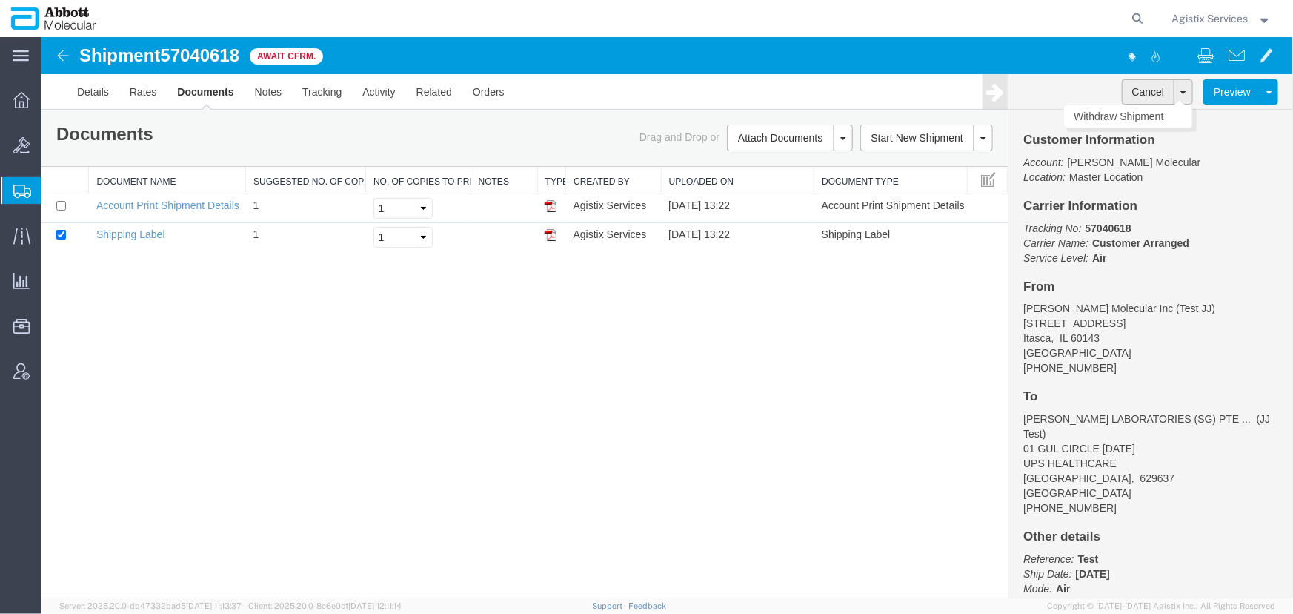
click at [1140, 90] on button "Cancel" at bounding box center [1147, 91] width 53 height 25
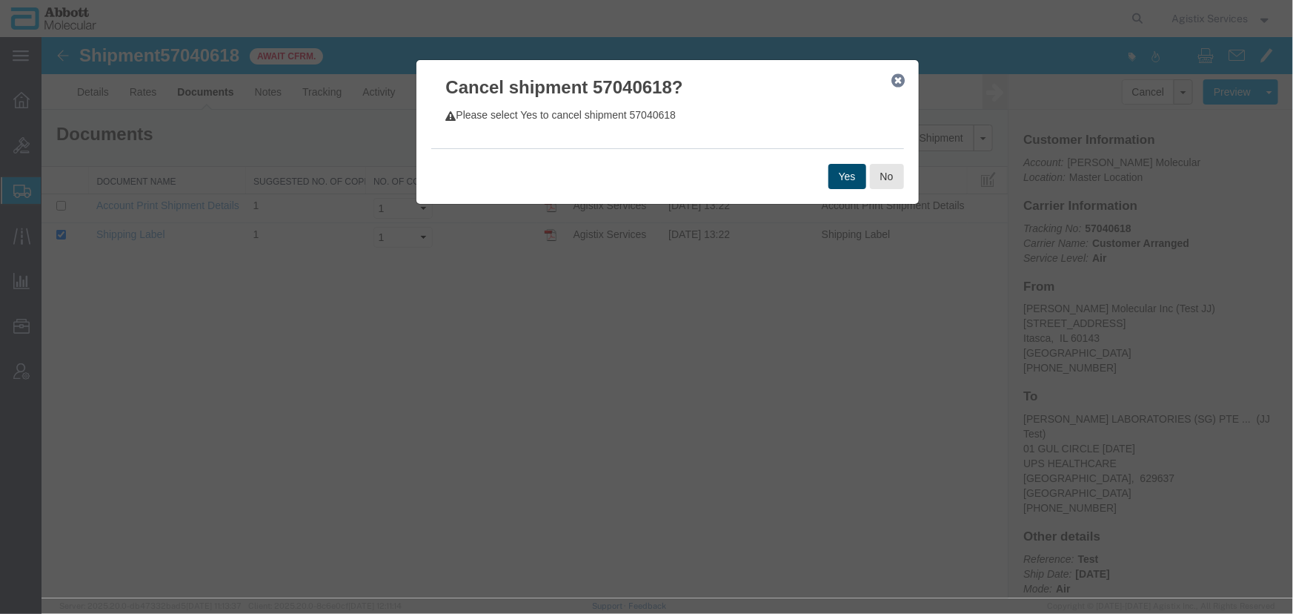
click at [851, 175] on button "Yes" at bounding box center [847, 175] width 38 height 25
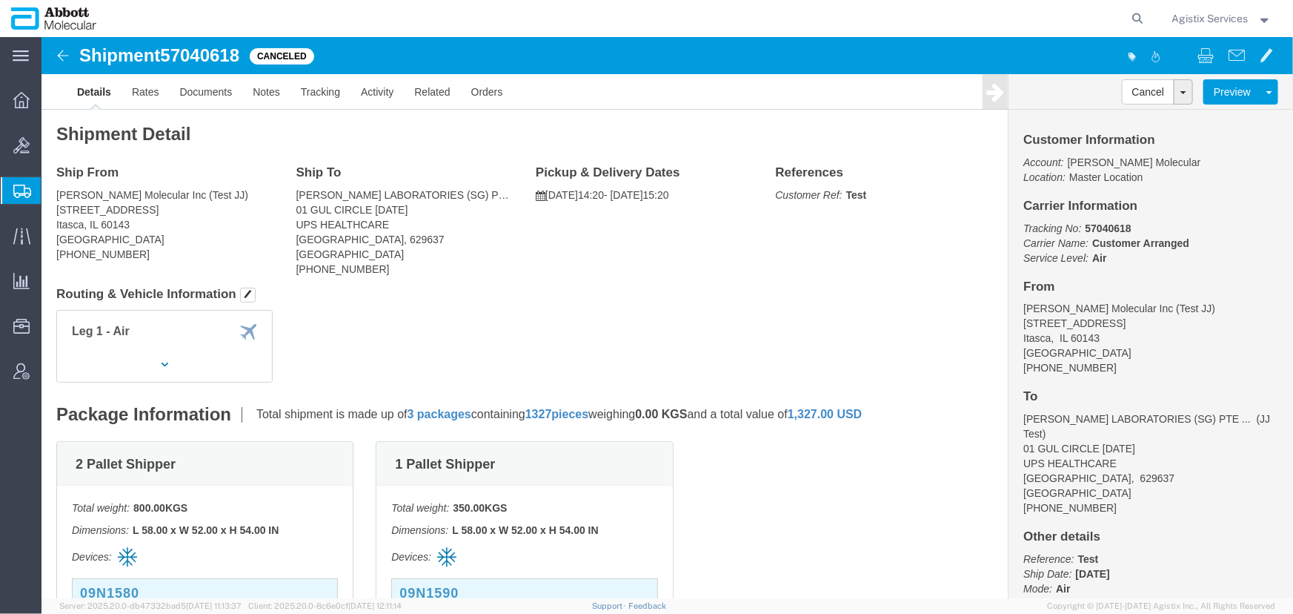
click at [1195, 19] on span "Agistix Services" at bounding box center [1210, 18] width 76 height 16
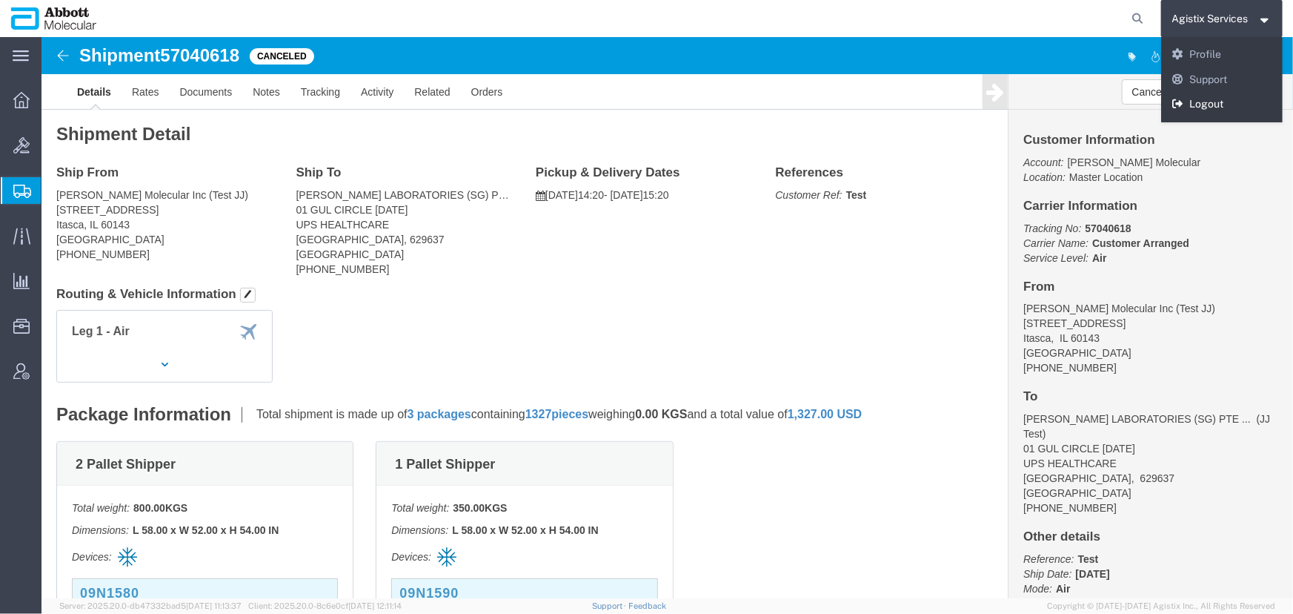
click at [1199, 103] on link "Logout" at bounding box center [1222, 104] width 122 height 25
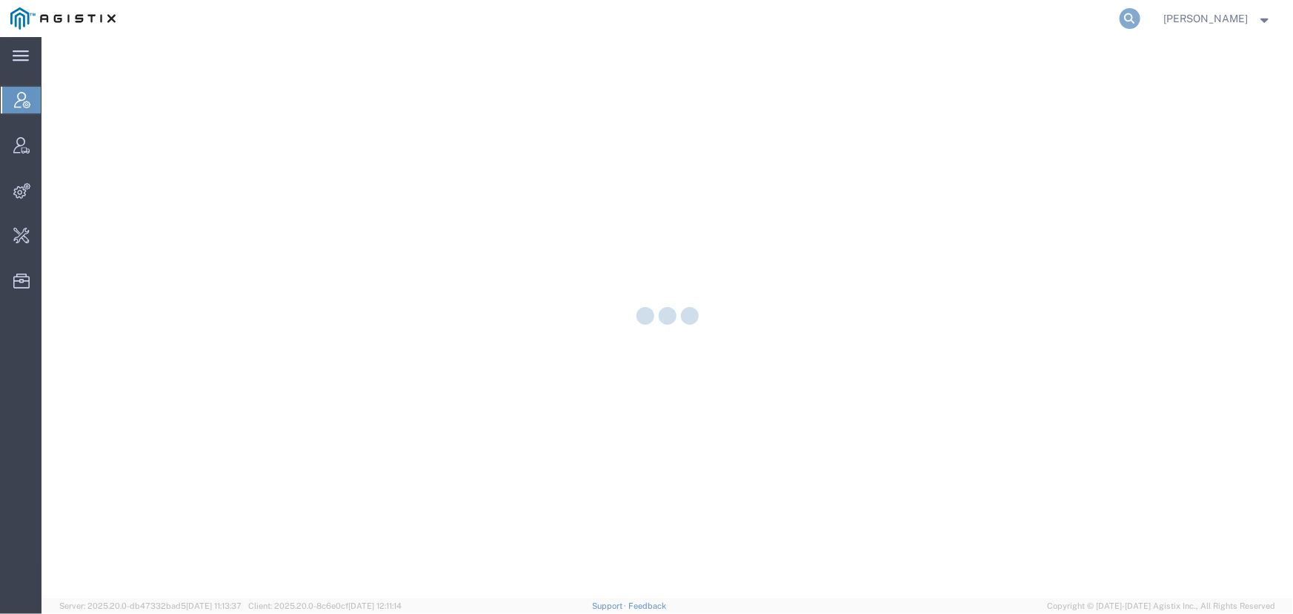
click at [1131, 23] on icon at bounding box center [1130, 18] width 21 height 21
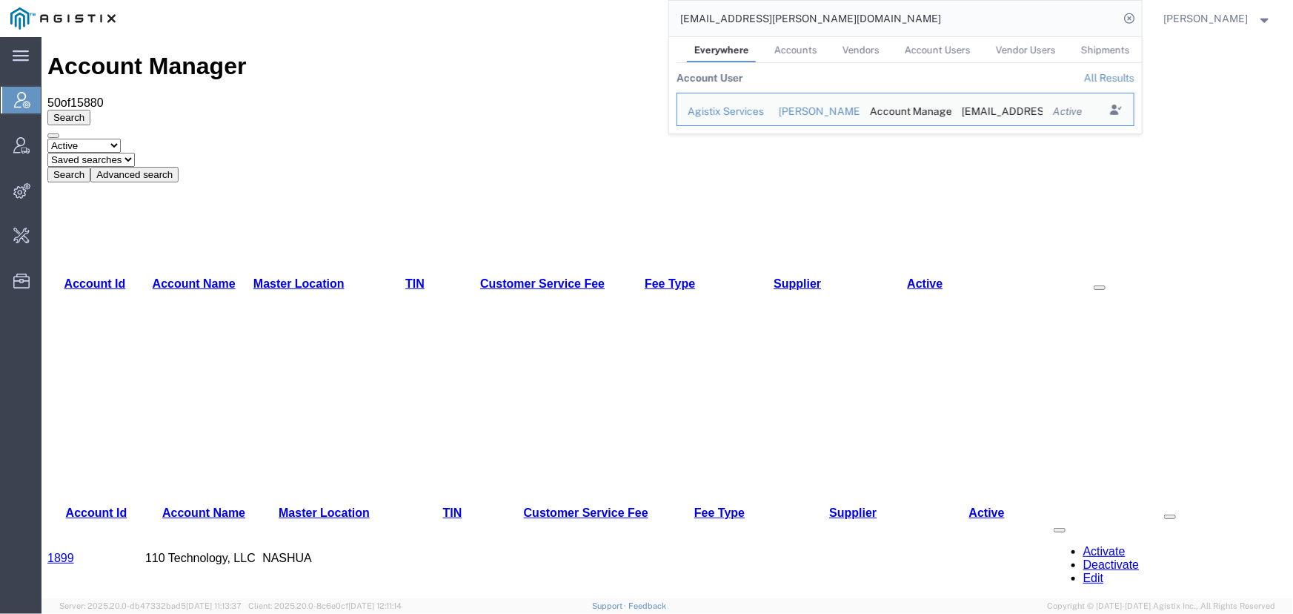
drag, startPoint x: 860, startPoint y: 13, endPoint x: 572, endPoint y: 16, distance: 287.5
click at [572, 16] on div "[EMAIL_ADDRESS][PERSON_NAME][DOMAIN_NAME] Everywhere Accounts Vendors Account U…" at bounding box center [634, 18] width 1016 height 37
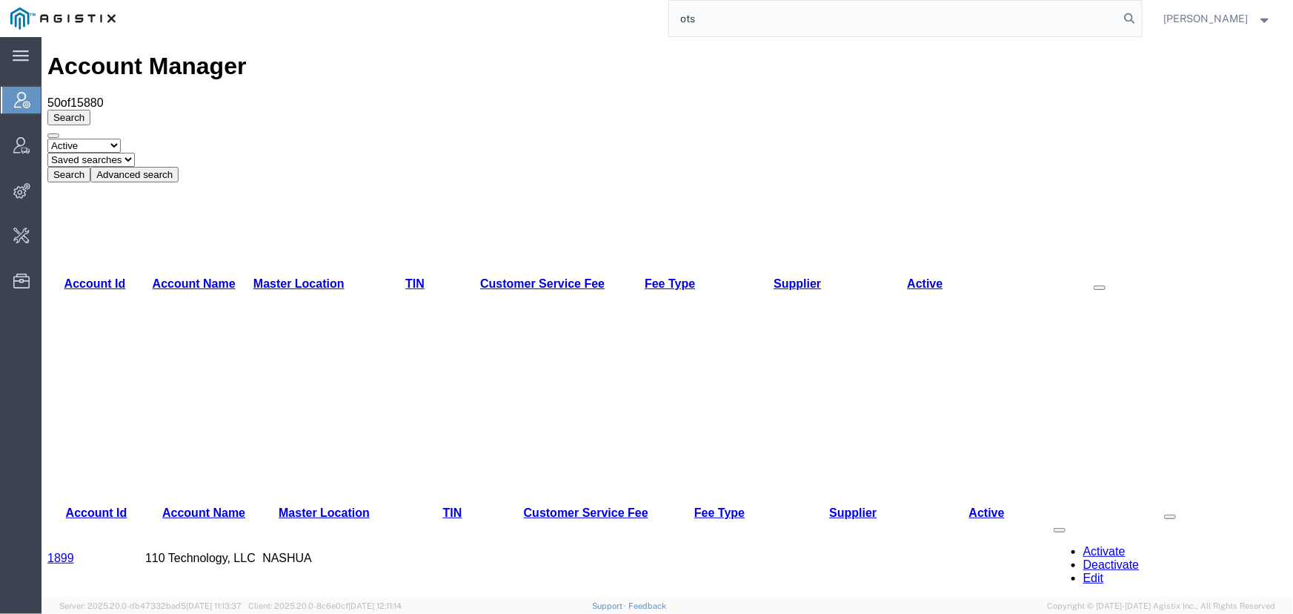
type input "ots"
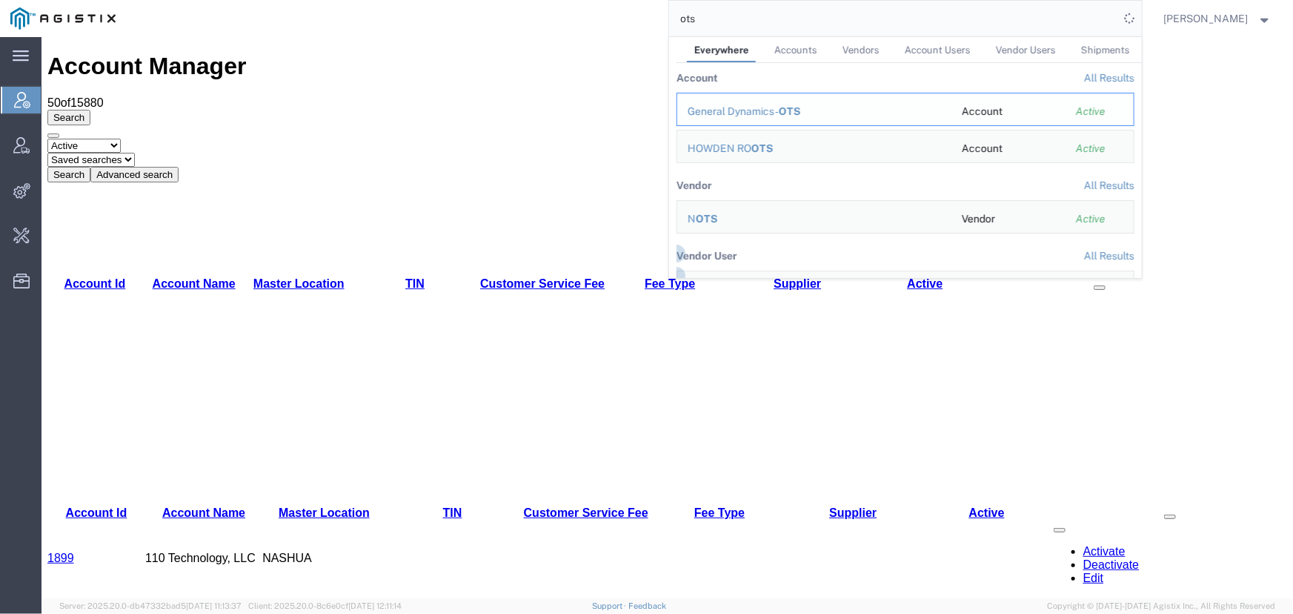
click at [756, 108] on div "General Dynamics - OTS" at bounding box center [814, 112] width 253 height 16
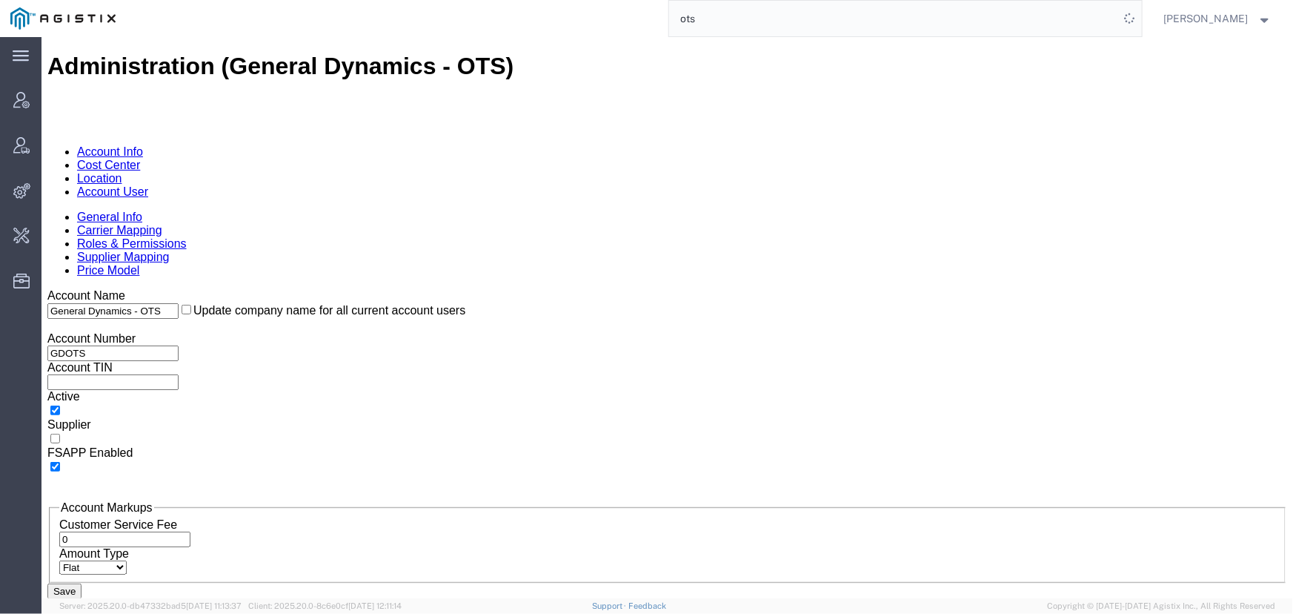
click at [147, 185] on link "Account User" at bounding box center [111, 191] width 71 height 13
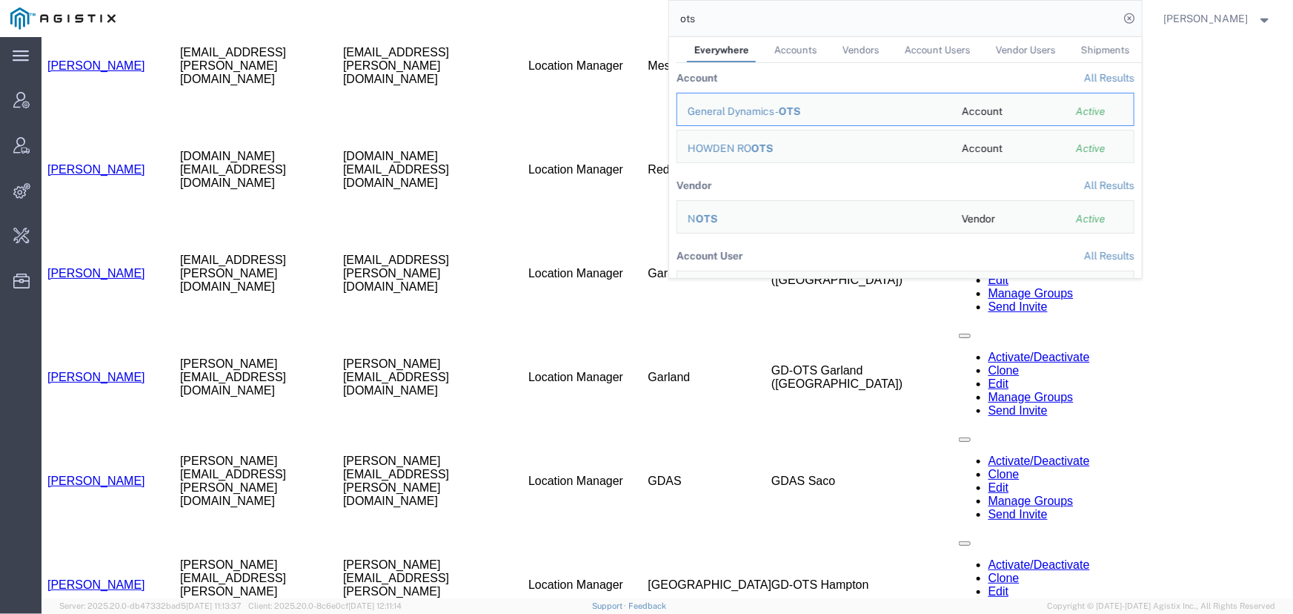
scroll to position [1329, 0]
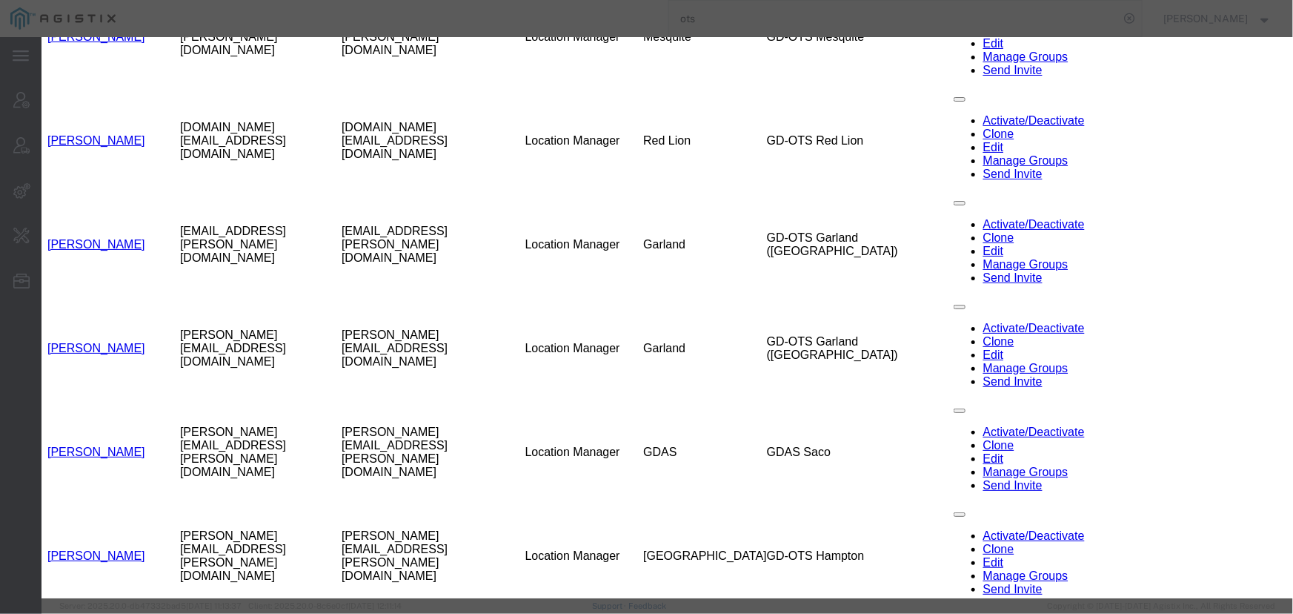
select select "DEPARTMENT"
select select "1764001"
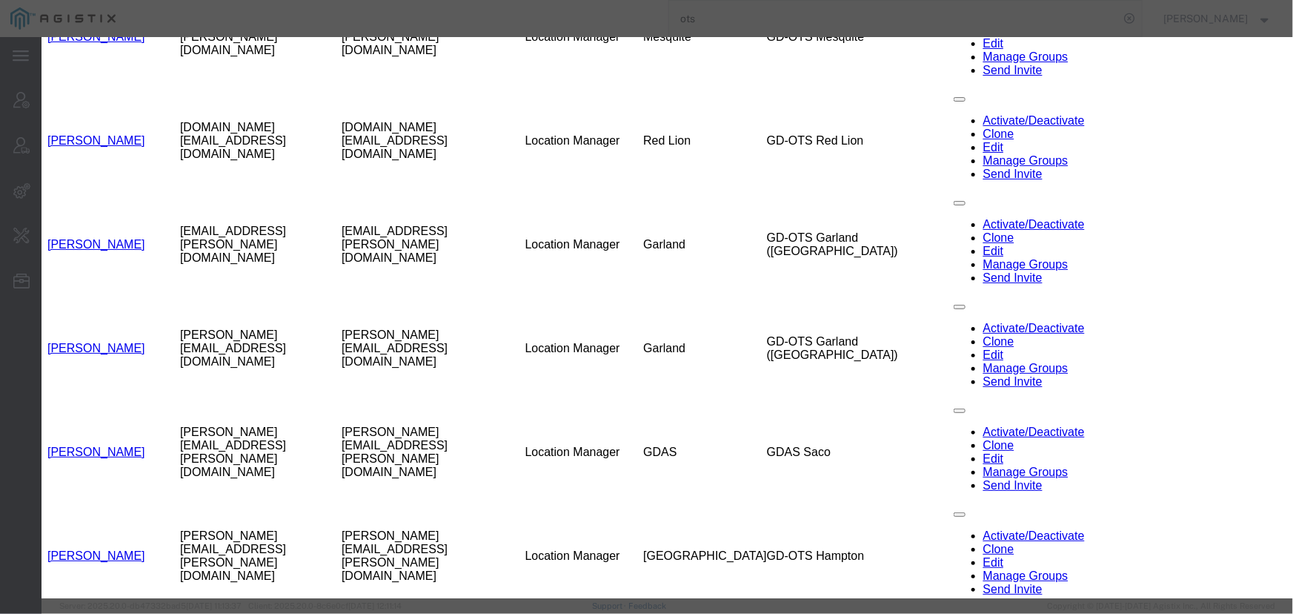
checkbox input "true"
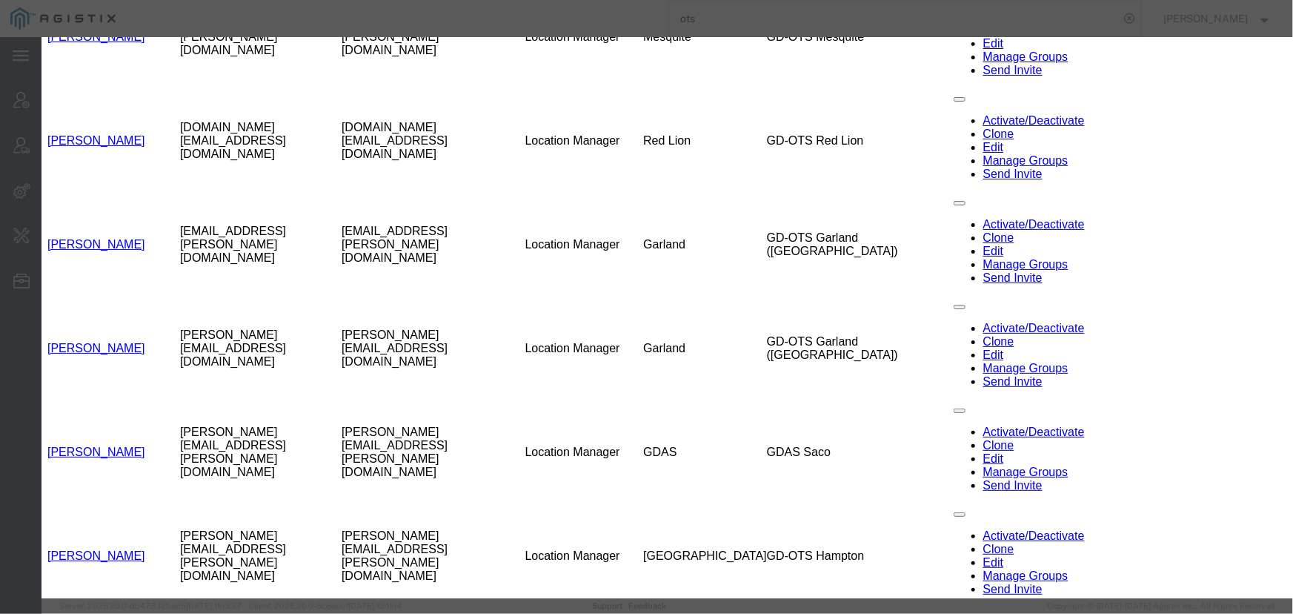
select select "DEPARTMENT"
select select "1764001"
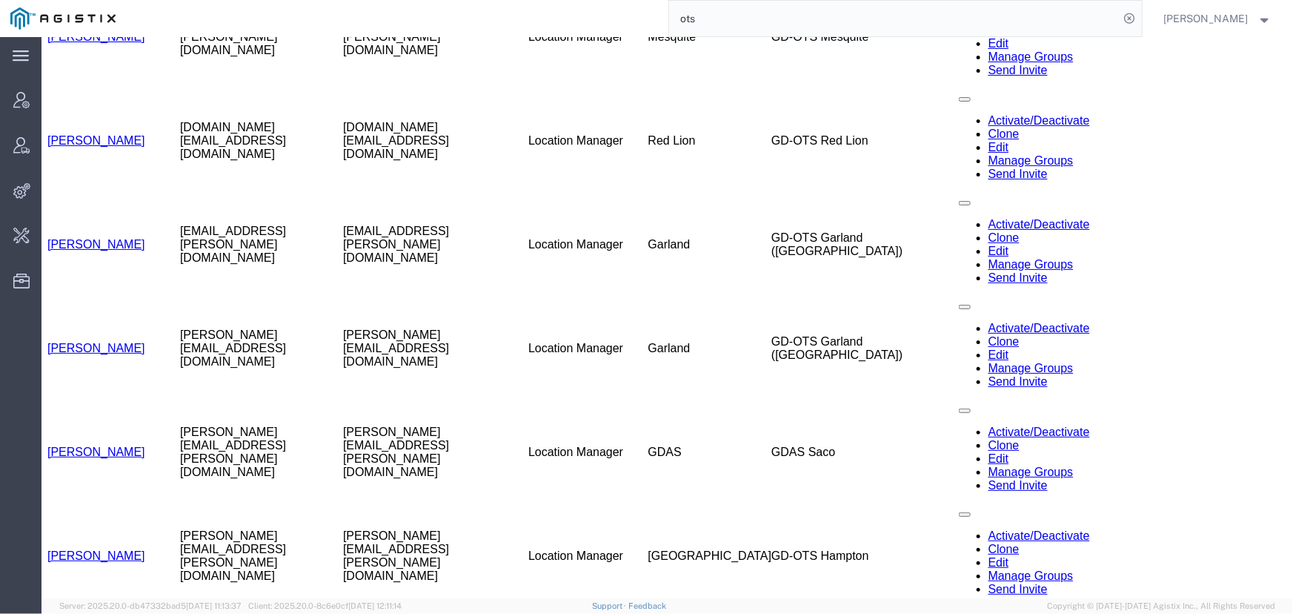
click at [1200, 21] on span "[PERSON_NAME]" at bounding box center [1206, 18] width 84 height 16
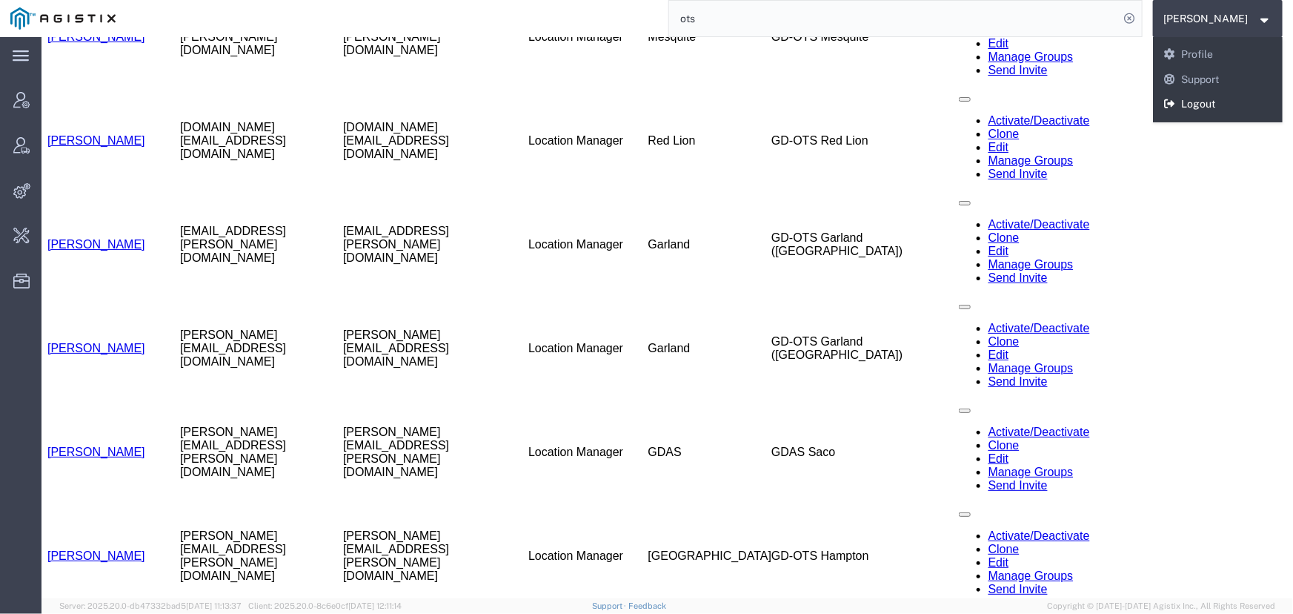
click at [1203, 102] on link "Logout" at bounding box center [1218, 104] width 130 height 25
